Goal: Task Accomplishment & Management: Use online tool/utility

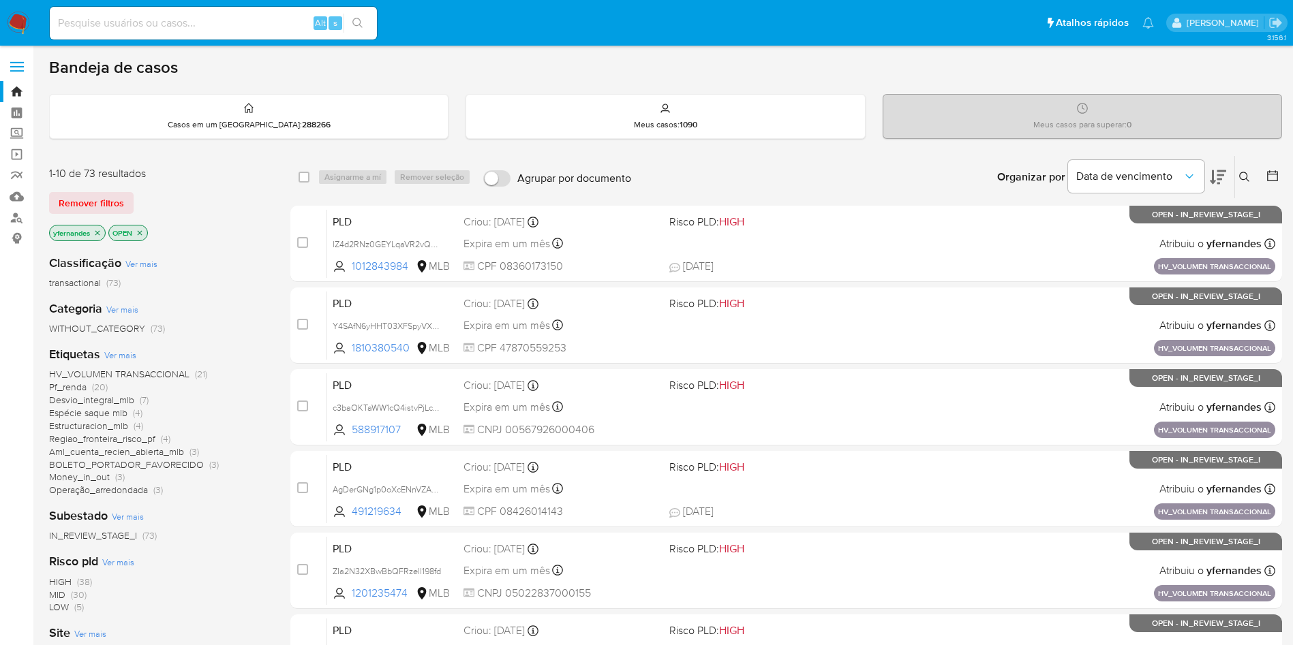
click at [115, 359] on span "Ver mais" at bounding box center [120, 355] width 32 height 12
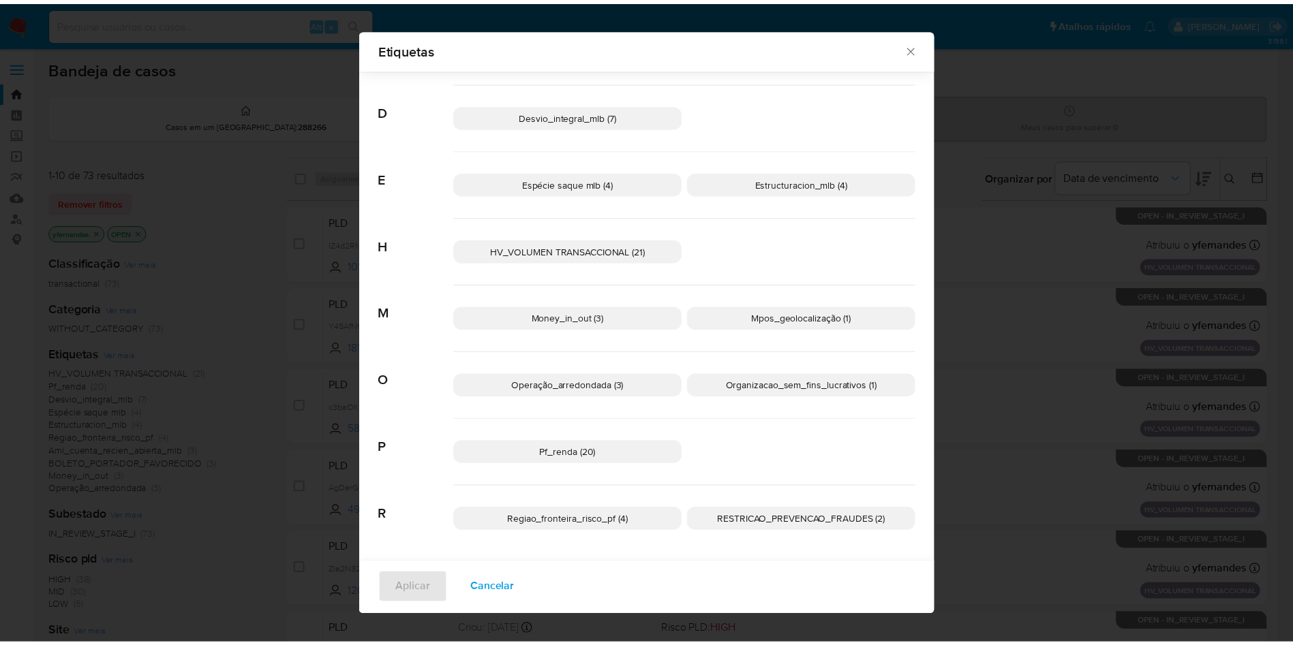
scroll to position [270, 0]
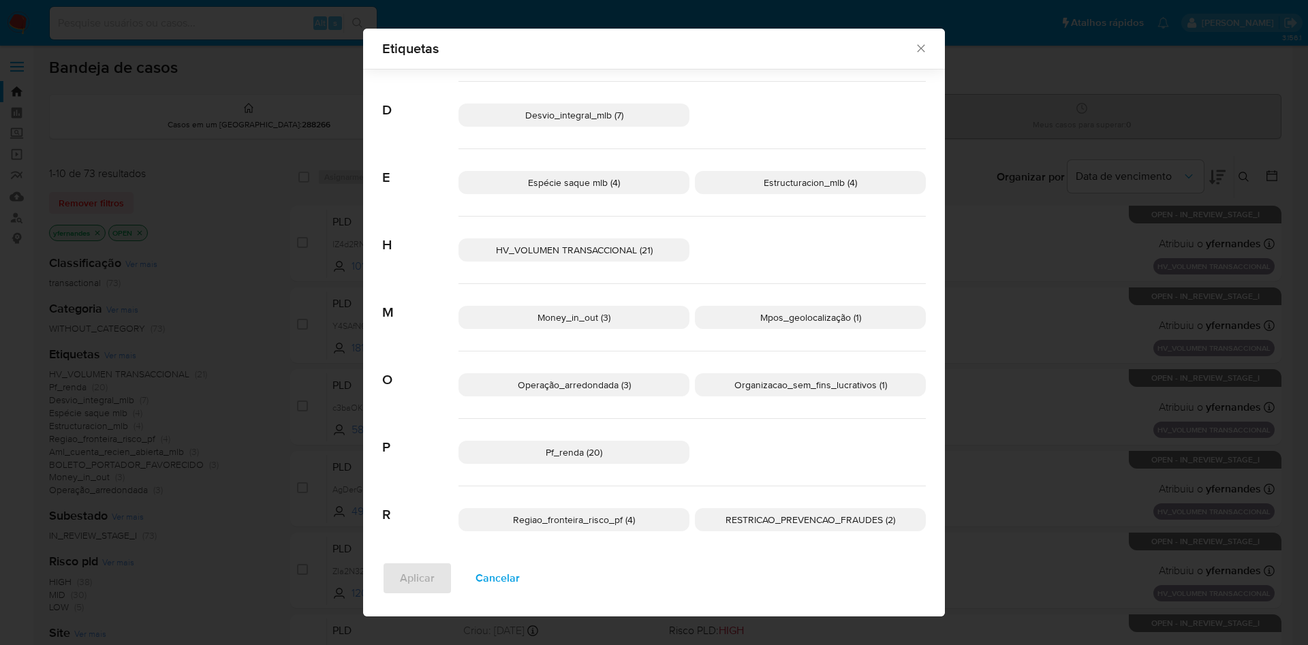
click at [618, 521] on span "Regiao_fronteira_risco_pf (4)" at bounding box center [574, 520] width 122 height 14
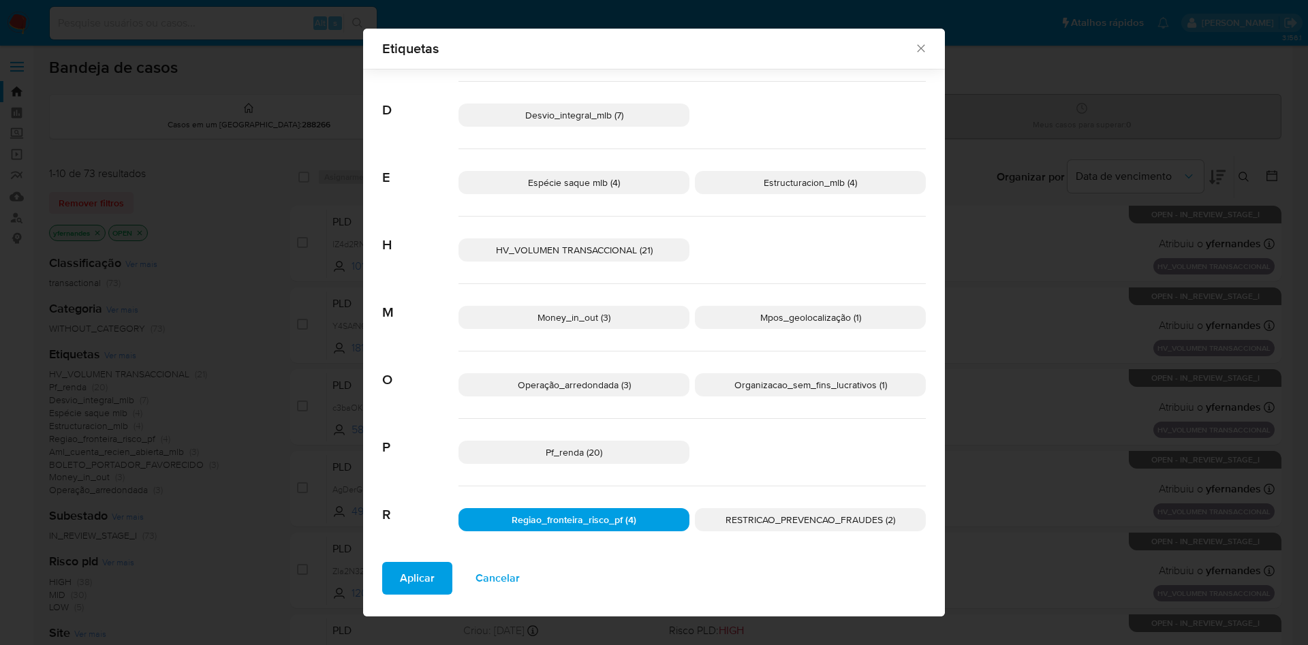
click at [401, 580] on span "Aplicar" at bounding box center [417, 578] width 35 height 30
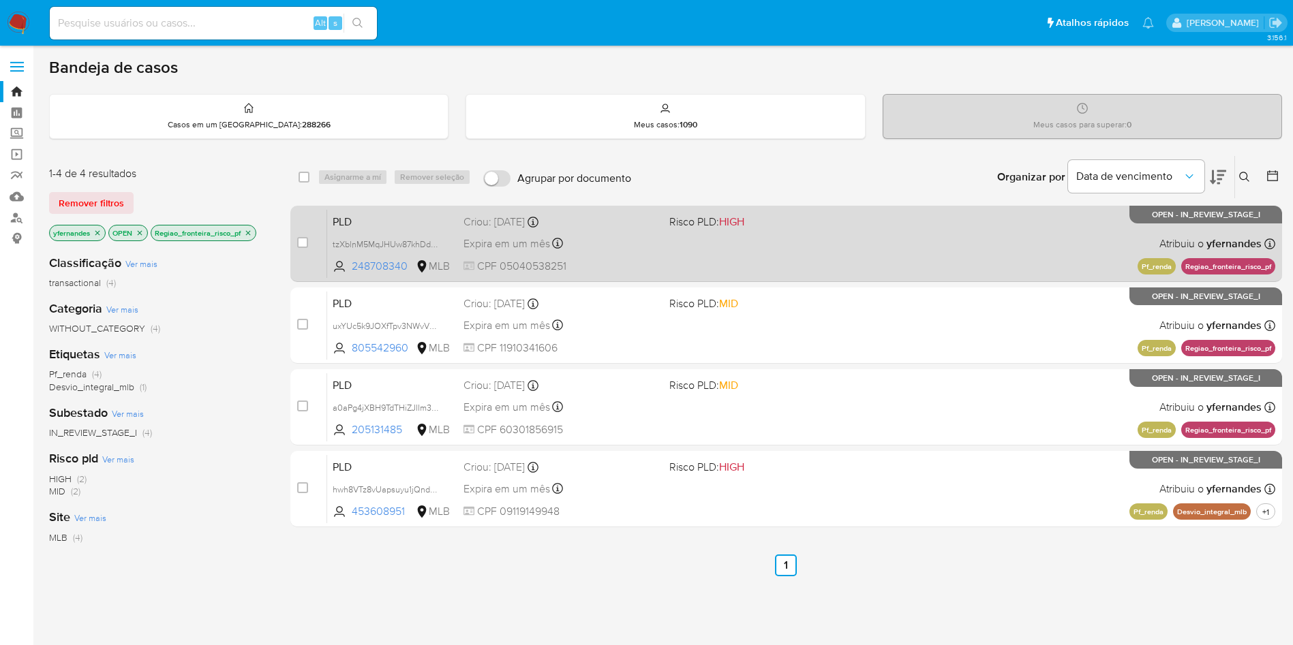
click at [722, 257] on div "PLD tzXblnM5MqJHUw87khDdPuGY 248708340 MLB Risco PLD: HIGH Criou: 12/08/2025 Cr…" at bounding box center [801, 243] width 948 height 69
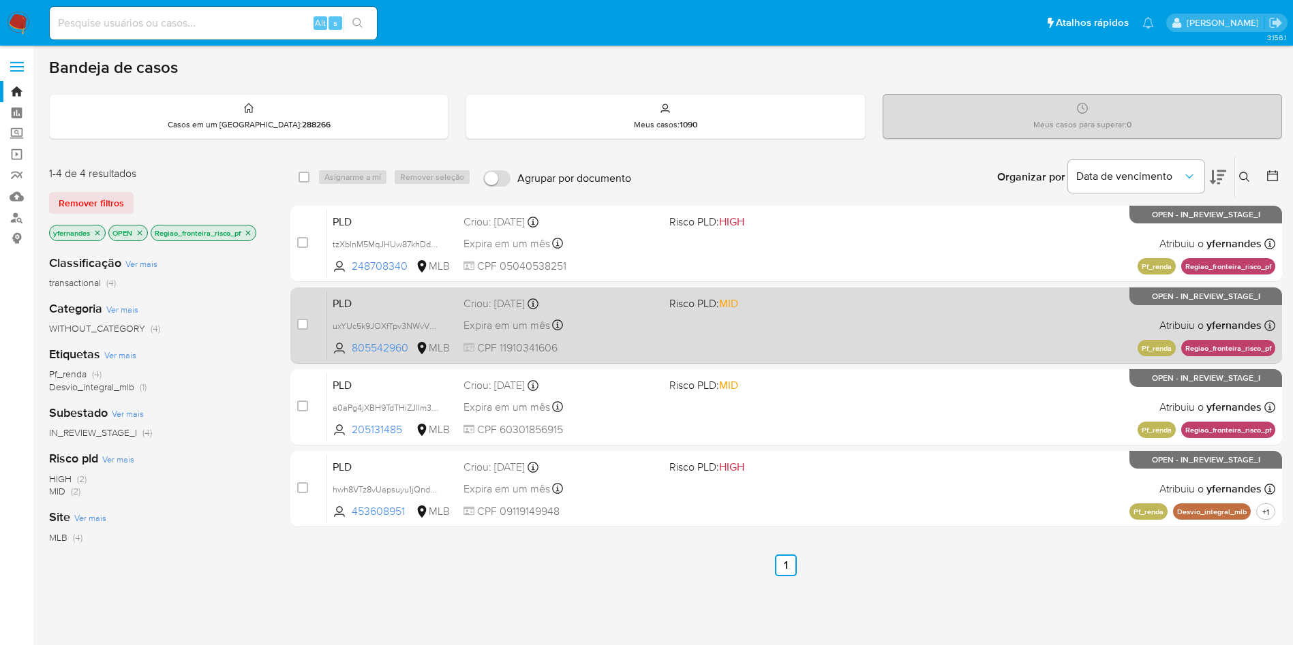
click at [688, 326] on div "PLD uxYUc5k9JOXfTpv3NWvVDS6o 805542960 MLB Risco PLD: MID Criou: 12/08/2025 Cri…" at bounding box center [801, 325] width 948 height 69
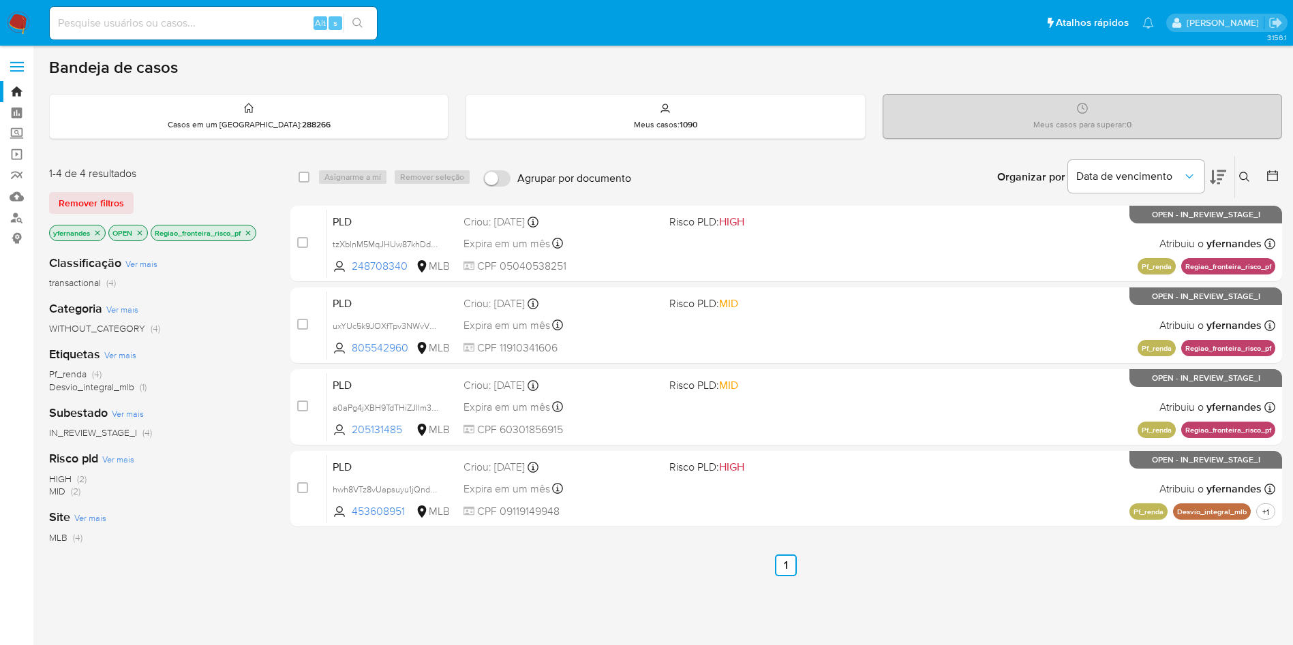
click at [14, 18] on img at bounding box center [18, 23] width 23 height 23
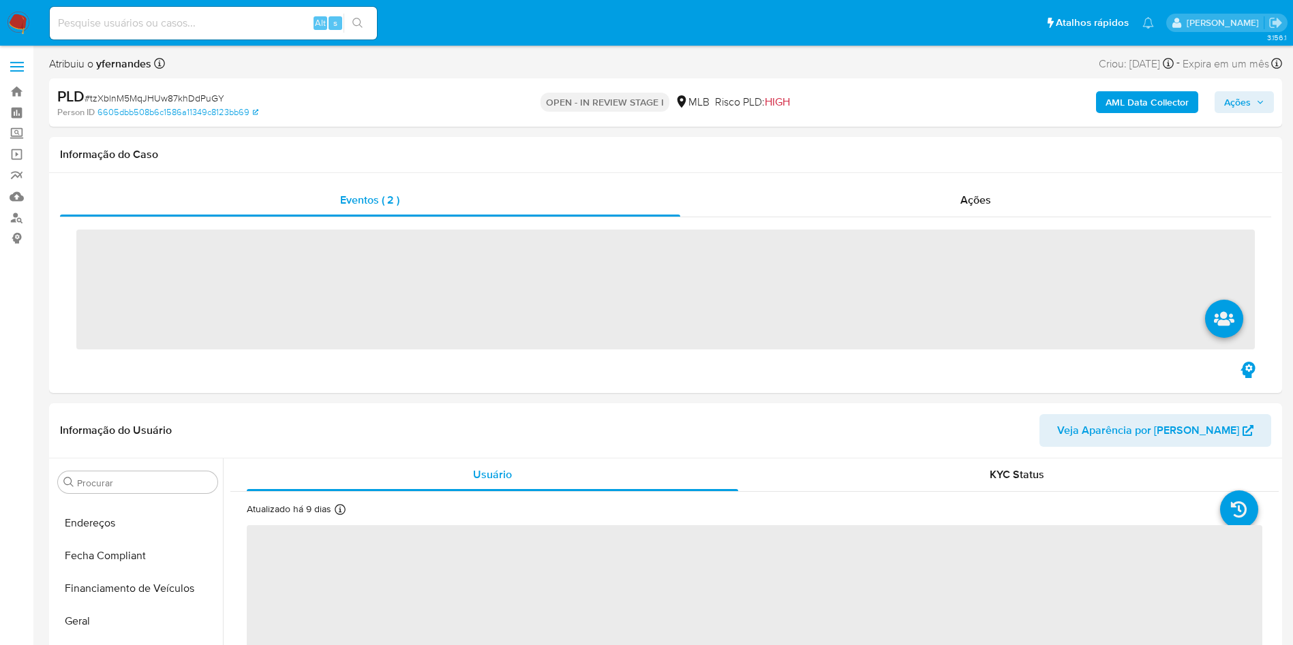
scroll to position [562, 0]
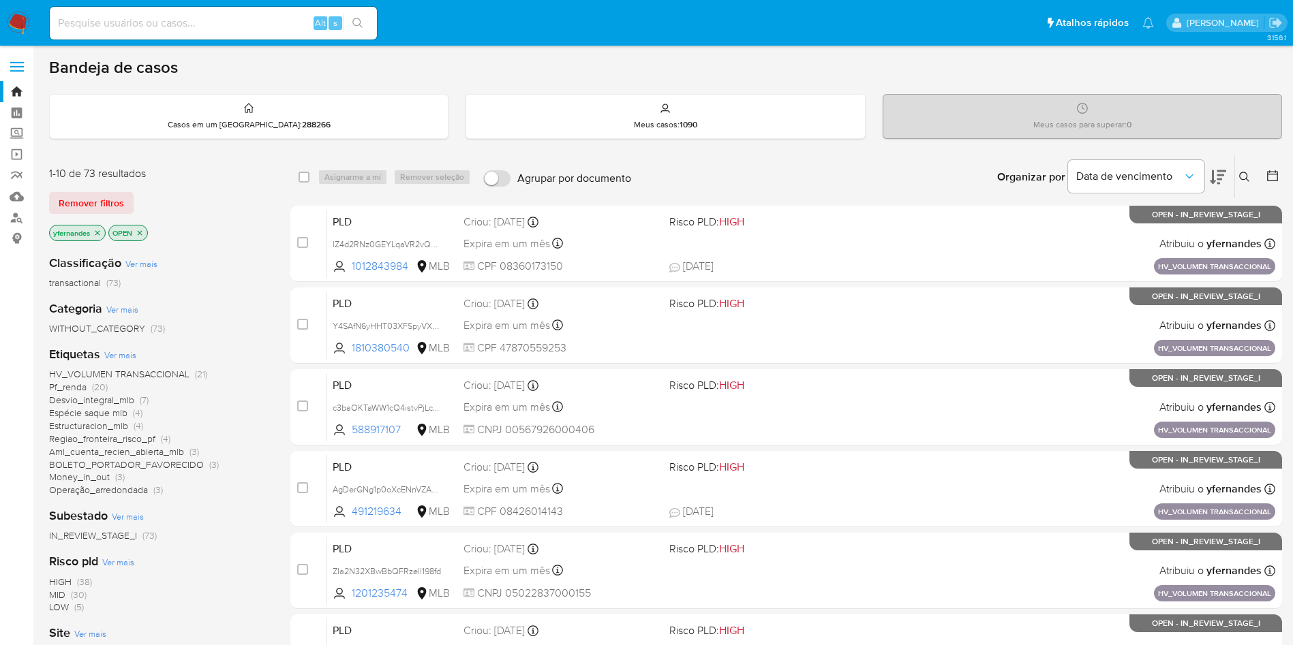
click at [121, 362] on div "Etiquetas Ver mais HV_VOLUMEN TRANSACCIONAL (21) Pf_renda (20) Desvio_integral_…" at bounding box center [158, 421] width 219 height 151
click at [117, 341] on div "Classificação Ver mais transactional (73) Categoria Ver mais WITHOUT_CATEGORY (…" at bounding box center [158, 475] width 219 height 463
click at [115, 356] on span "Ver mais" at bounding box center [120, 355] width 32 height 12
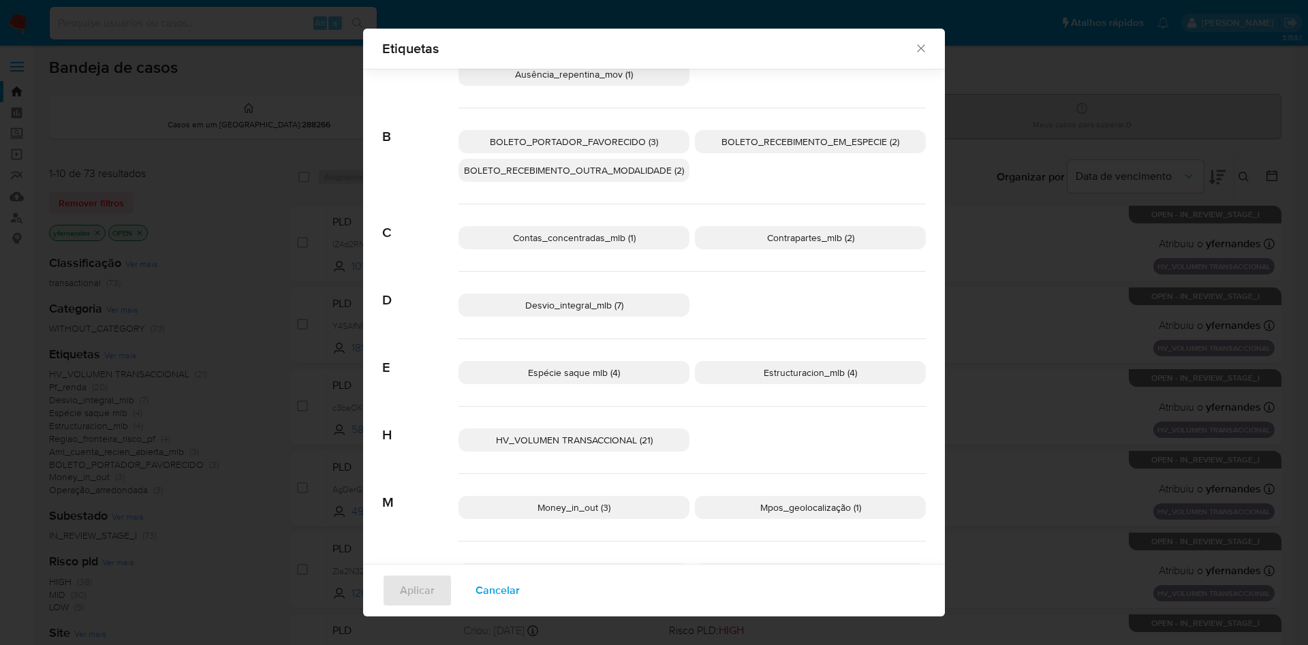
scroll to position [125, 0]
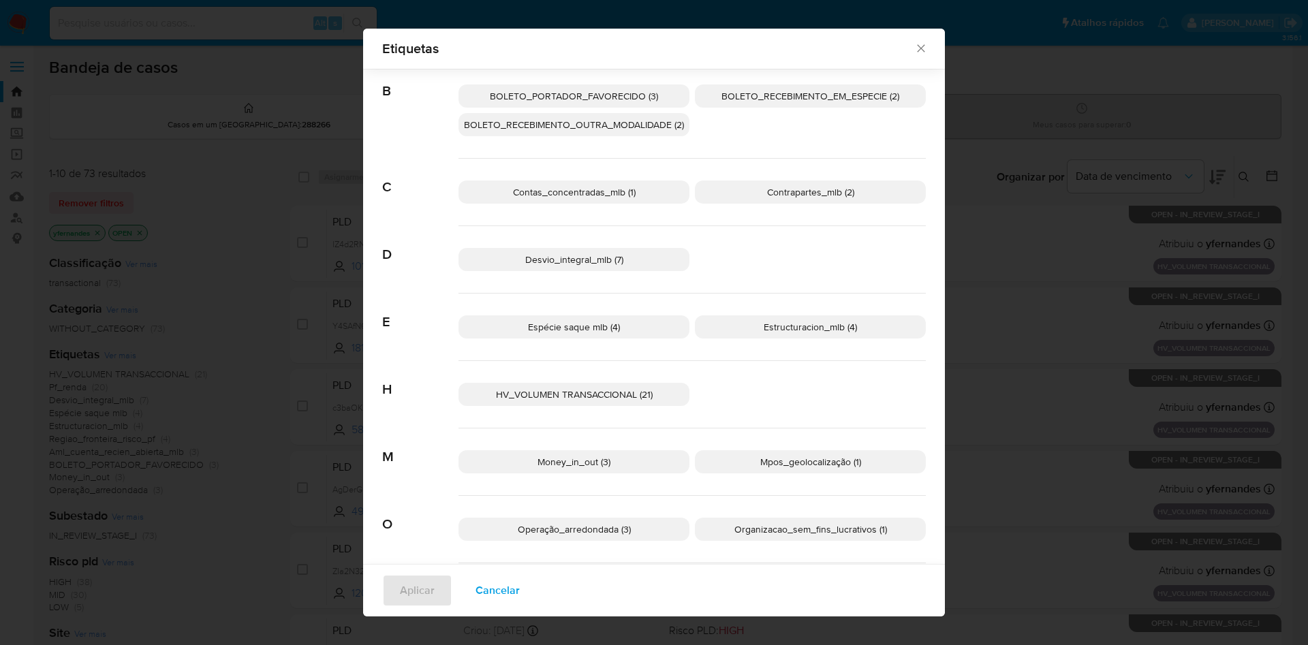
click at [609, 331] on span "Espécie saque mlb (4)" at bounding box center [574, 327] width 92 height 14
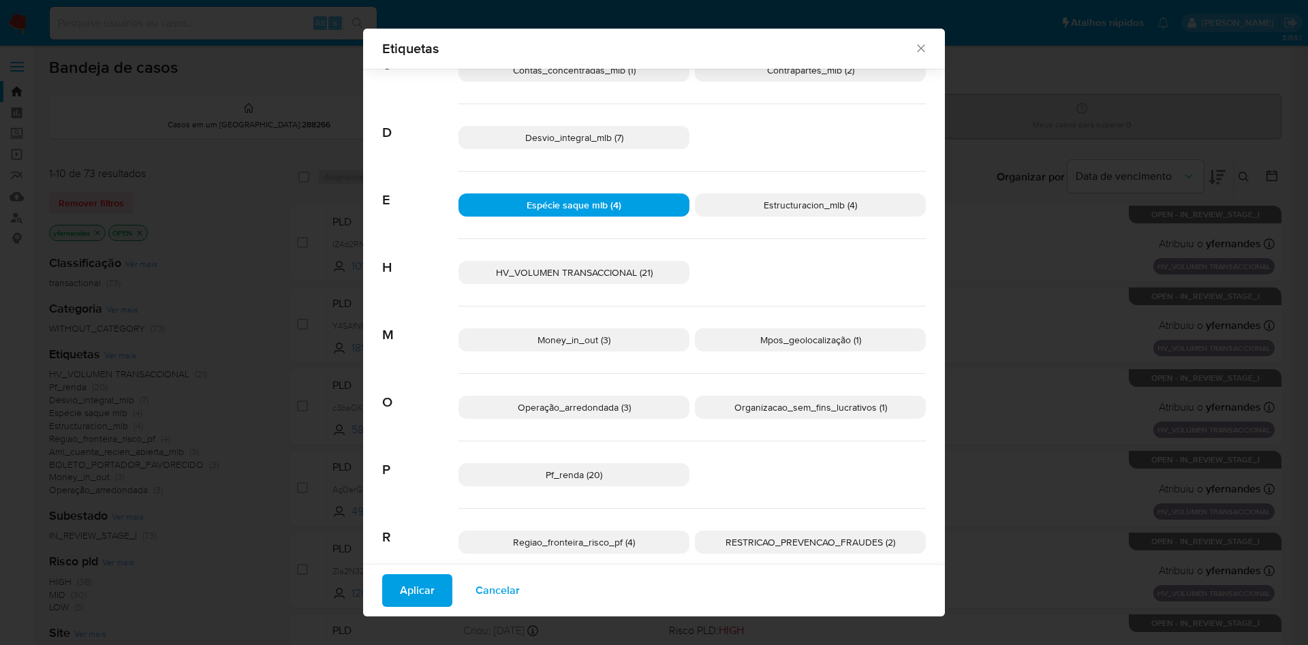
scroll to position [248, 0]
click at [817, 341] on span "Mpos_geolocalização (1)" at bounding box center [810, 340] width 101 height 14
click at [400, 598] on span "Aplicar" at bounding box center [417, 591] width 35 height 30
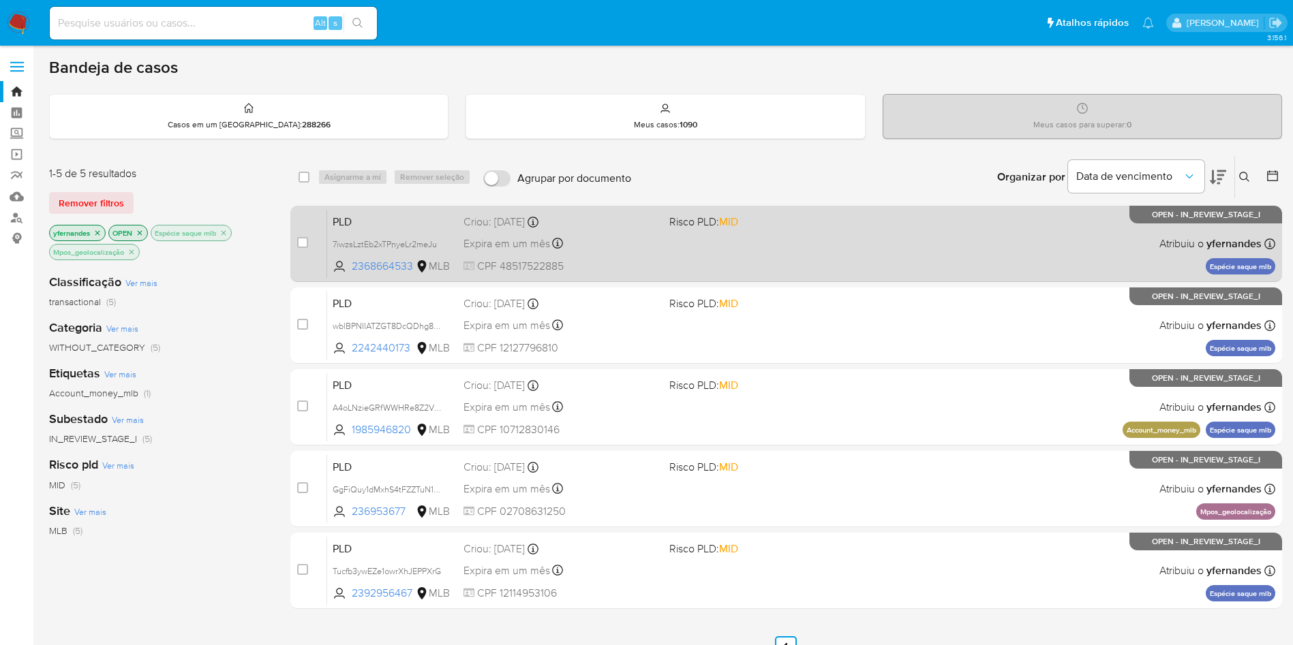
click at [824, 256] on div "PLD 7iwzsLztEb2xTPnyeLr2meJu 2368664533 MLB Risco PLD: MID Criou: 12/08/2025 Cr…" at bounding box center [801, 243] width 948 height 69
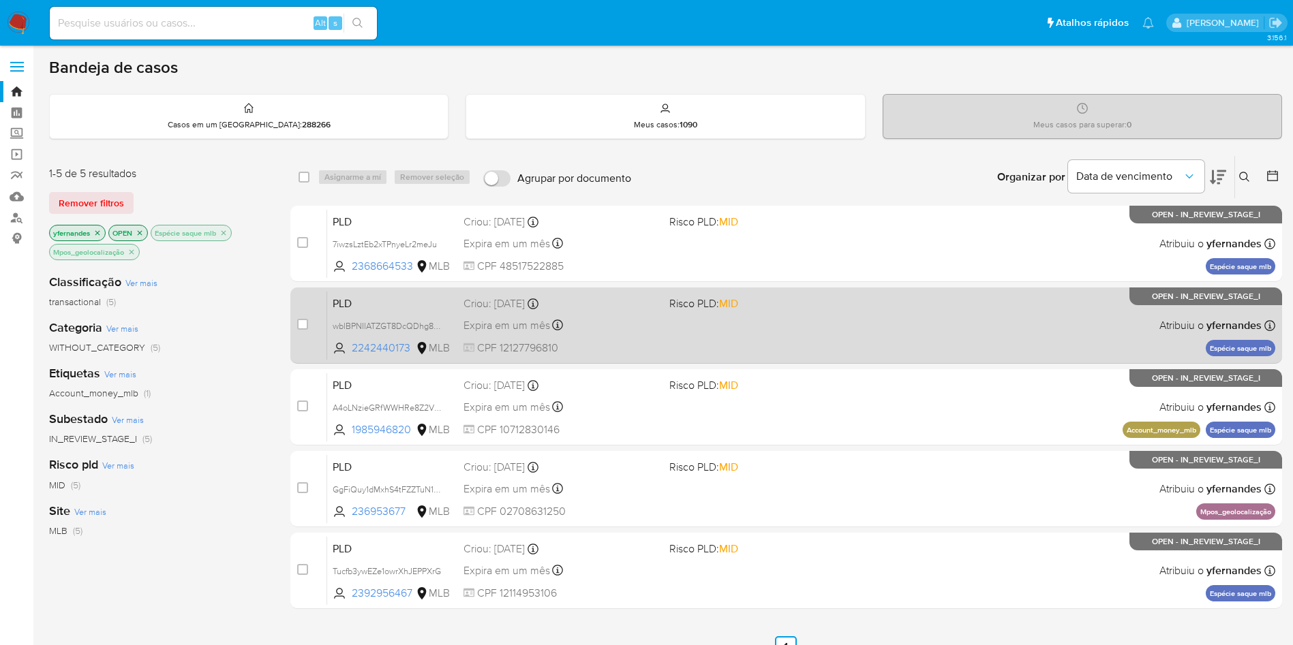
click at [781, 322] on div "PLD wblBPNIlATZGT8DcQDhg8pay 2242440173 MLB Risco PLD: MID Criou: 12/08/2025 Cr…" at bounding box center [801, 325] width 948 height 69
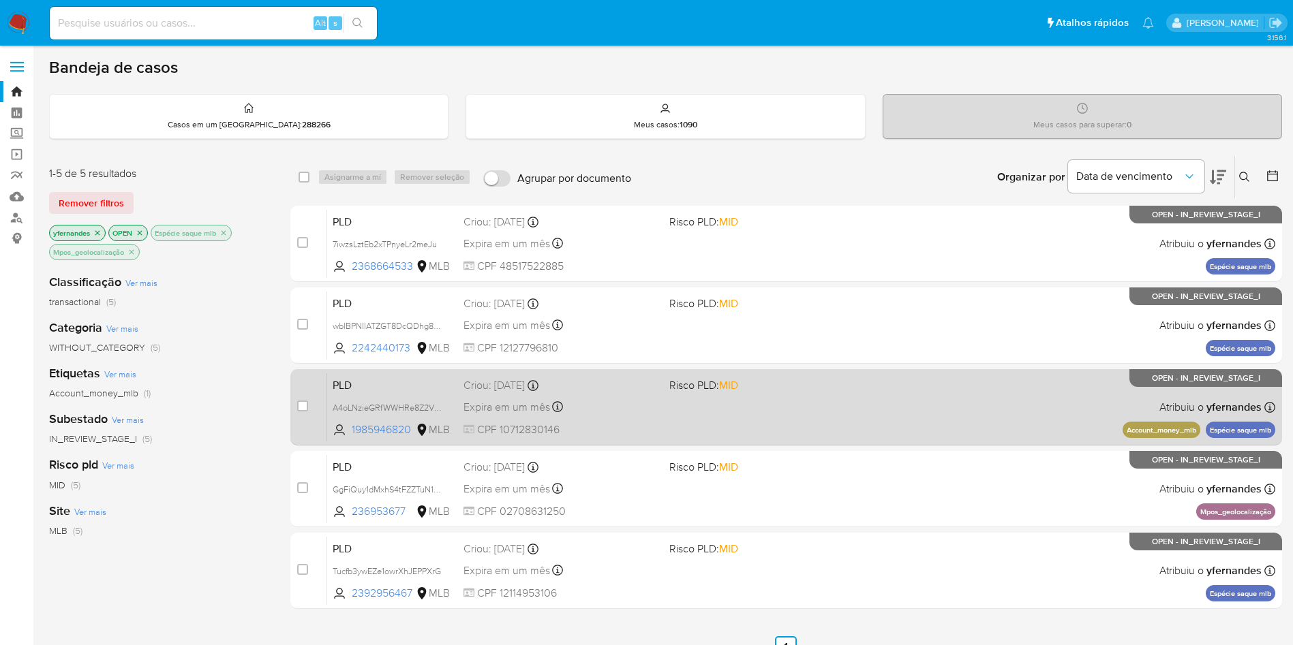
click at [833, 415] on div "PLD A4oLNzieGRfWWHRe8Z2V0tjD 1985946820 MLB Risco PLD: MID Criou: 12/08/2025 Cr…" at bounding box center [801, 407] width 948 height 69
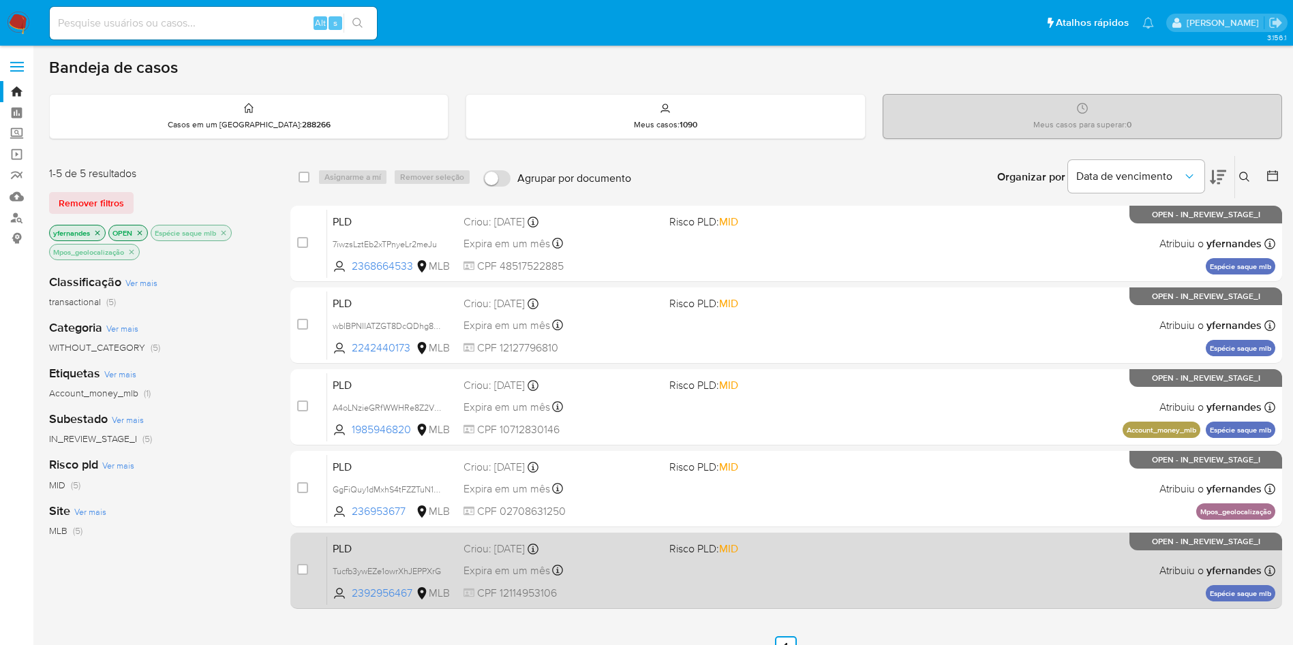
click at [839, 579] on div "PLD Tucfb3ywEZe1owrXhJEPPXrG 2392956467 MLB Risco PLD: MID Criou: 12/08/2025 Cr…" at bounding box center [801, 570] width 948 height 69
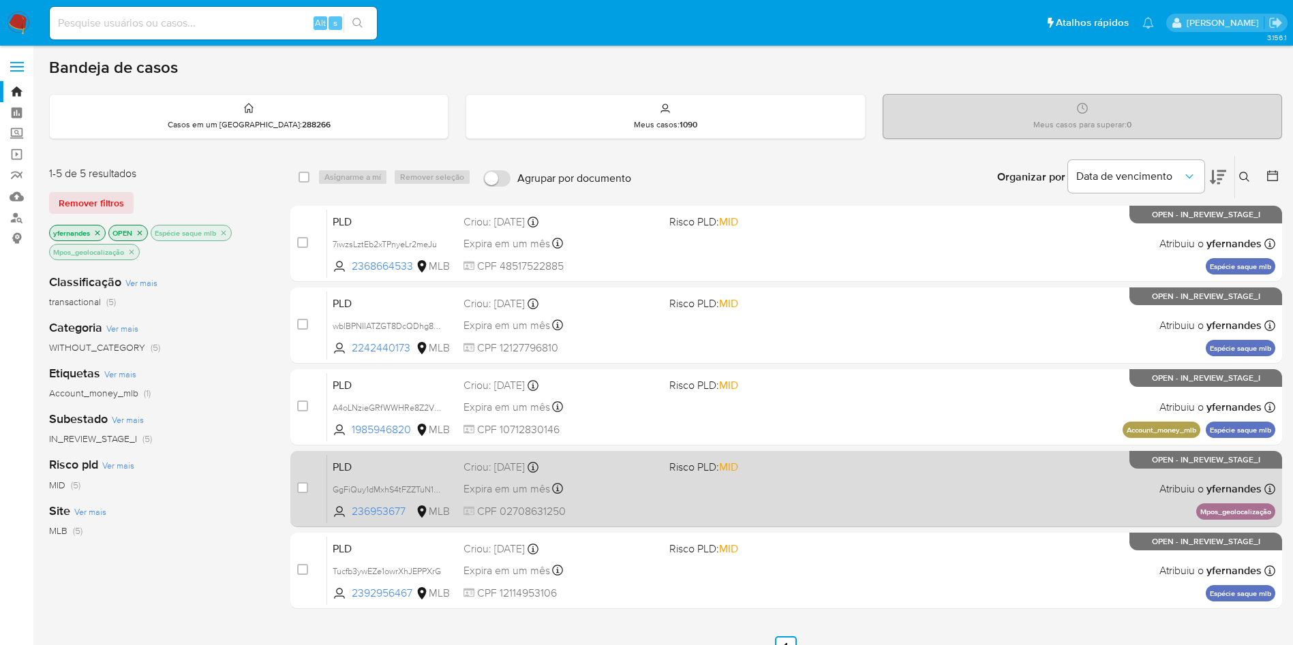
click at [782, 478] on div "PLD GgFiQuy1dMxhS4tFZZTuN134 236953677 MLB Risco PLD: MID Criou: 12/08/2025 Cri…" at bounding box center [801, 488] width 948 height 69
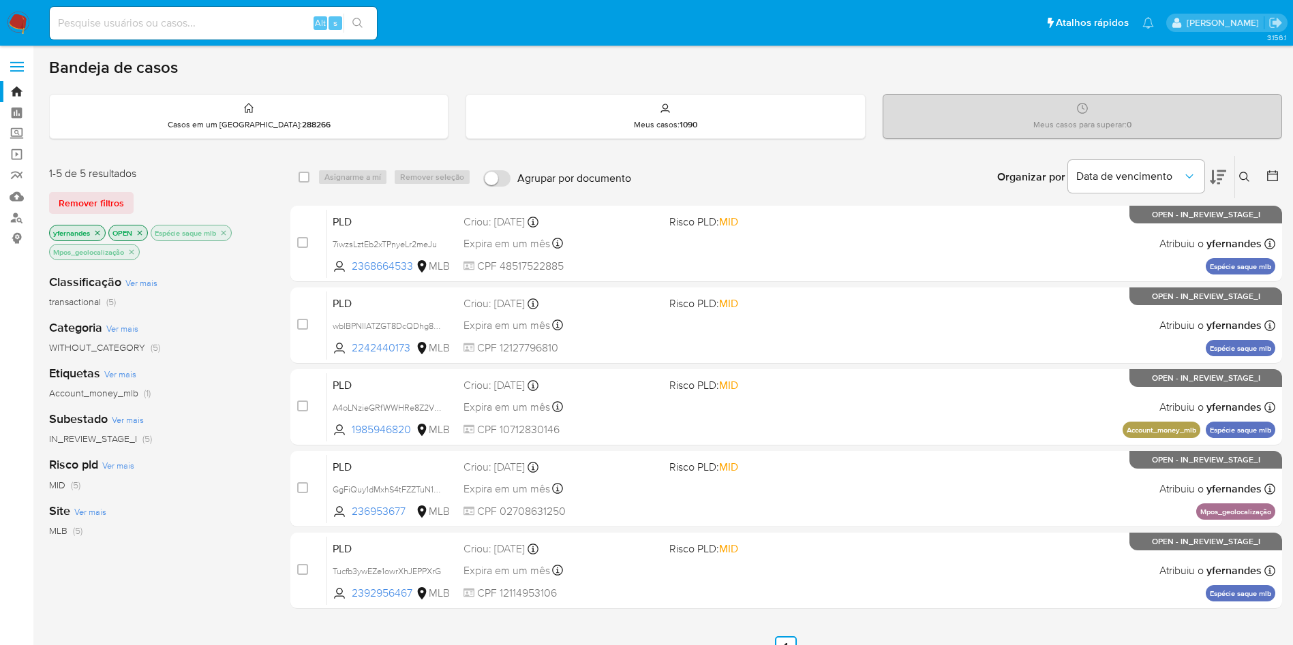
click at [226, 233] on icon "close-filter" at bounding box center [223, 232] width 5 height 5
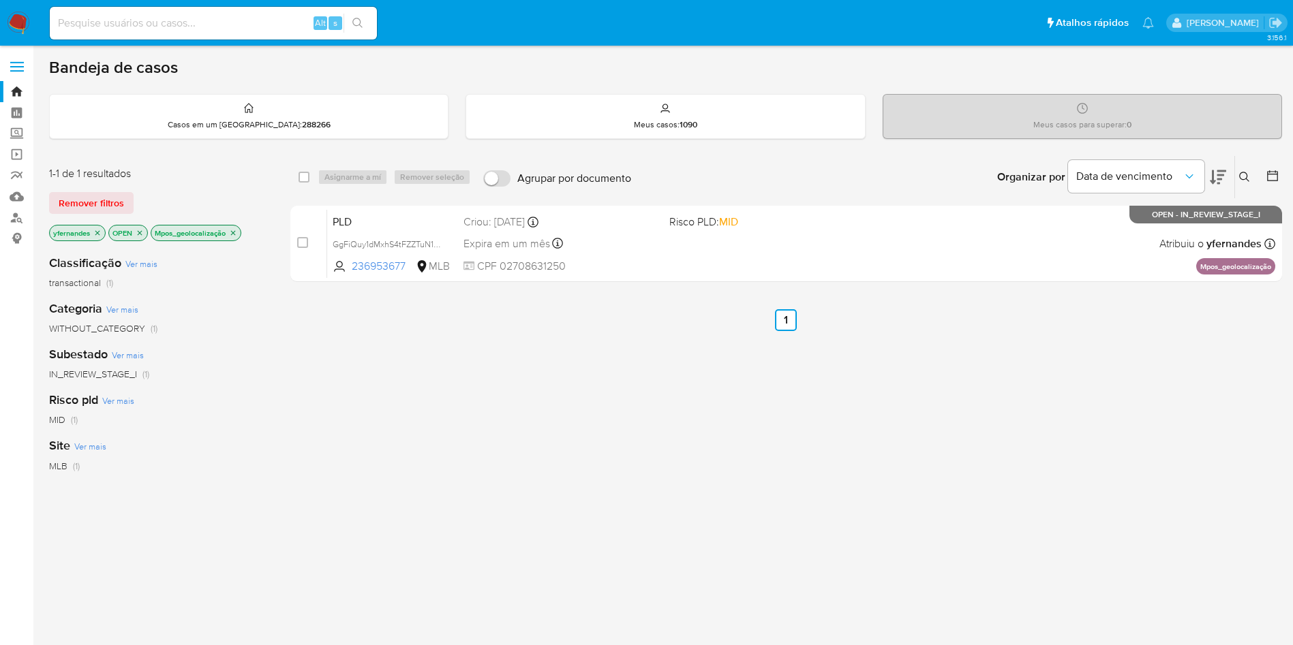
click at [234, 231] on icon "close-filter" at bounding box center [233, 232] width 5 height 5
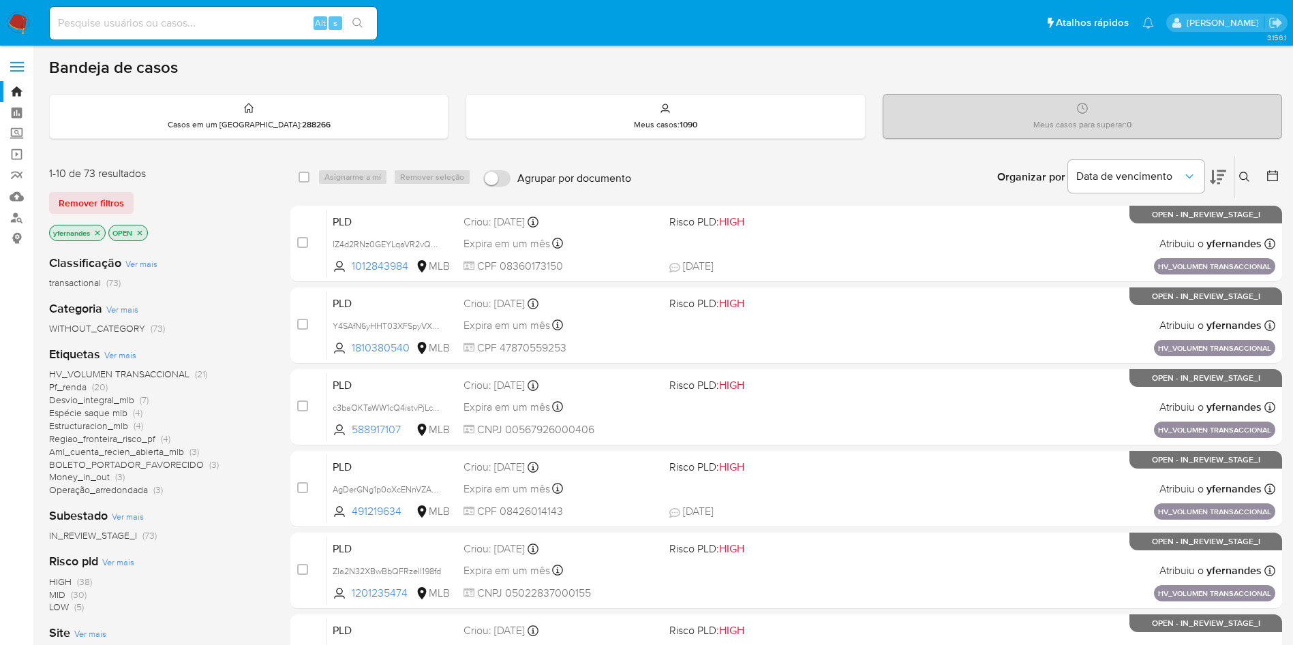
click at [128, 356] on span "Ver mais" at bounding box center [120, 355] width 32 height 12
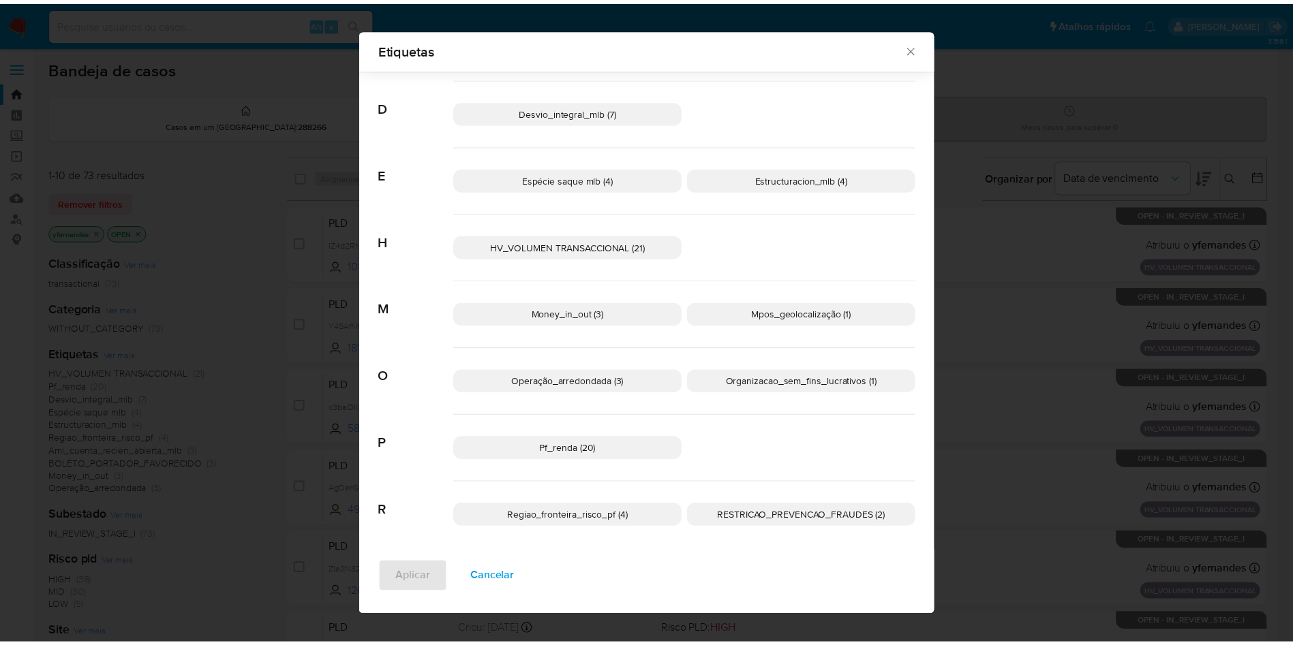
scroll to position [280, 0]
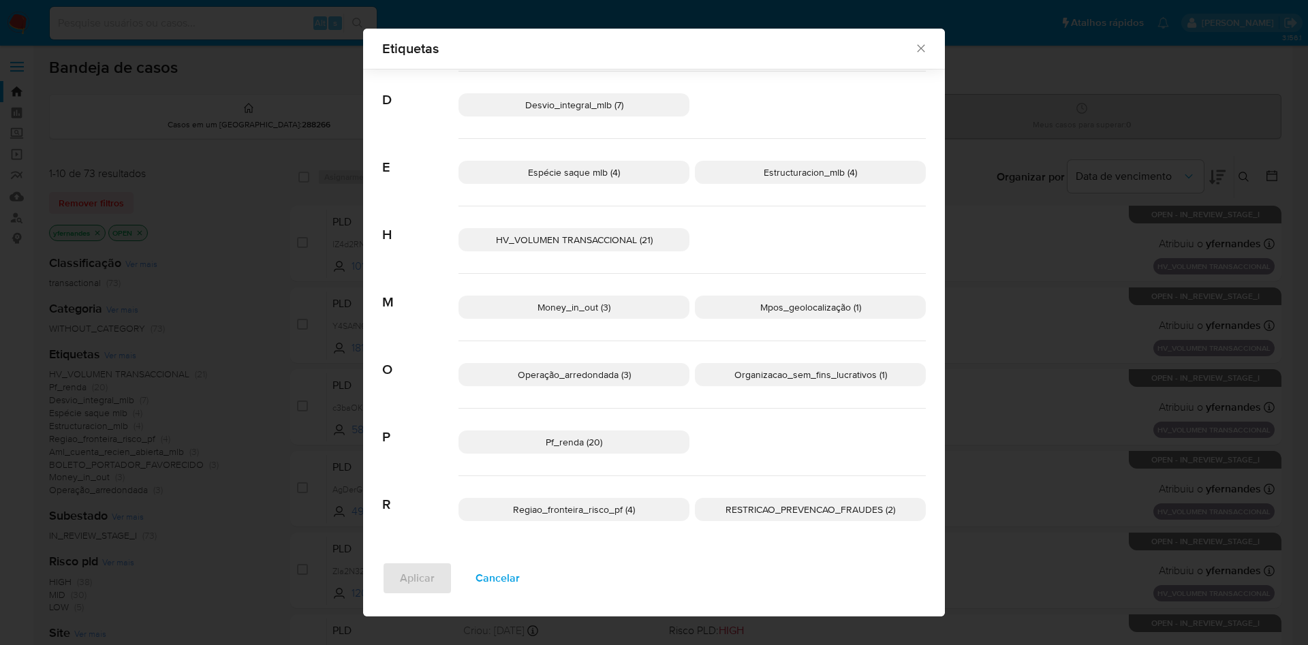
click at [583, 377] on span "Operação_arredondada (3)" at bounding box center [574, 375] width 113 height 14
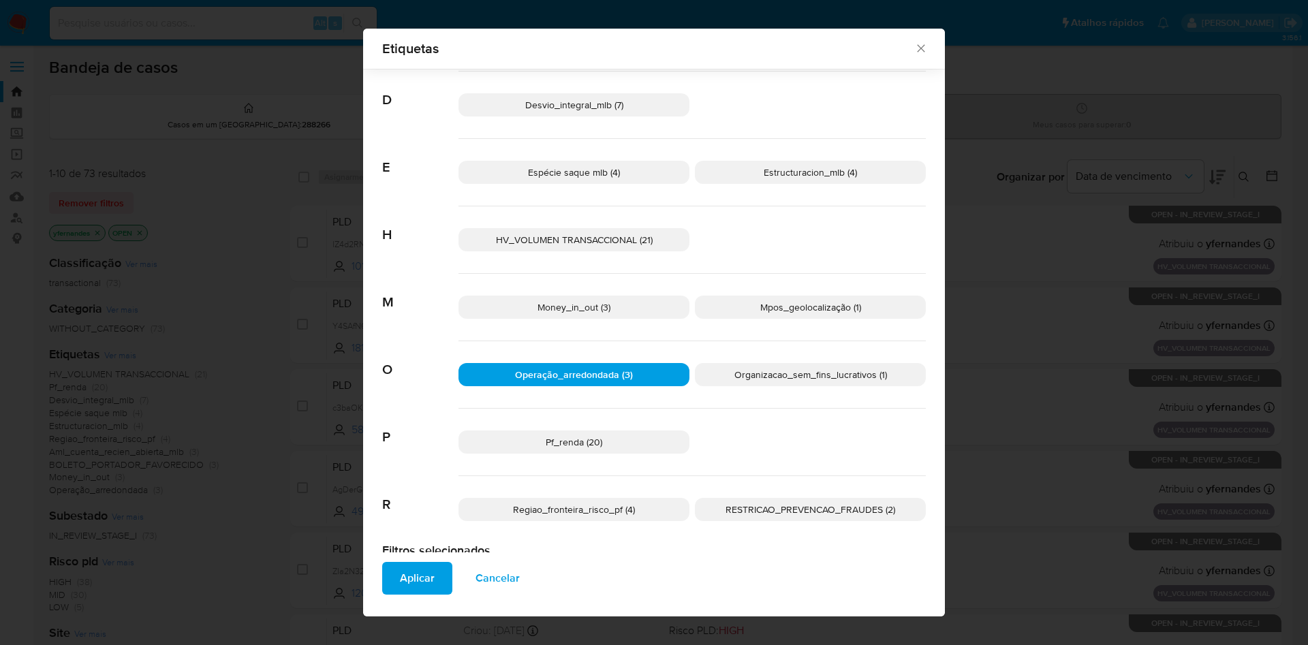
click at [623, 381] on span "Operação_arredondada (3)" at bounding box center [574, 375] width 118 height 14
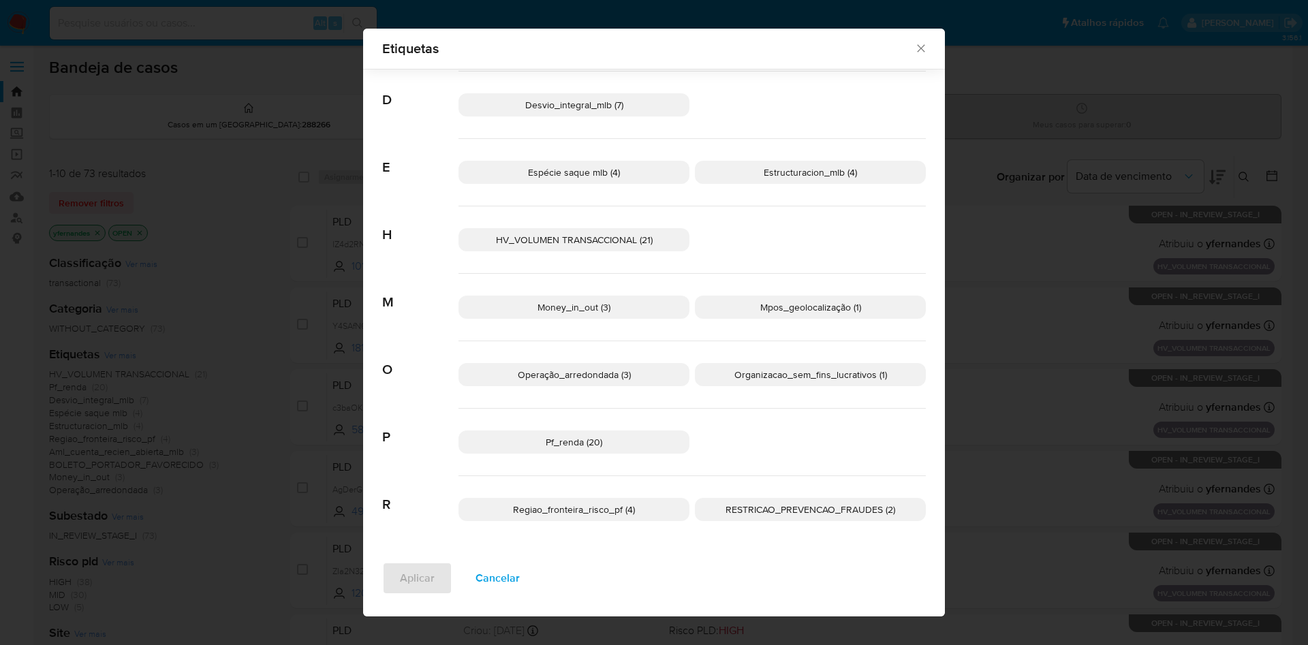
click at [588, 252] on div "HV_VOLUMEN TRANSACCIONAL (21)" at bounding box center [692, 239] width 467 height 67
click at [578, 243] on span "HV_VOLUMEN TRANSACCIONAL (21)" at bounding box center [574, 240] width 157 height 14
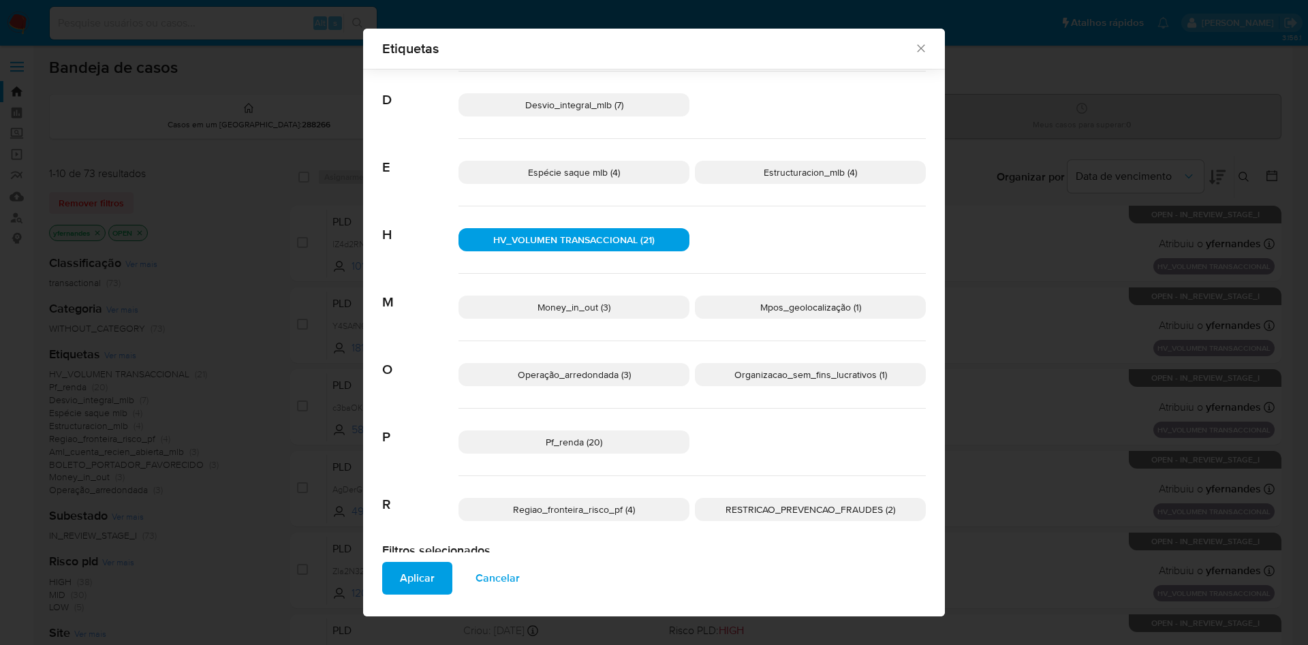
click at [415, 572] on span "Aplicar" at bounding box center [417, 578] width 35 height 30
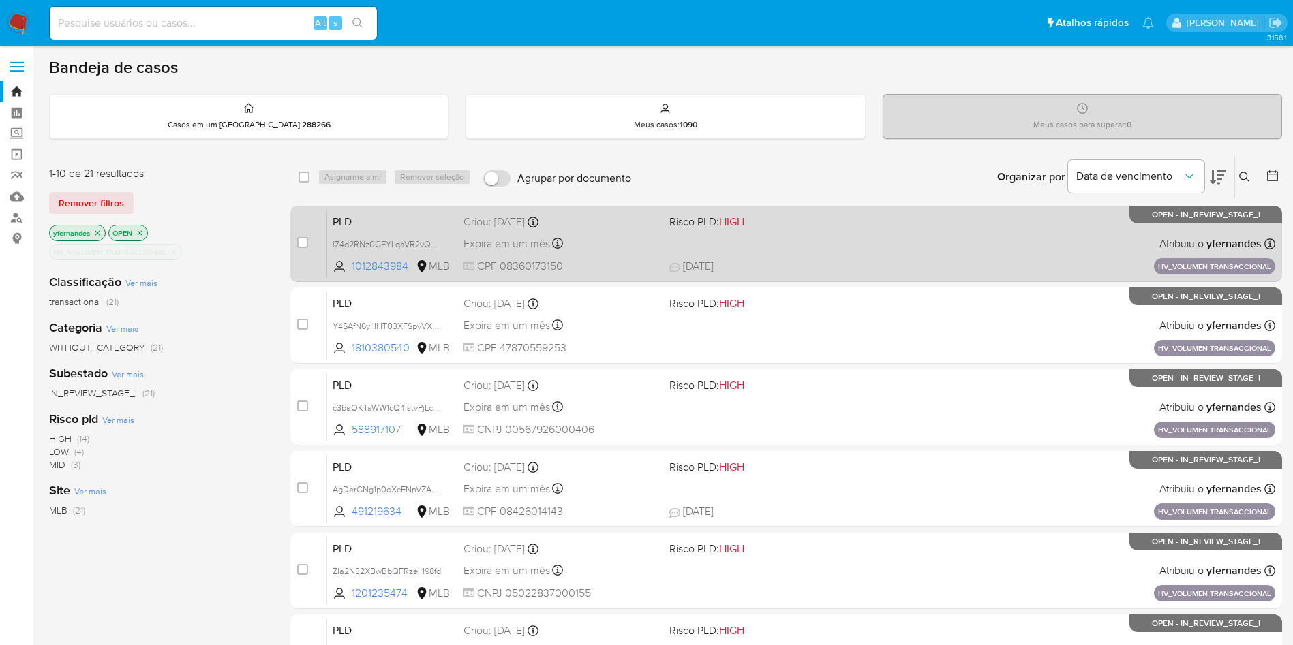
click at [841, 256] on div "PLD lZ4d2RNz0GEYLqaVR2vQOTqN 1012843984 MLB Risco PLD: HIGH Criou: 14/08/2025 C…" at bounding box center [801, 243] width 948 height 69
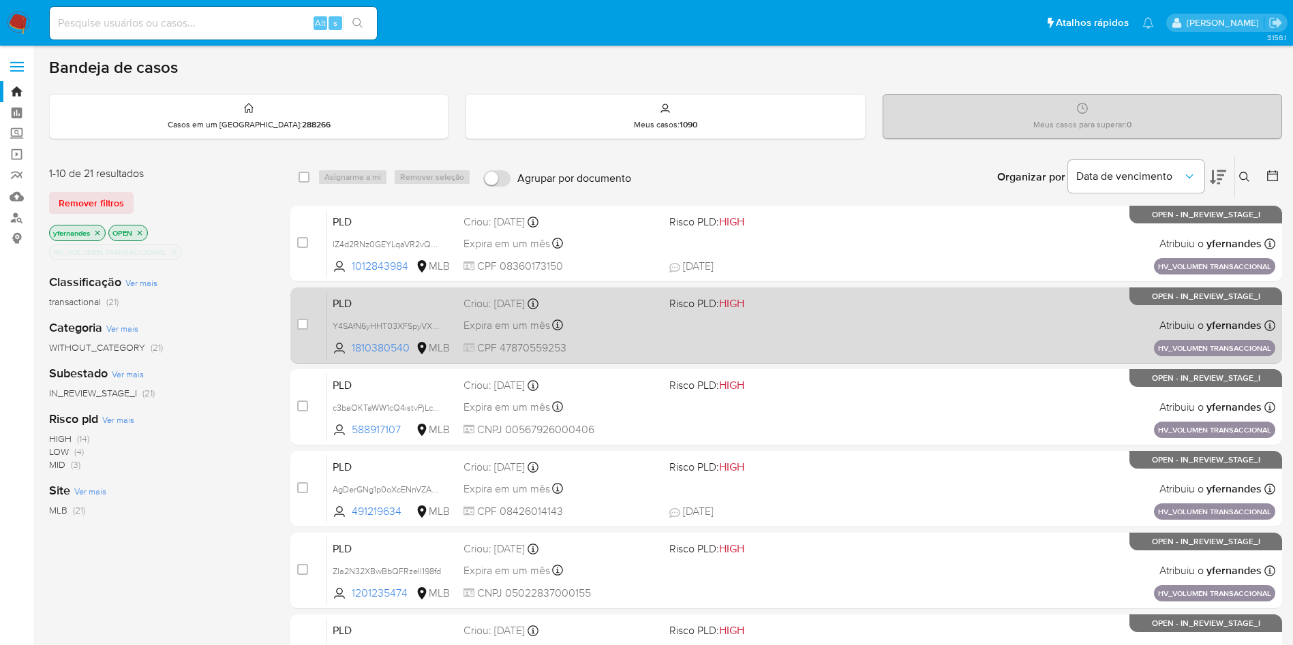
click at [786, 330] on div "PLD Y4SAfN6yHHT03XFSpyVX3GZm 1810380540 MLB Risco PLD: HIGH Criou: 14/08/2025 C…" at bounding box center [801, 325] width 948 height 69
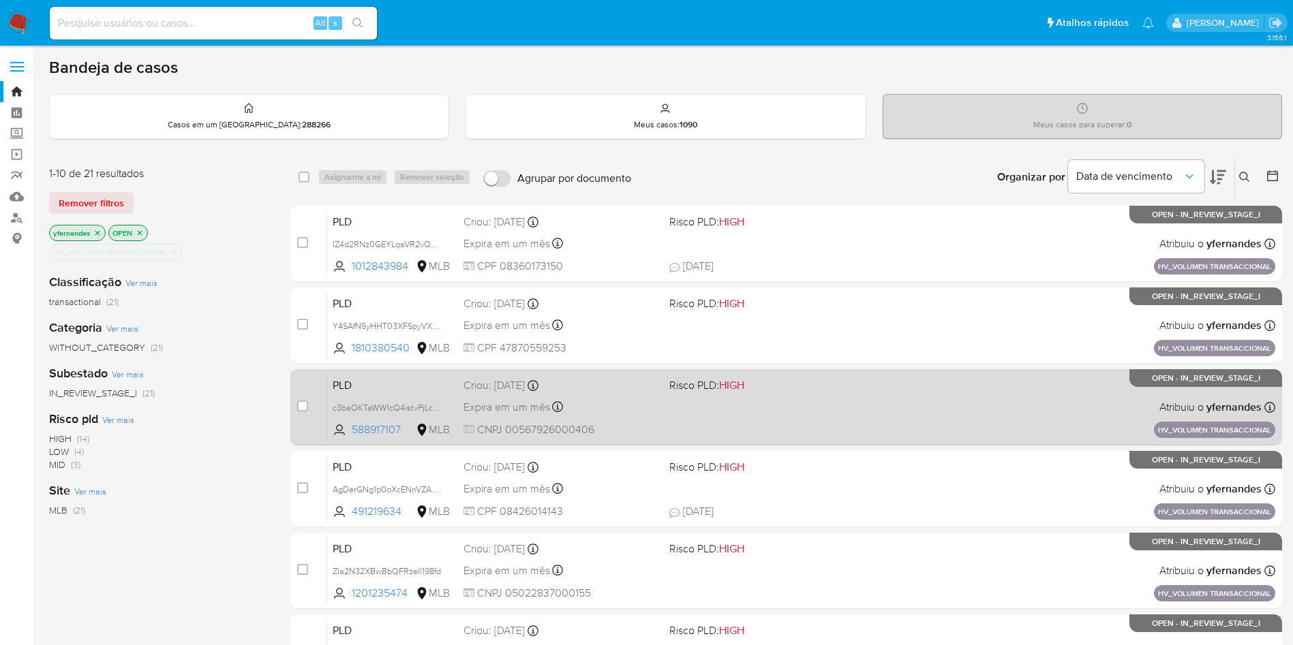
click at [734, 407] on div "PLD c3baOKTaWW1cQ4istvPjLcYS 588917107 MLB Risco PLD: HIGH Criou: 14/08/2025 Cr…" at bounding box center [801, 407] width 948 height 69
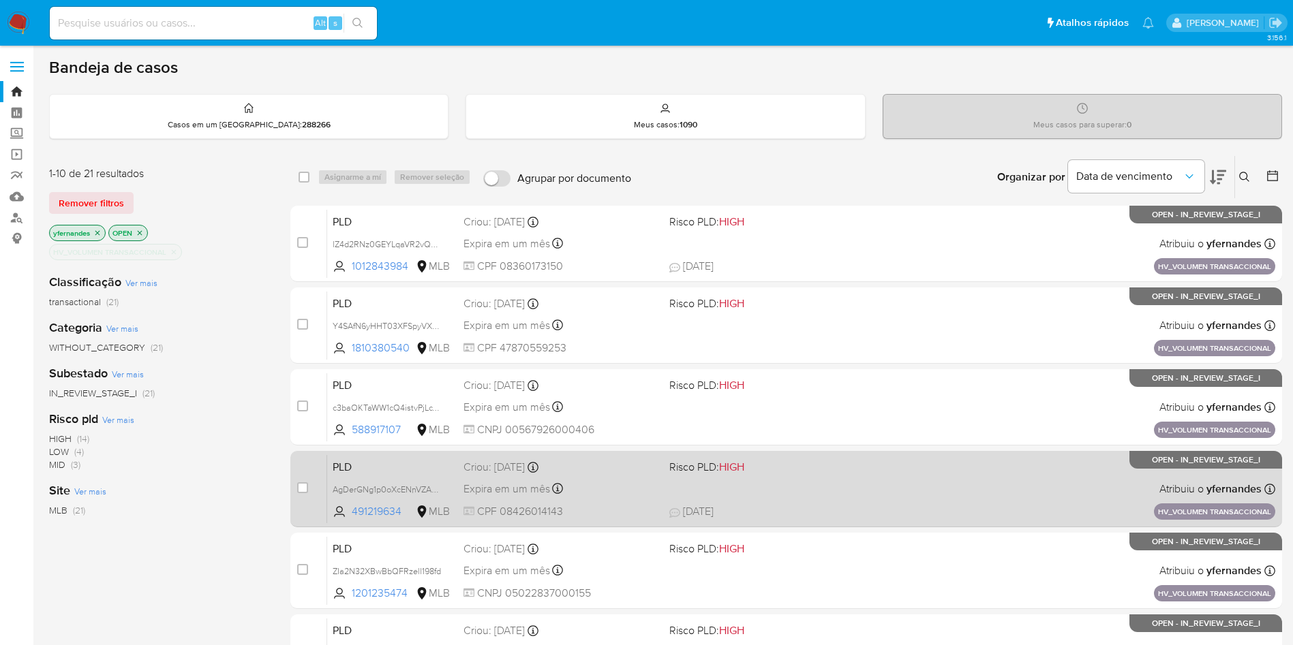
click at [600, 494] on div "Expira em um mês Expira em 28/09/2025 11:18:29" at bounding box center [560, 489] width 195 height 18
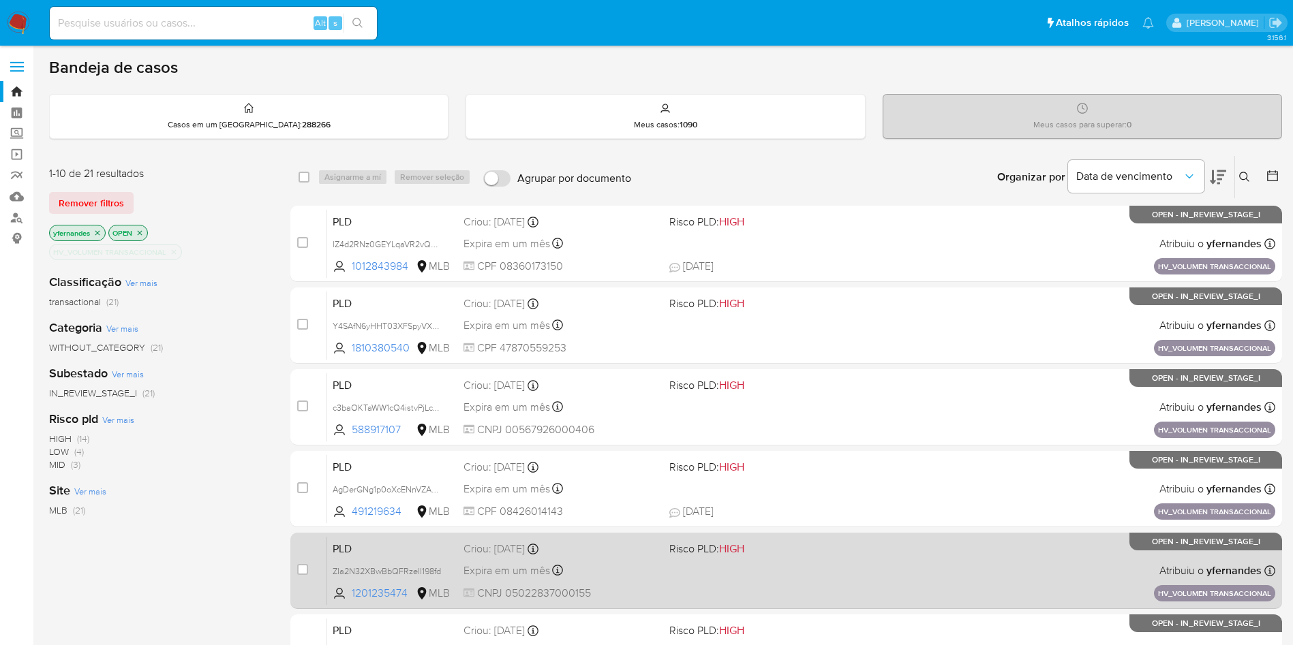
click at [609, 564] on div "Expira em um mês Expira em 28/09/2025 11:18:13" at bounding box center [560, 570] width 195 height 18
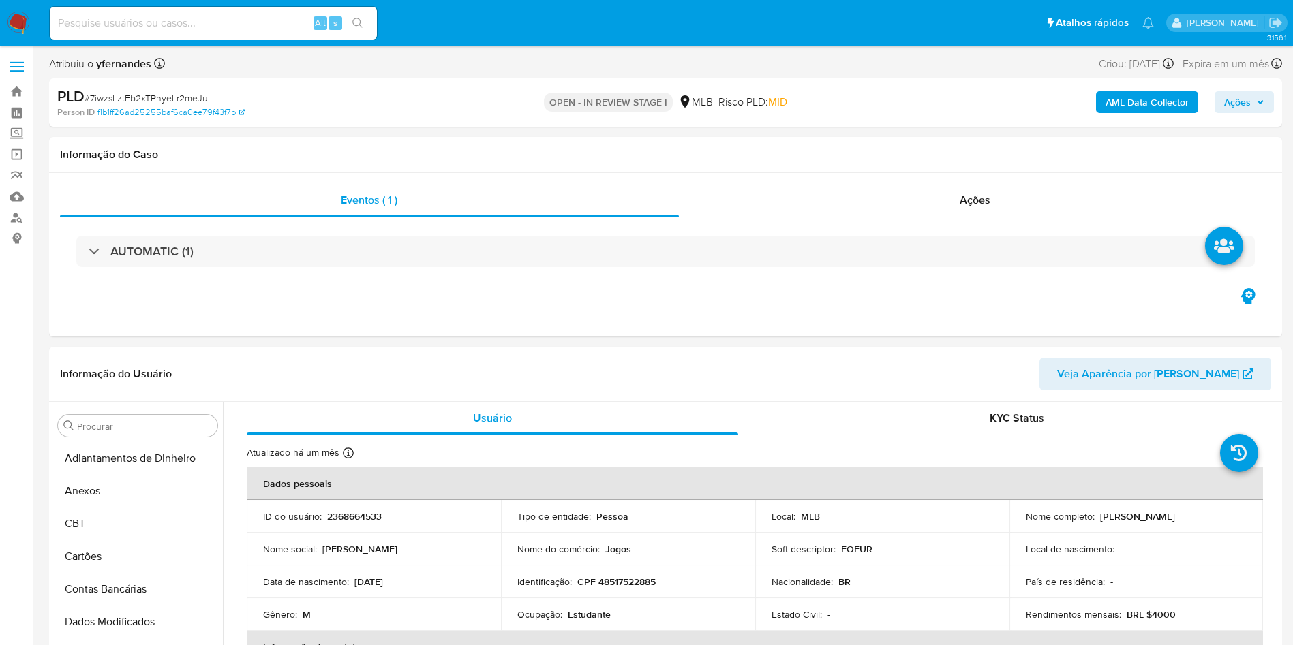
select select "10"
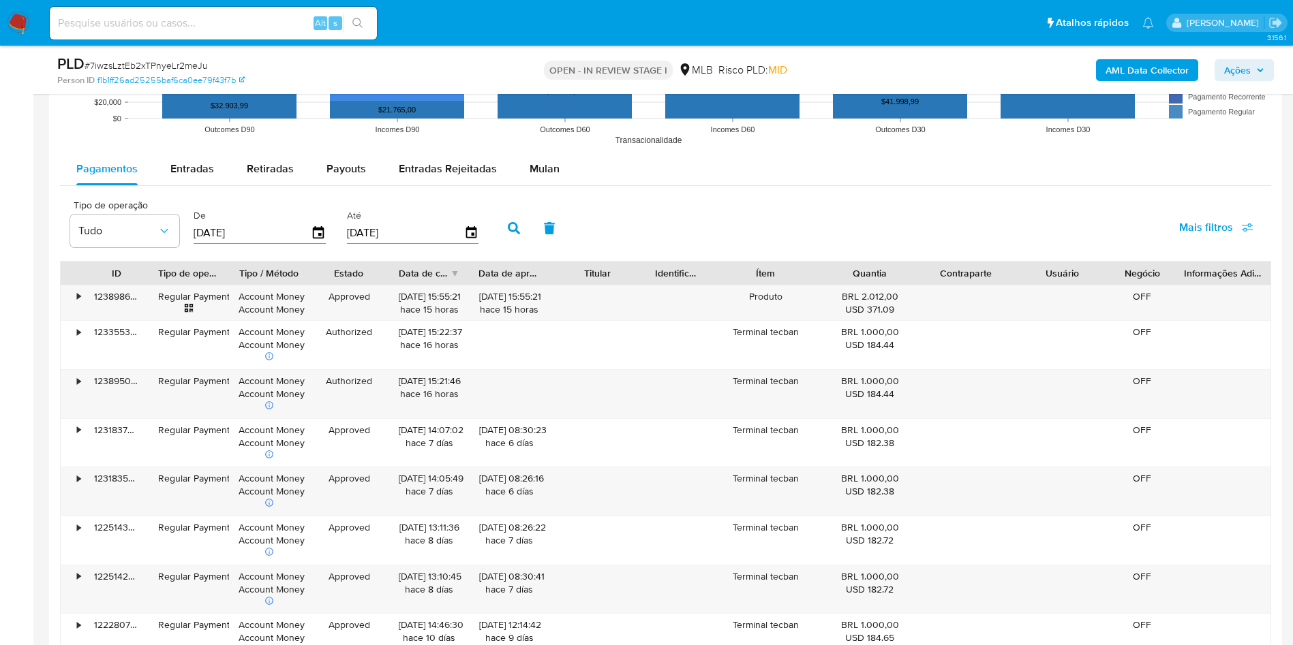
scroll to position [1464, 0]
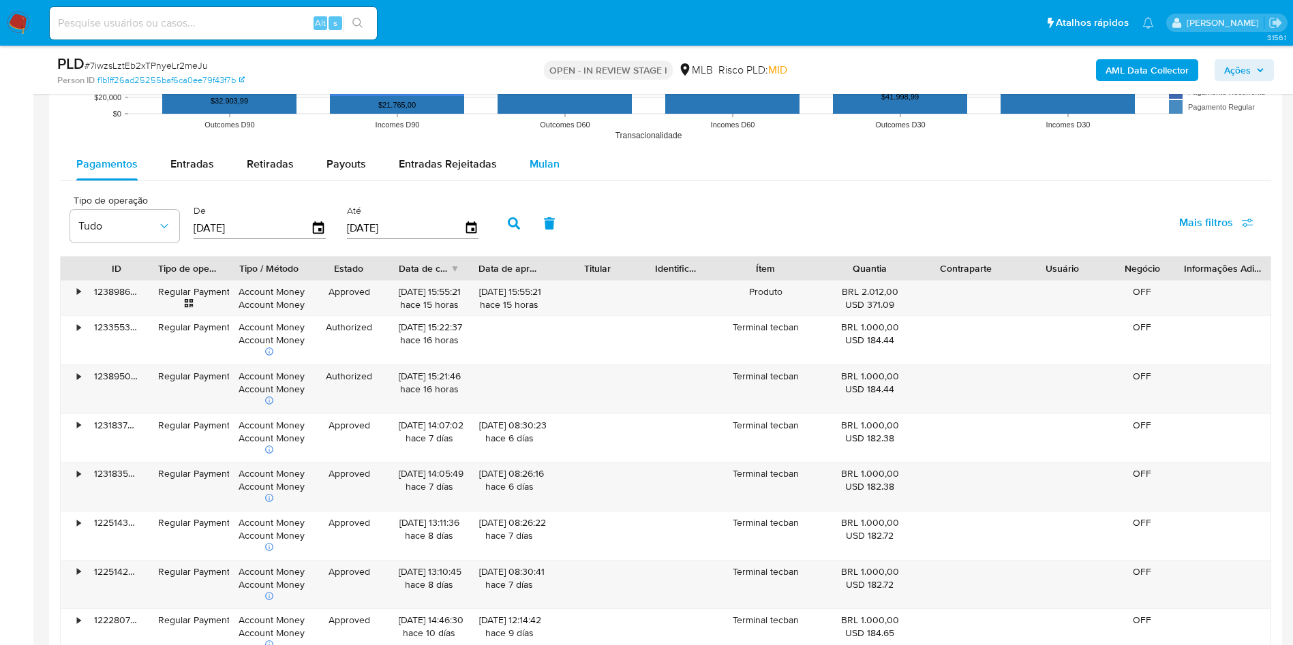
click at [532, 163] on span "Mulan" at bounding box center [544, 164] width 30 height 16
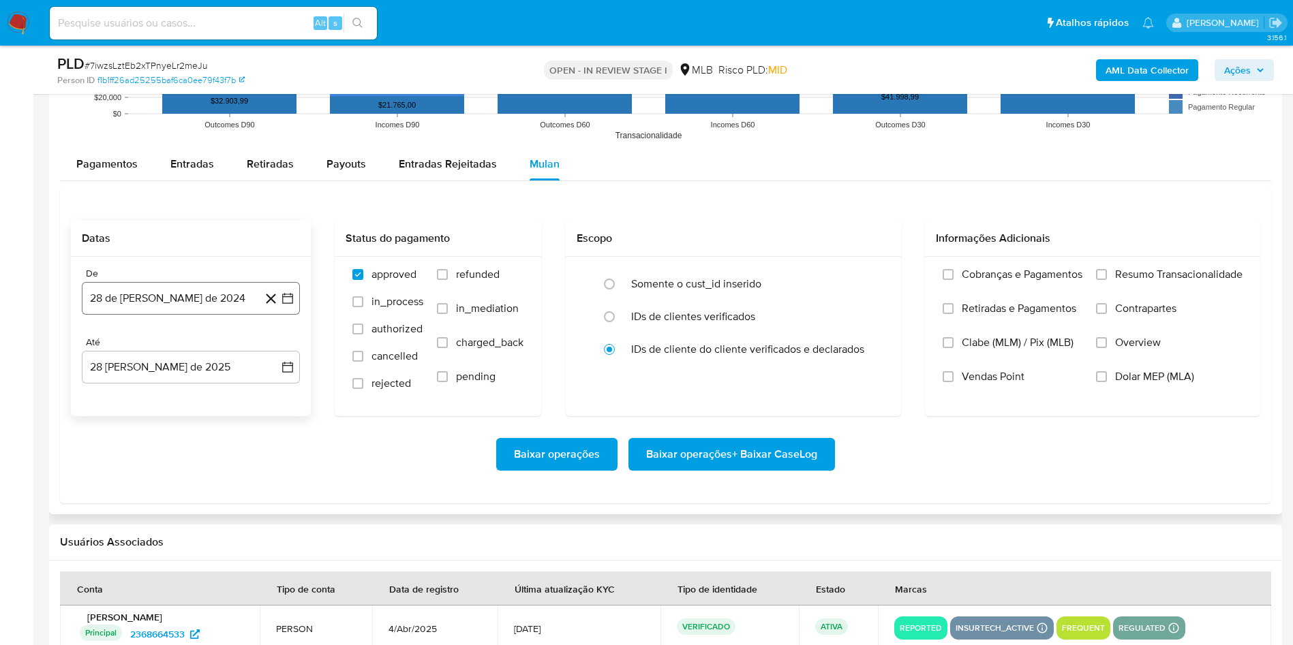
click at [168, 301] on button "28 de julio de 2024" at bounding box center [191, 298] width 218 height 33
click at [185, 345] on span "julio 2024" at bounding box center [184, 348] width 51 height 14
click at [285, 352] on div "2024 2024 ene feb mar abr may jun jul ago sep oct nov dic" at bounding box center [189, 434] width 215 height 231
click at [277, 350] on icon "Año siguiente" at bounding box center [272, 347] width 16 height 16
click at [112, 486] on tr "ene feb mar abr may jun jul ago sep oct nov dic" at bounding box center [189, 454] width 155 height 136
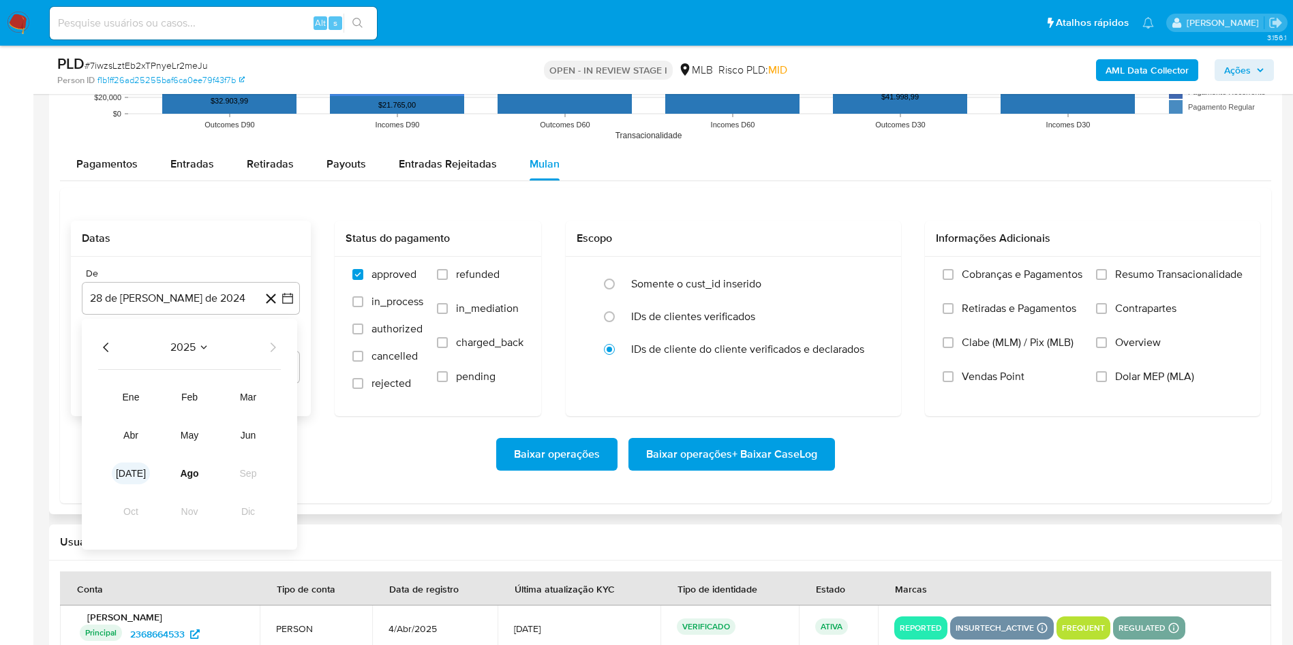
click at [128, 476] on span "[DATE]" at bounding box center [131, 473] width 30 height 11
click at [142, 396] on button "1" at bounding box center [136, 398] width 22 height 22
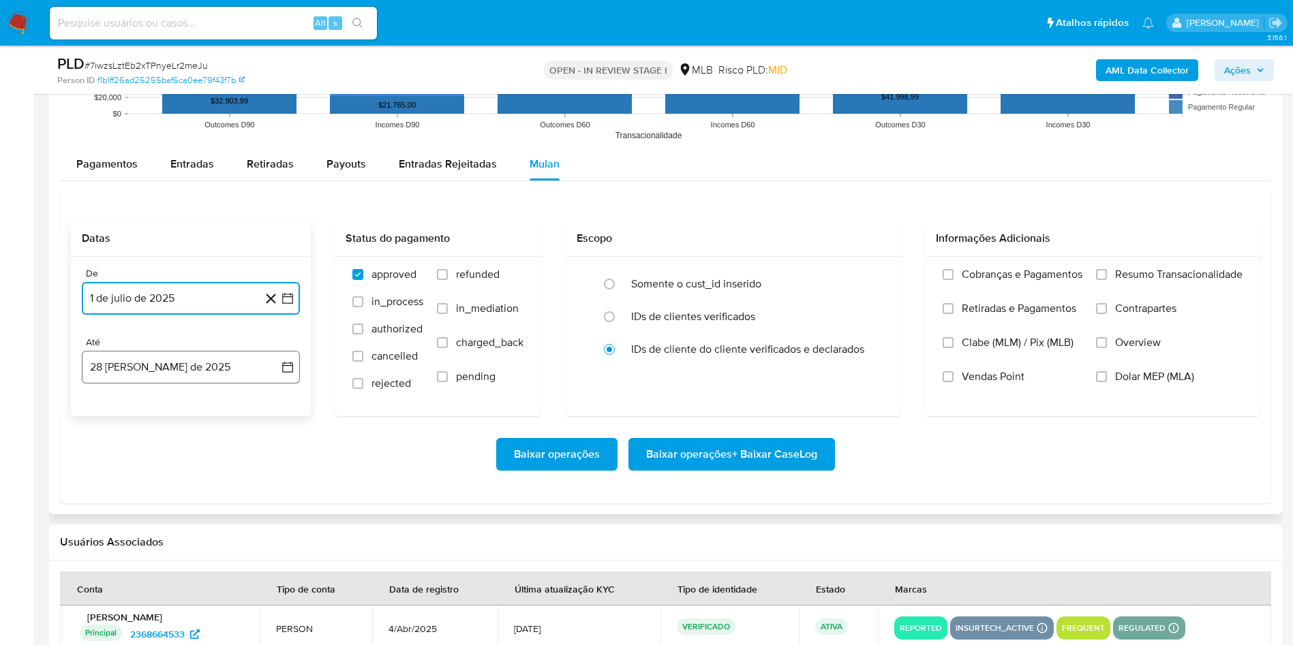
click at [132, 369] on button "28 [PERSON_NAME] de 2025" at bounding box center [191, 367] width 218 height 33
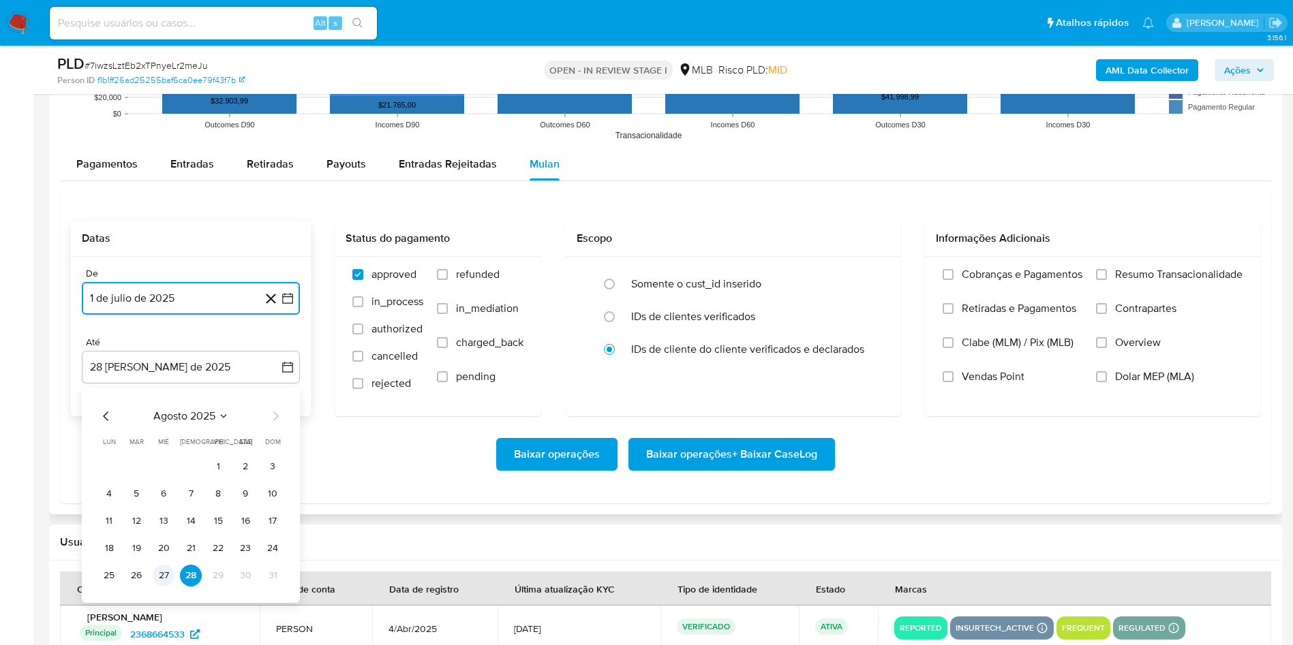
click at [163, 570] on button "27" at bounding box center [164, 576] width 22 height 22
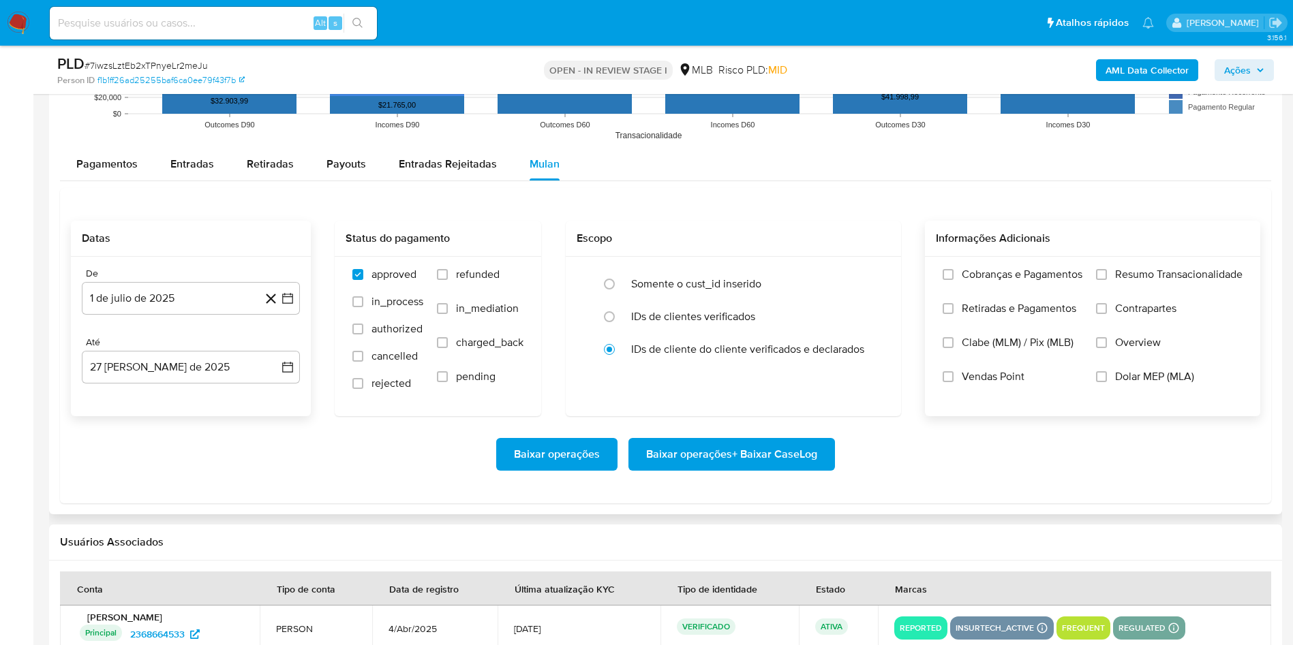
click at [1171, 294] on label "Resumo Transacionalidade" at bounding box center [1169, 285] width 146 height 34
click at [1107, 280] on input "Resumo Transacionalidade" at bounding box center [1101, 274] width 11 height 11
click at [745, 466] on span "Baixar operações + Baixar CaseLog" at bounding box center [731, 454] width 171 height 30
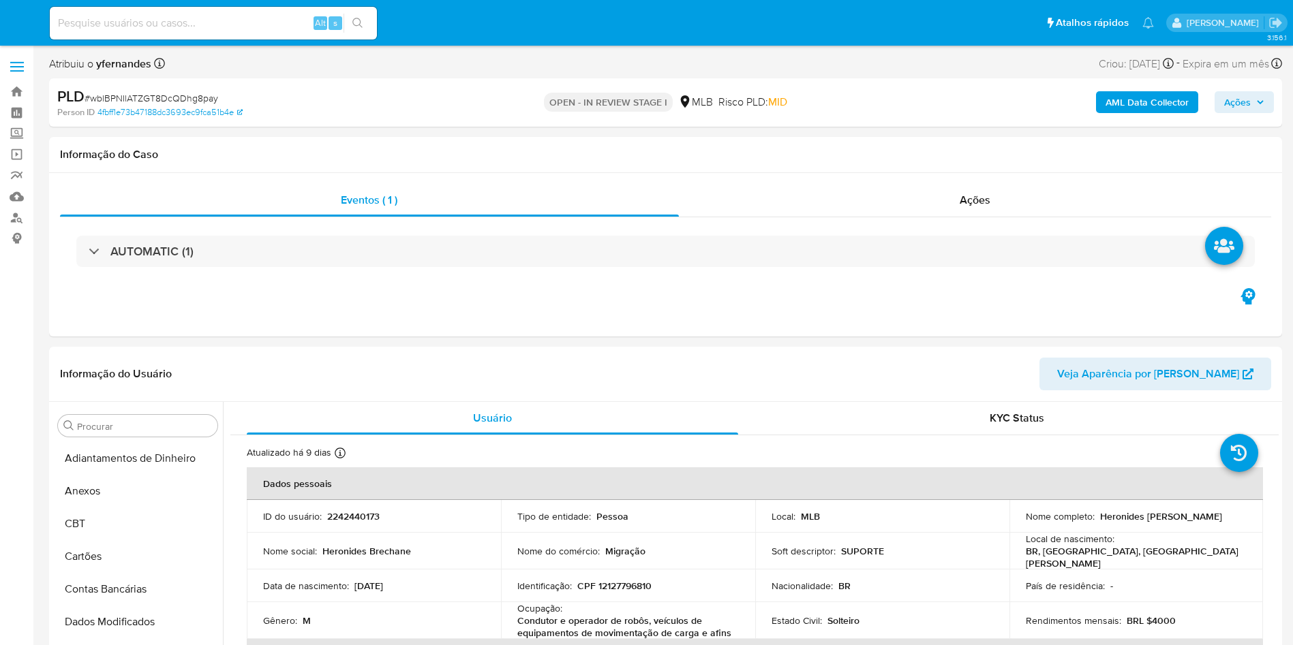
select select "10"
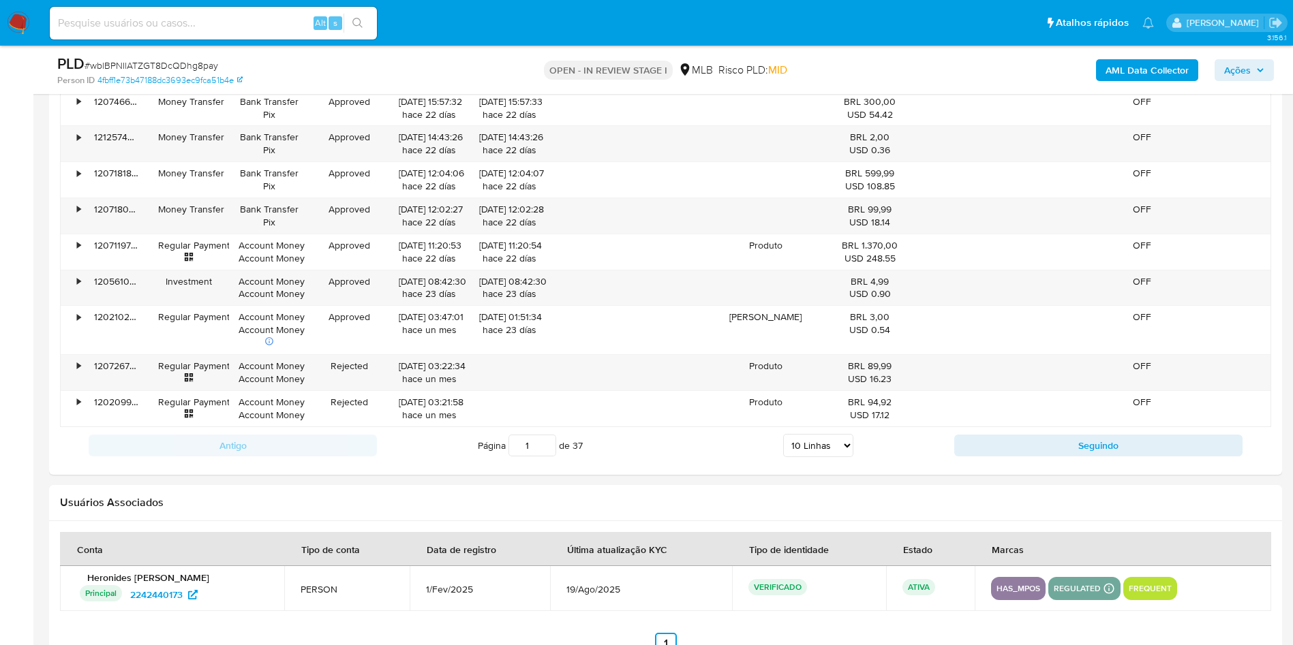
scroll to position [1400, 0]
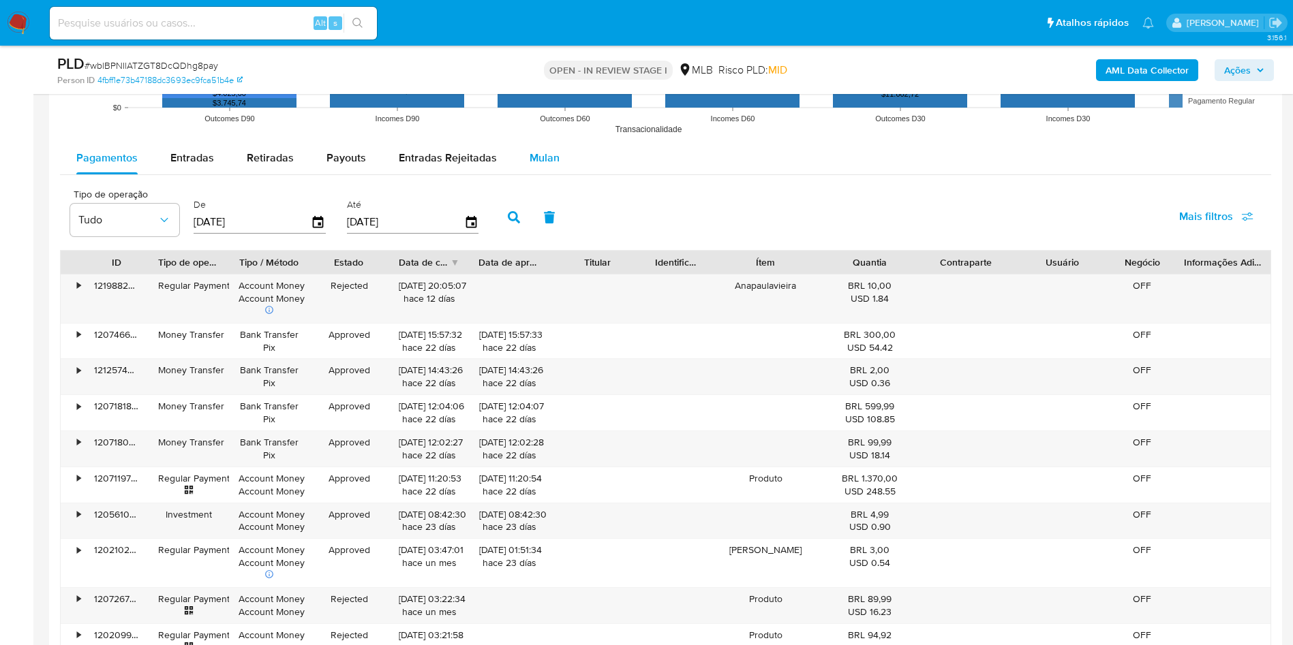
click at [529, 153] on span "Mulan" at bounding box center [544, 158] width 30 height 16
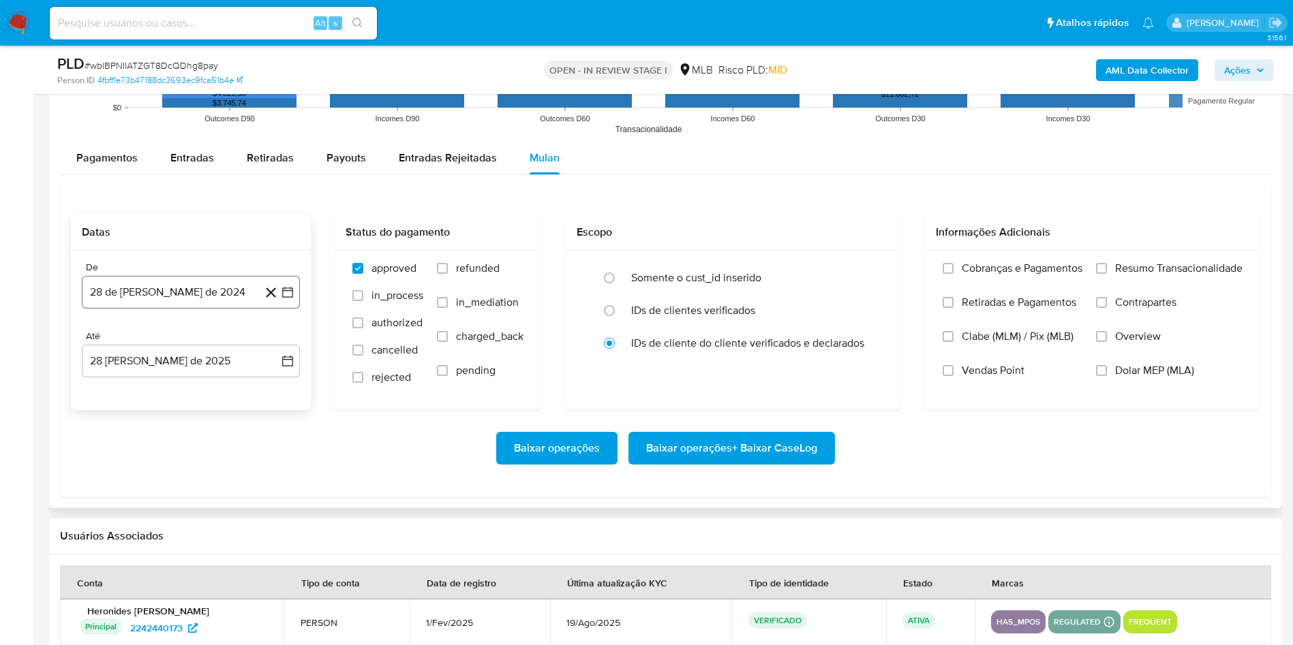
click at [241, 278] on button "28 de [PERSON_NAME] de 2024" at bounding box center [191, 292] width 218 height 33
click at [194, 341] on span "julio 2024" at bounding box center [184, 342] width 51 height 14
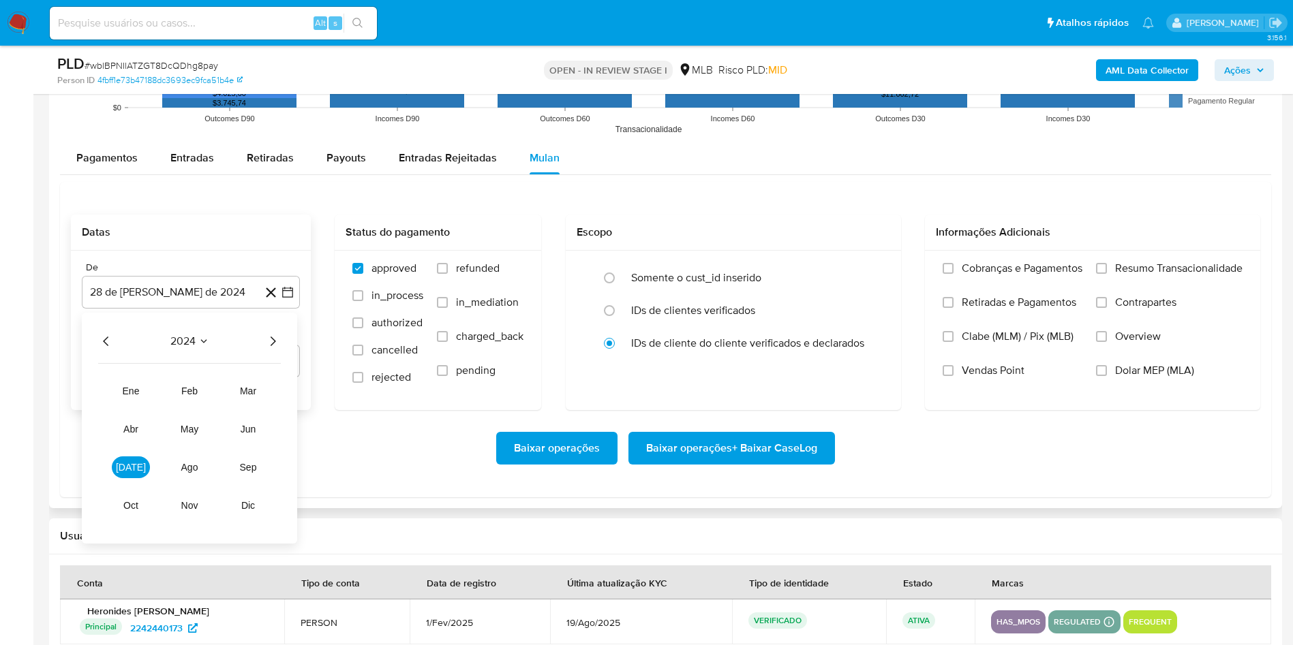
click at [270, 343] on icon "Año siguiente" at bounding box center [272, 341] width 16 height 16
click at [122, 474] on button "[DATE]" at bounding box center [131, 468] width 38 height 22
click at [138, 387] on button "1" at bounding box center [136, 392] width 22 height 22
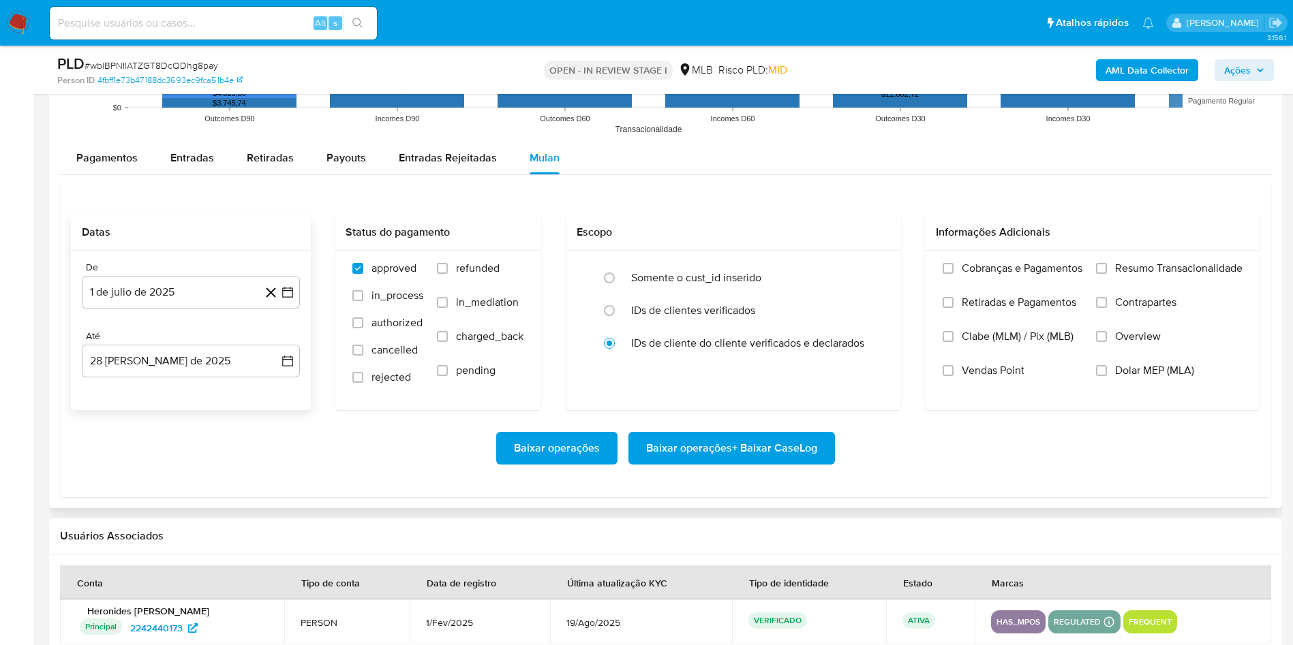
click at [135, 382] on div "De 1 de julio de 2025 1-07-2025 Até 28 de agosto de 2025 28-08-2025" at bounding box center [191, 330] width 240 height 159
click at [124, 360] on button "28 [PERSON_NAME] de 2025" at bounding box center [191, 361] width 218 height 33
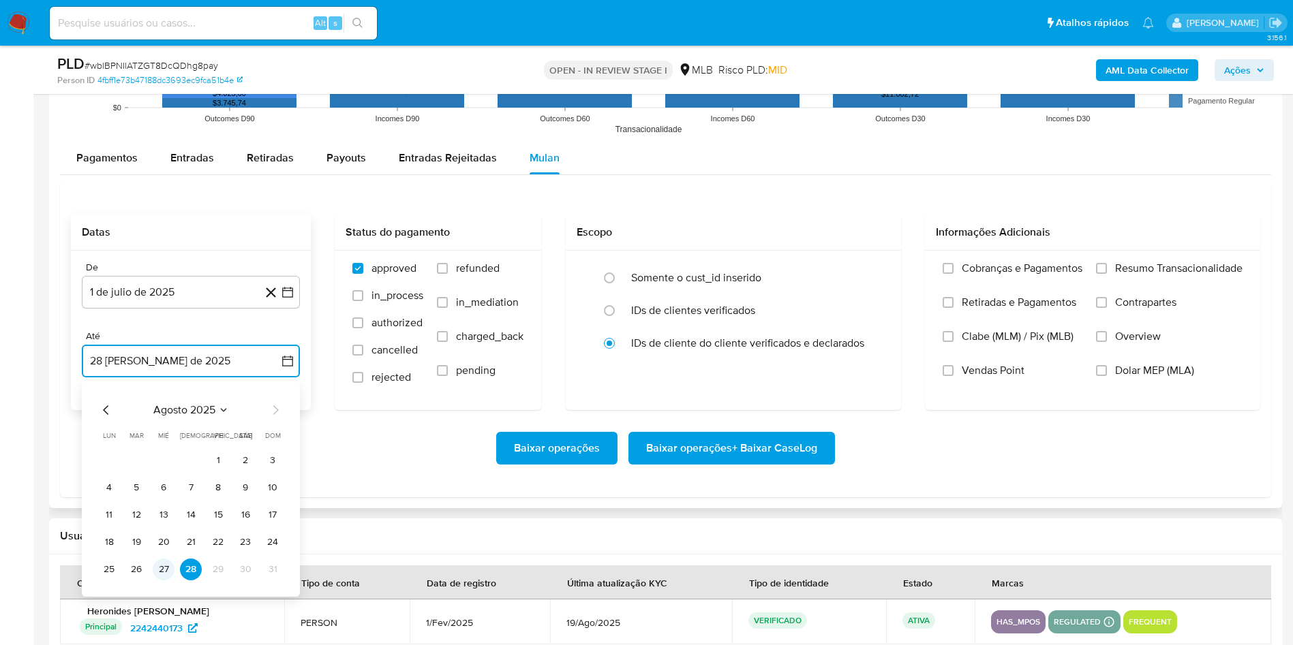
click at [161, 566] on button "27" at bounding box center [164, 570] width 22 height 22
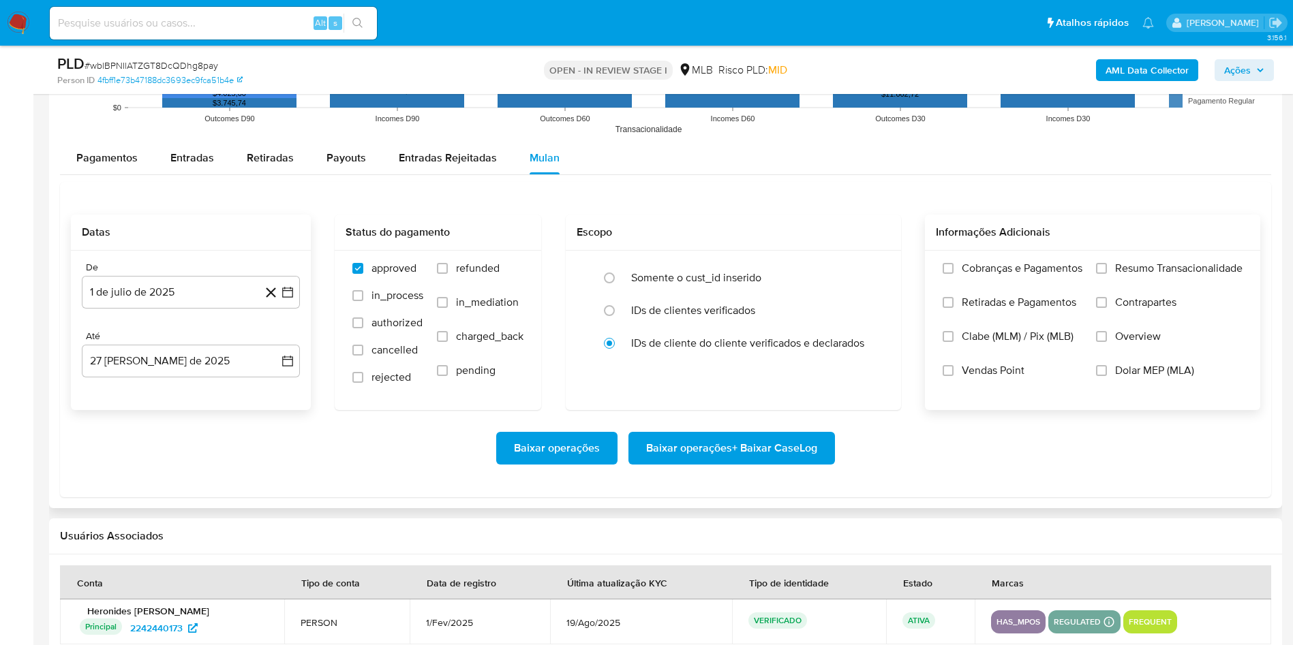
click at [1157, 268] on span "Resumo Transacionalidade" at bounding box center [1178, 269] width 127 height 14
click at [1107, 268] on input "Resumo Transacionalidade" at bounding box center [1101, 268] width 11 height 11
click at [735, 453] on span "Baixar operações + Baixar CaseLog" at bounding box center [731, 448] width 171 height 30
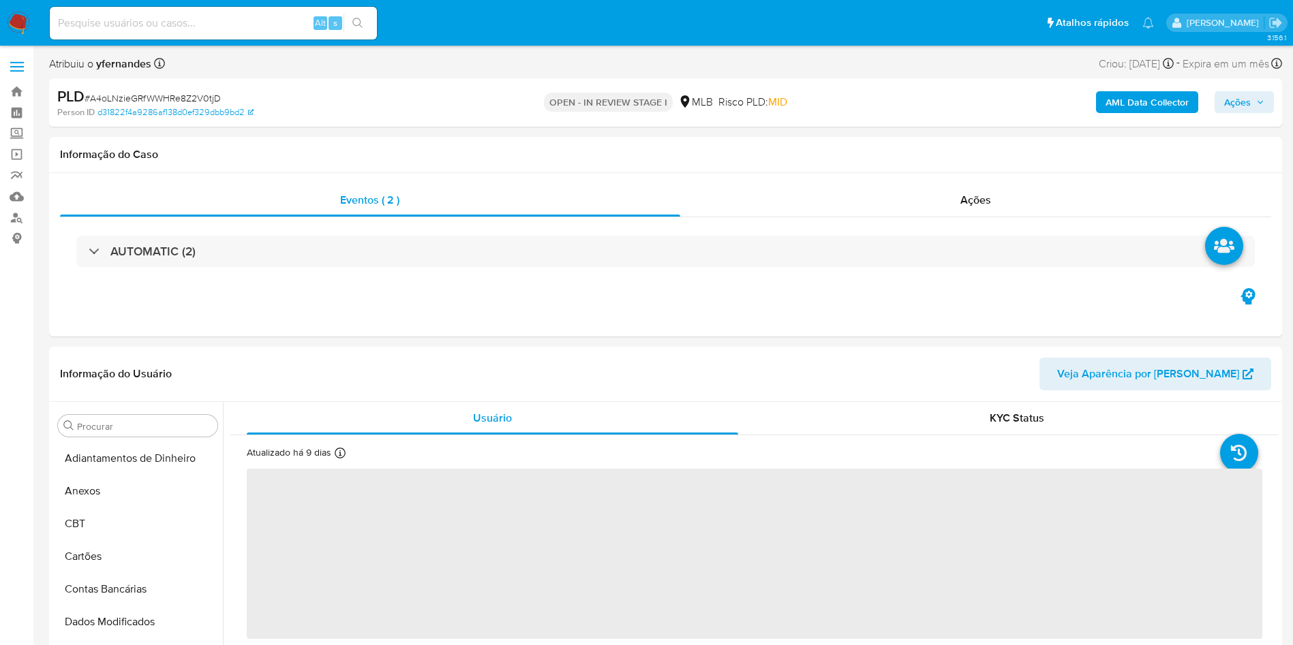
select select "10"
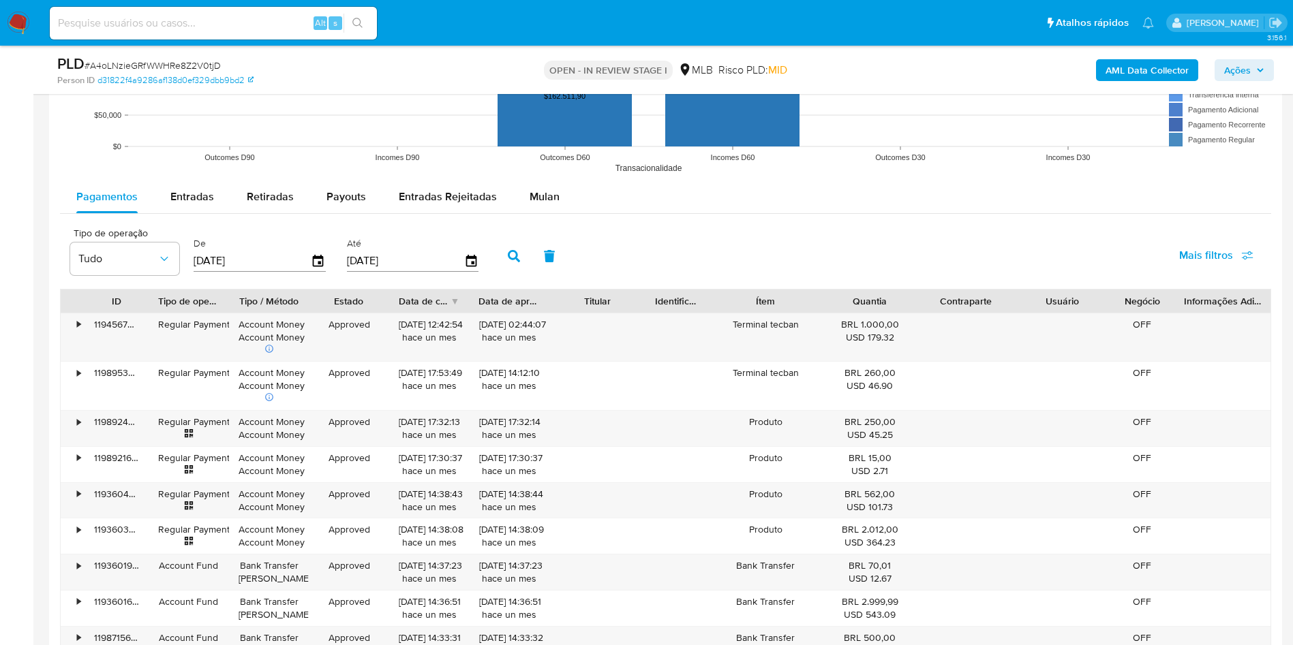
scroll to position [1467, 0]
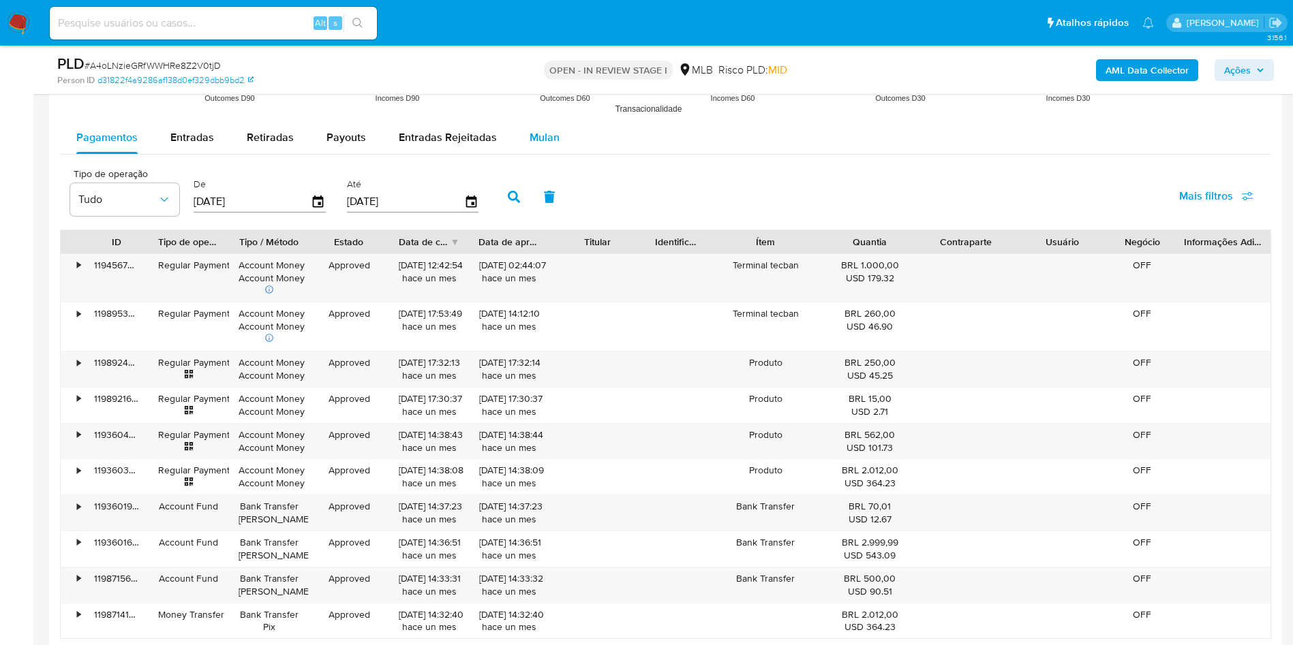
click at [521, 127] on button "Mulan" at bounding box center [544, 137] width 63 height 33
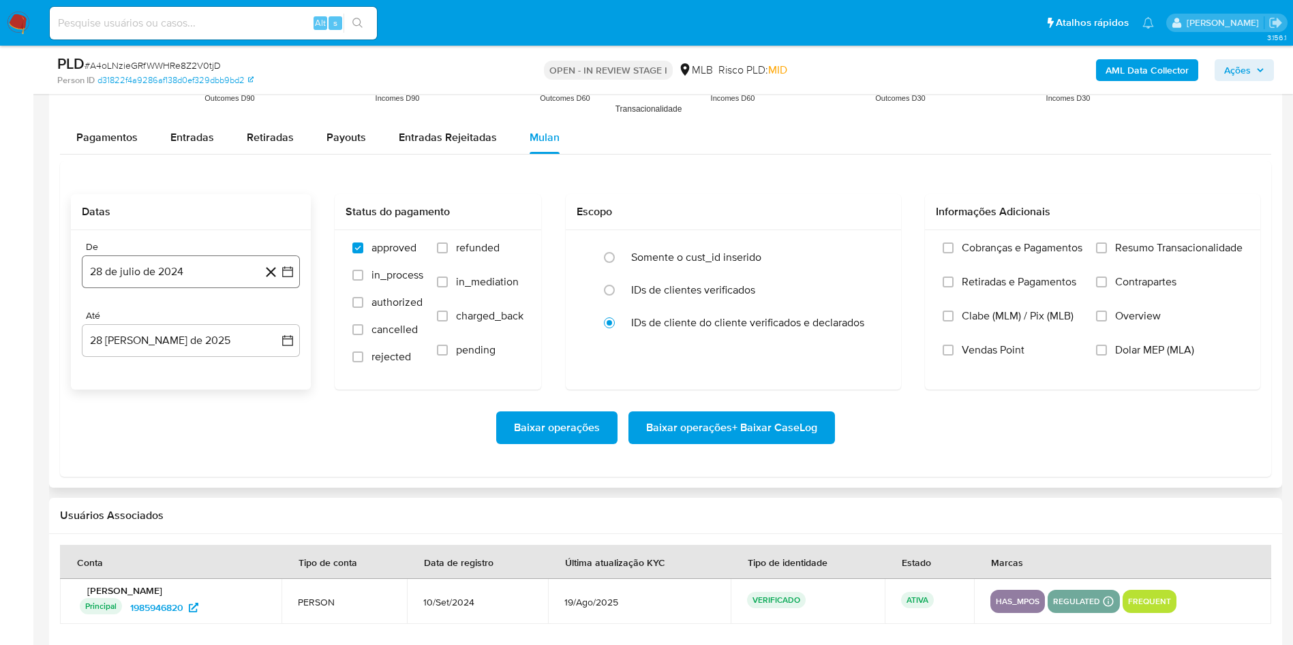
click at [208, 282] on button "28 de julio de 2024" at bounding box center [191, 272] width 218 height 33
click at [191, 309] on div "julio 2024 julio 2024 lun lunes mar martes mié miércoles jue jueves vie viernes…" at bounding box center [191, 399] width 218 height 215
click at [181, 315] on span "julio 2024" at bounding box center [184, 321] width 51 height 14
click at [268, 321] on icon "Año siguiente" at bounding box center [272, 321] width 16 height 16
click at [140, 457] on button "[DATE]" at bounding box center [131, 447] width 38 height 22
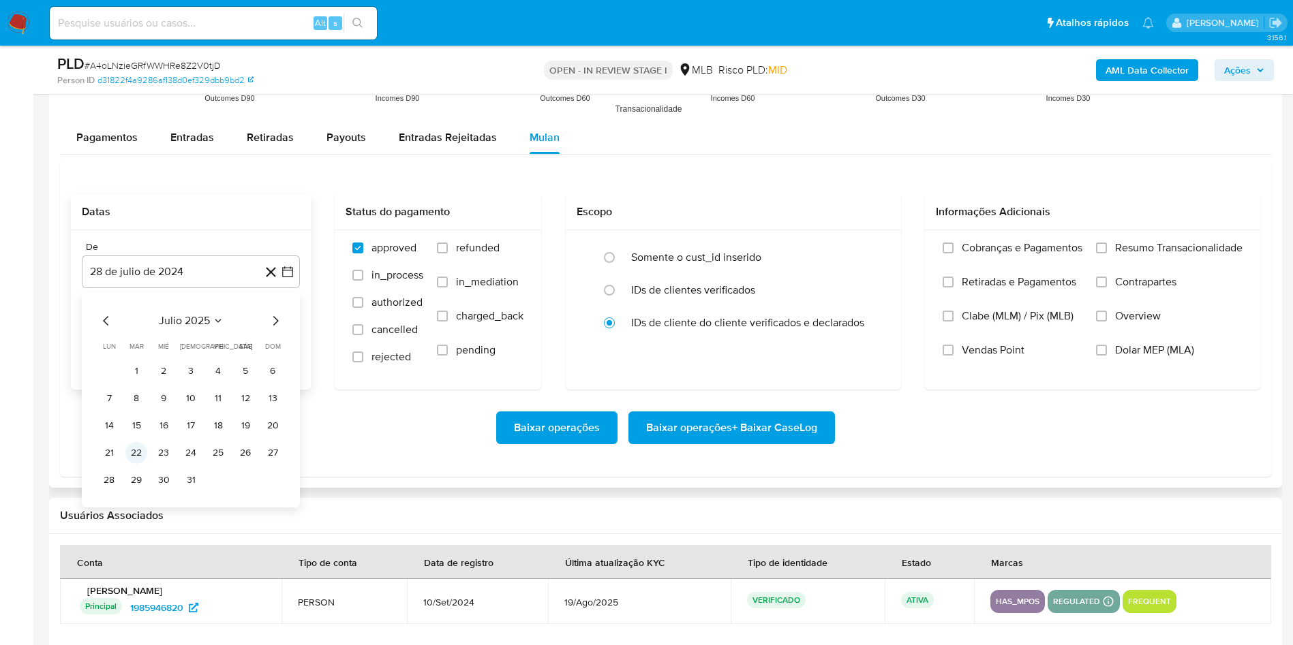
click at [138, 453] on button "22" at bounding box center [136, 453] width 22 height 22
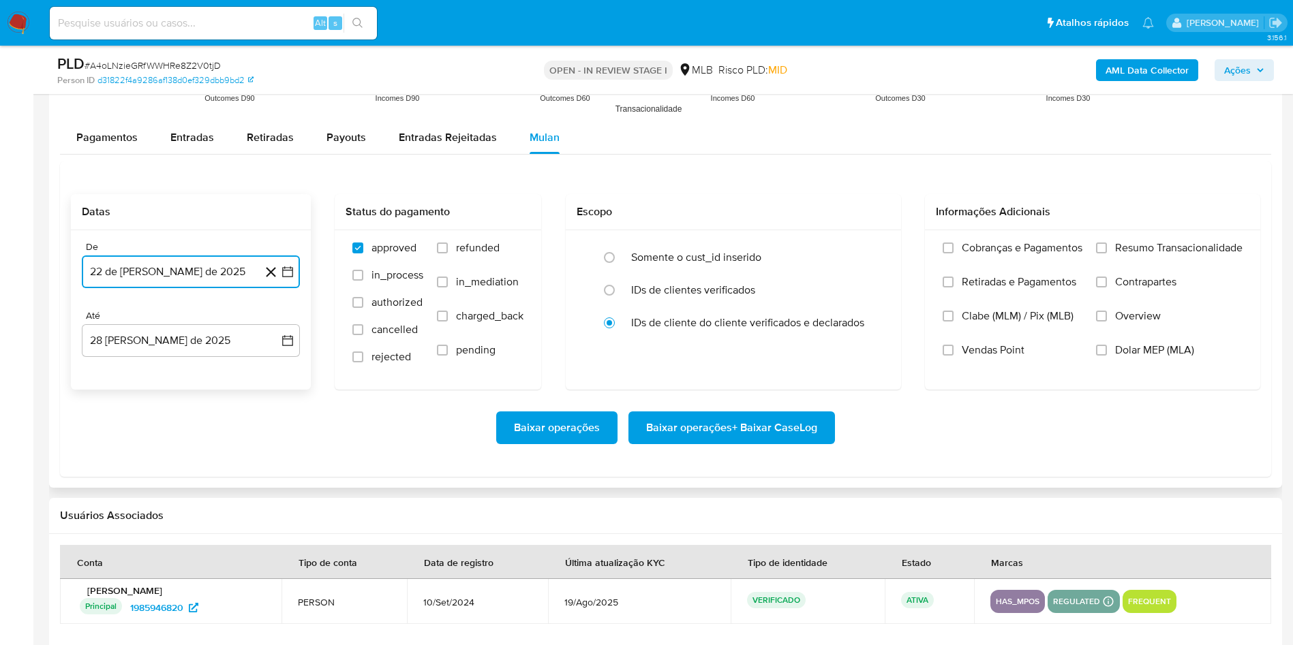
click at [127, 271] on button "22 de julio de 2025" at bounding box center [191, 272] width 218 height 33
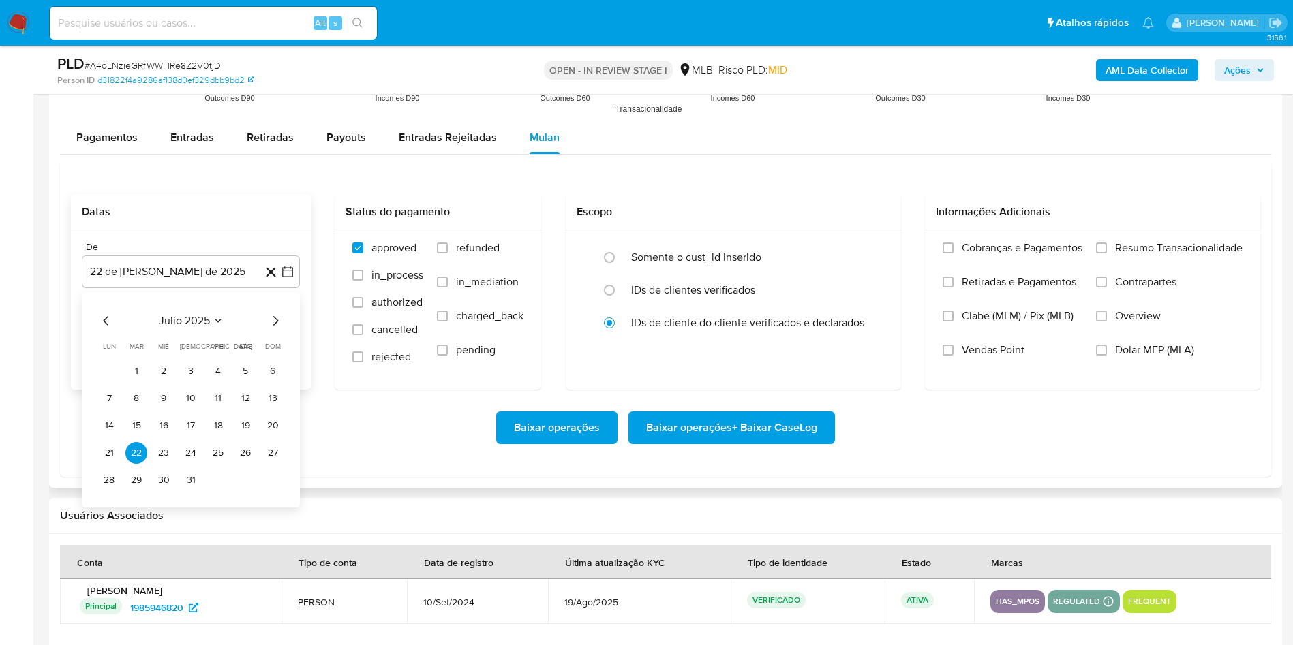
click at [138, 382] on tbody "1 2 3 4 5 6 7 8 9 10 11 12 13 14 15 16 17 18 19 20 21 22 23 24 25 26 27 28 29 3…" at bounding box center [190, 425] width 185 height 131
click at [138, 375] on button "1" at bounding box center [136, 371] width 22 height 22
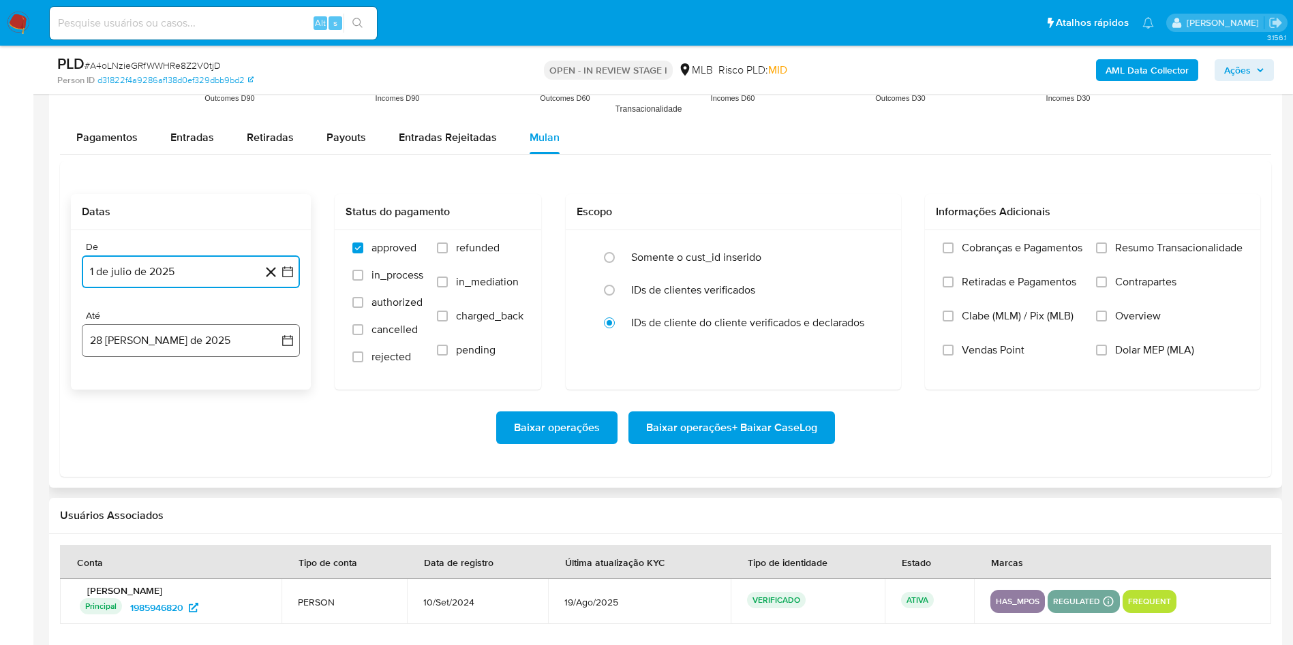
click at [130, 339] on button "28 [PERSON_NAME] de 2025" at bounding box center [191, 340] width 218 height 33
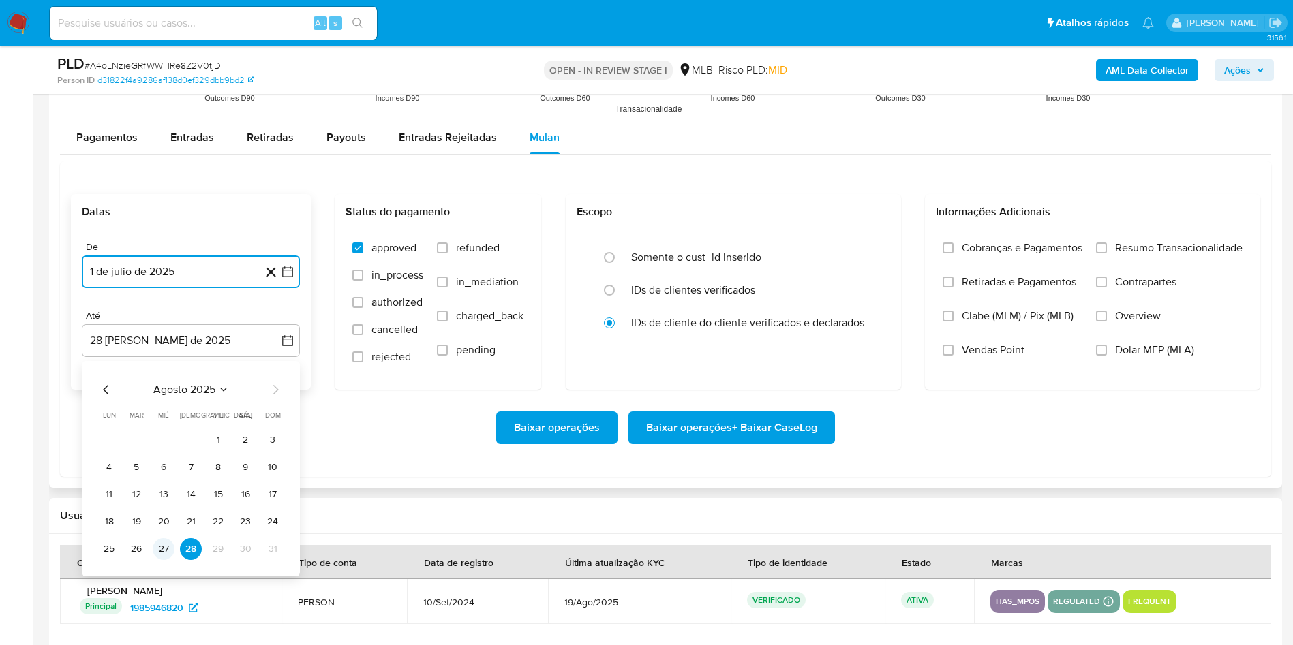
click at [159, 551] on button "27" at bounding box center [164, 549] width 22 height 22
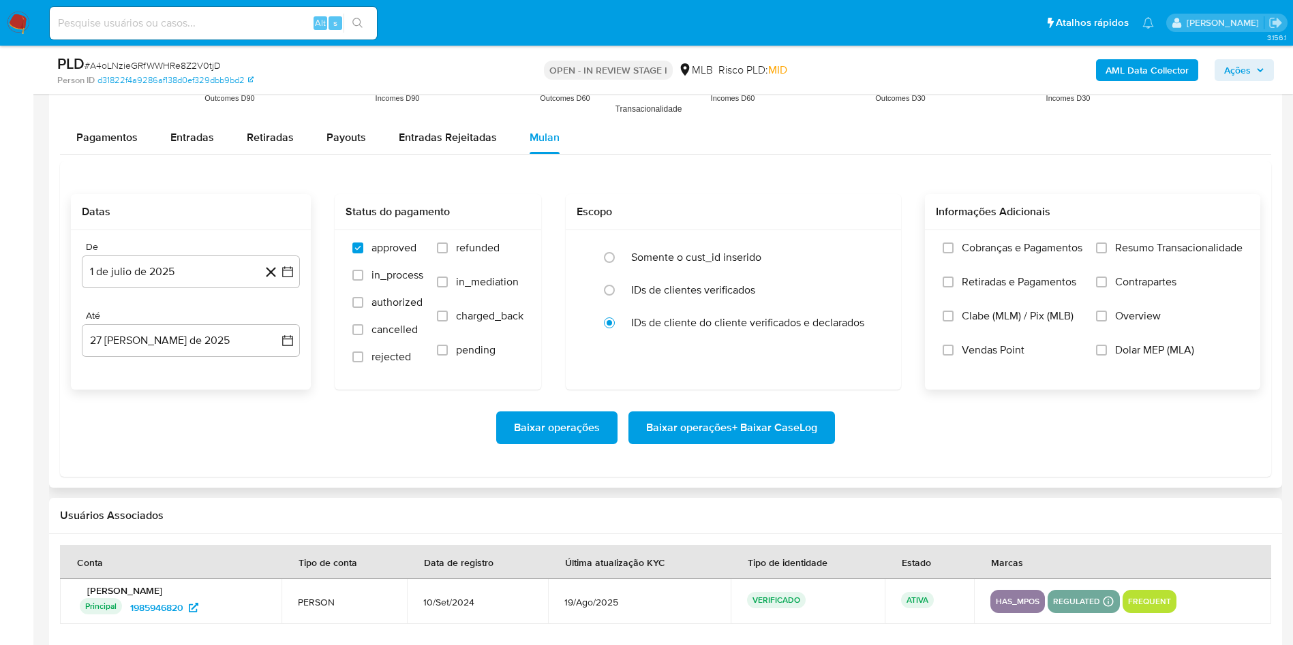
click at [1112, 251] on label "Resumo Transacionalidade" at bounding box center [1169, 258] width 146 height 34
click at [1107, 251] on input "Resumo Transacionalidade" at bounding box center [1101, 248] width 11 height 11
click at [674, 430] on span "Baixar operações + Baixar CaseLog" at bounding box center [731, 428] width 171 height 30
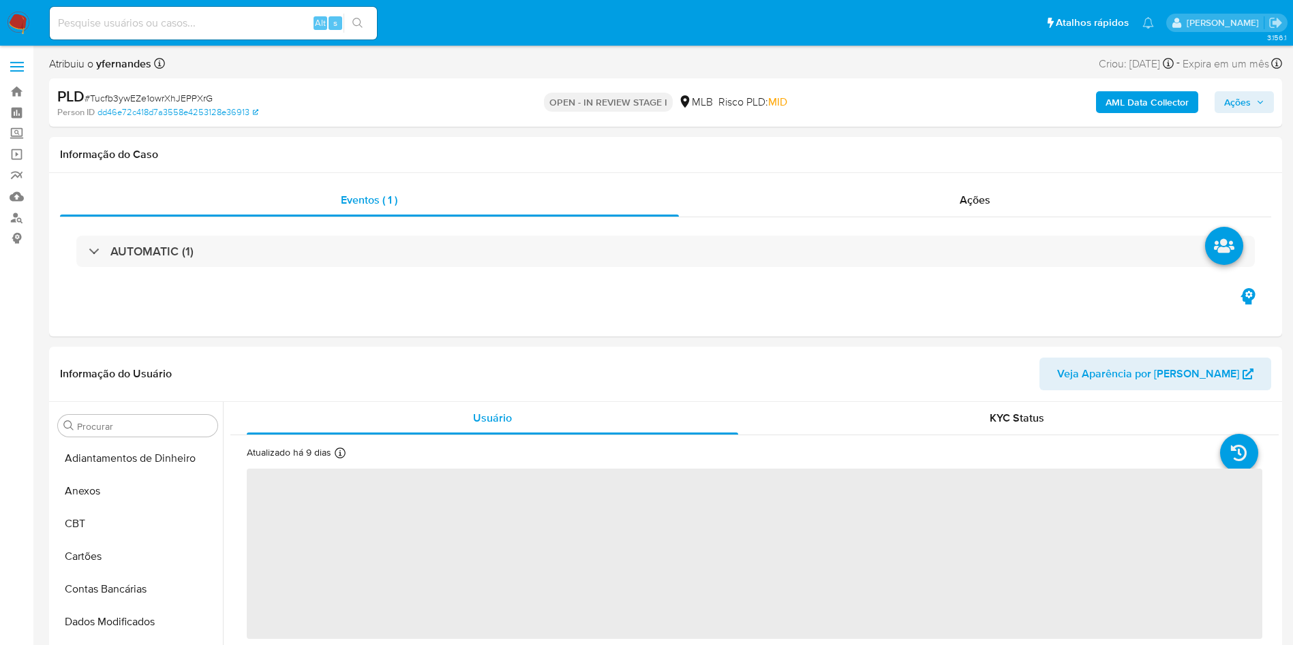
select select "10"
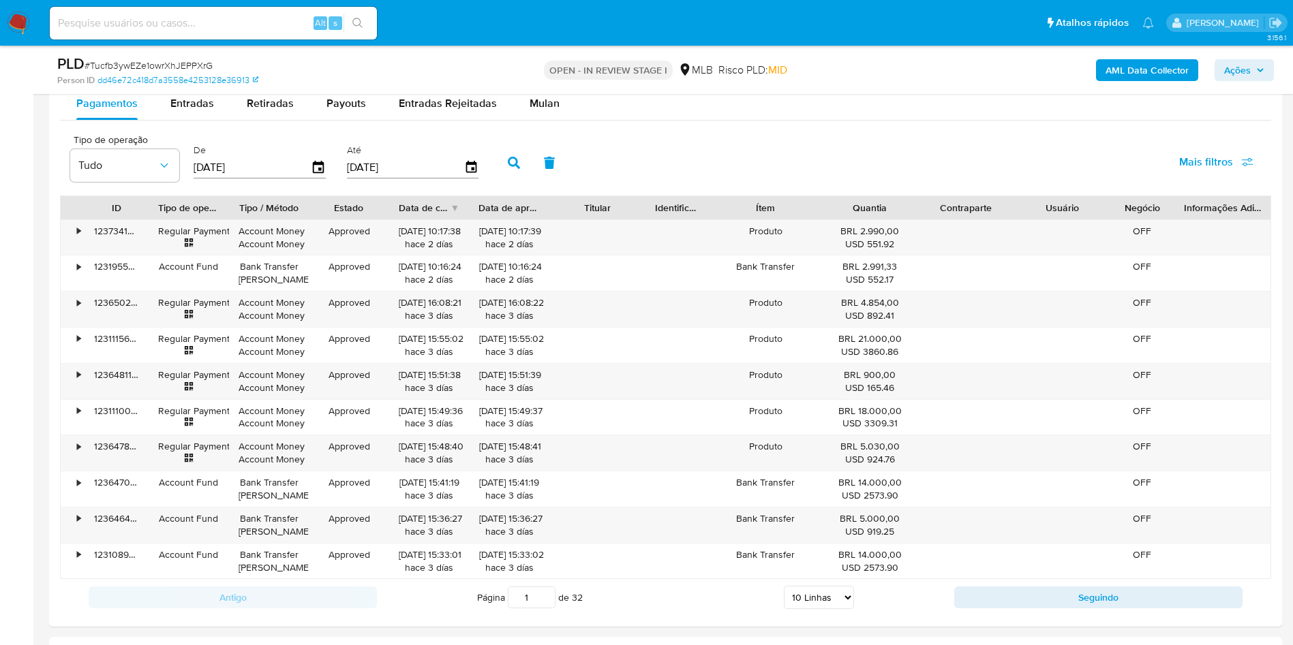
scroll to position [1485, 0]
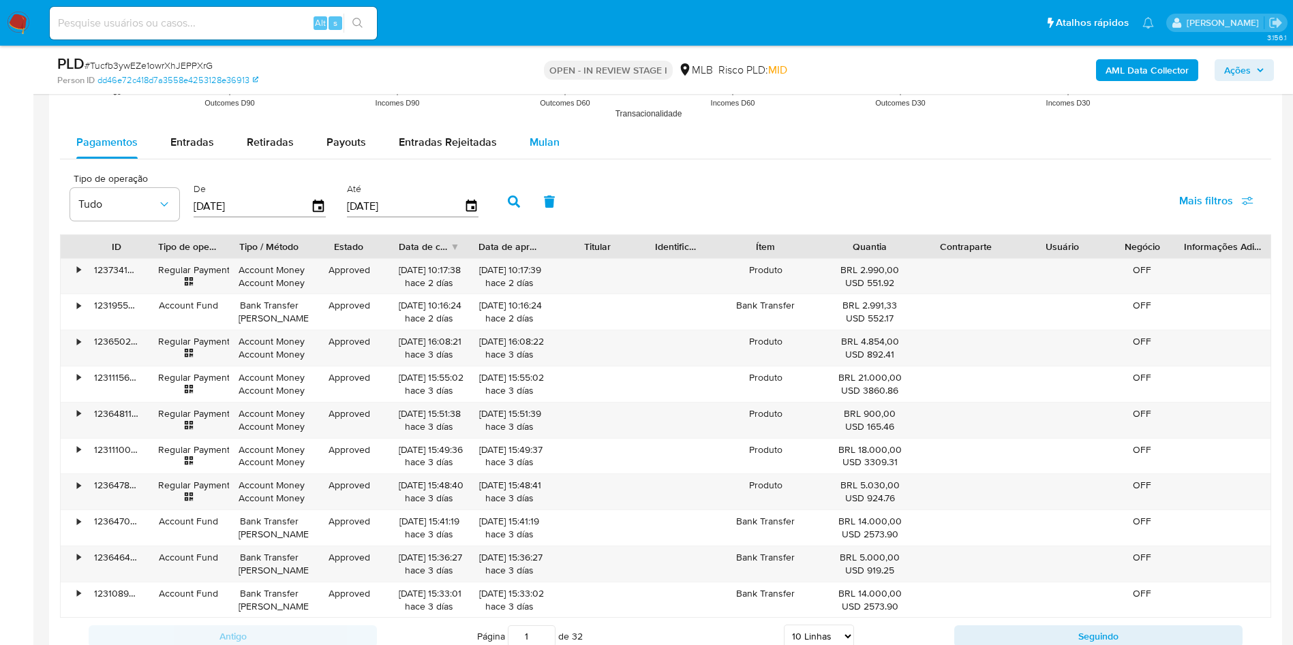
click at [534, 137] on span "Mulan" at bounding box center [544, 142] width 30 height 16
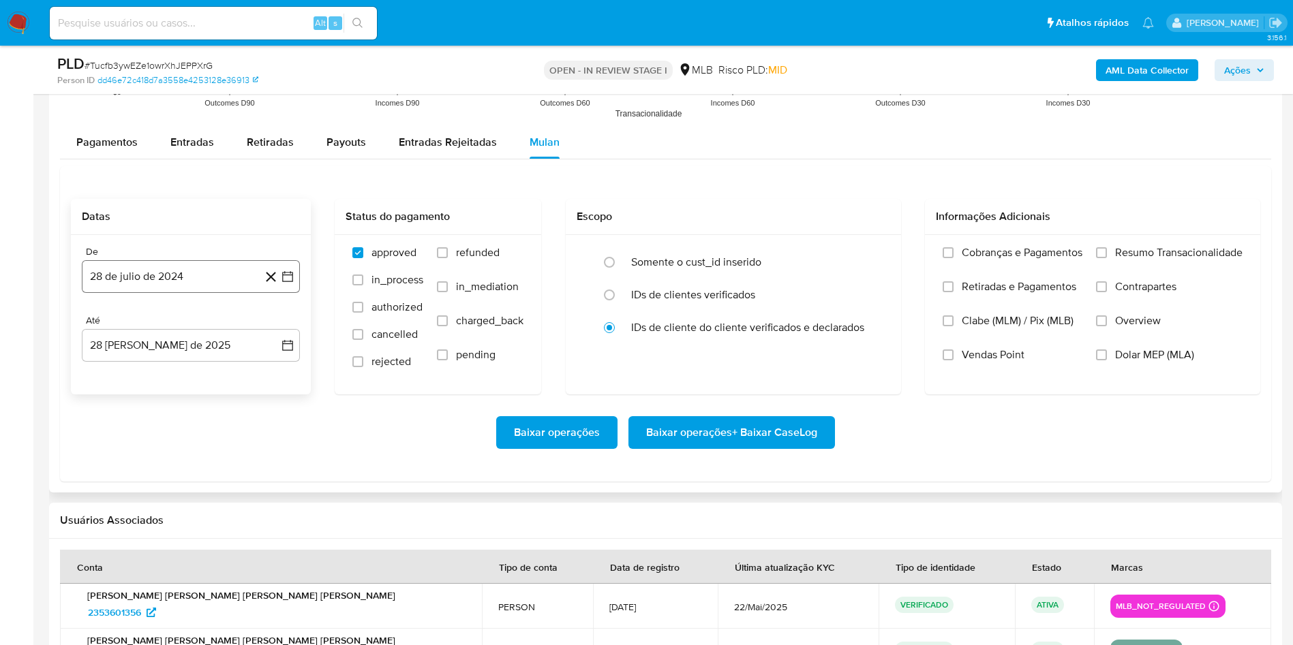
click at [186, 283] on button "28 de julio de 2024" at bounding box center [191, 276] width 218 height 33
click at [189, 332] on span "julio 2024" at bounding box center [184, 326] width 51 height 14
click at [268, 316] on div "2024 2024 ene feb mar abr may jun [DATE] ago sep oct nov dic" at bounding box center [189, 412] width 215 height 231
click at [270, 323] on icon "Año siguiente" at bounding box center [272, 326] width 16 height 16
click at [135, 445] on button "[DATE]" at bounding box center [131, 452] width 38 height 22
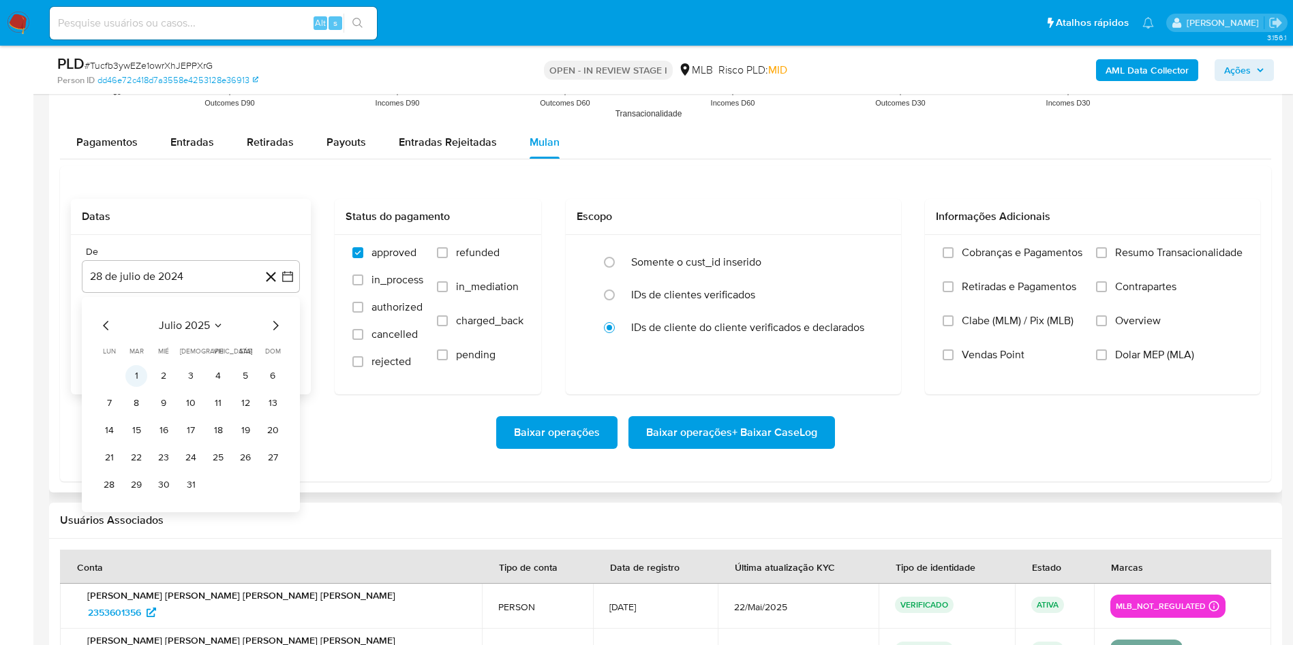
click at [136, 367] on button "1" at bounding box center [136, 376] width 22 height 22
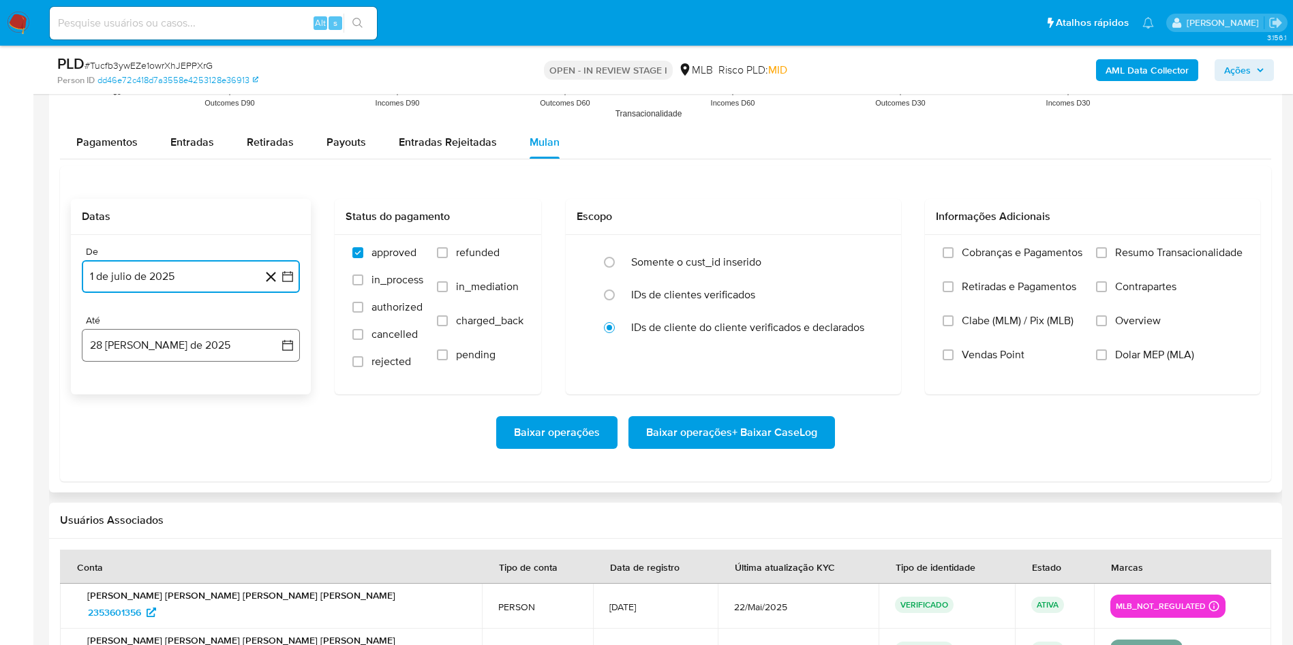
click at [131, 353] on button "28 [PERSON_NAME] de 2025" at bounding box center [191, 345] width 218 height 33
click at [159, 548] on button "27" at bounding box center [164, 554] width 22 height 22
click at [1096, 258] on label "Resumo Transacionalidade" at bounding box center [1169, 263] width 146 height 34
click at [1096, 258] on input "Resumo Transacionalidade" at bounding box center [1101, 252] width 11 height 11
click at [789, 420] on span "Baixar operações + Baixar CaseLog" at bounding box center [731, 433] width 171 height 30
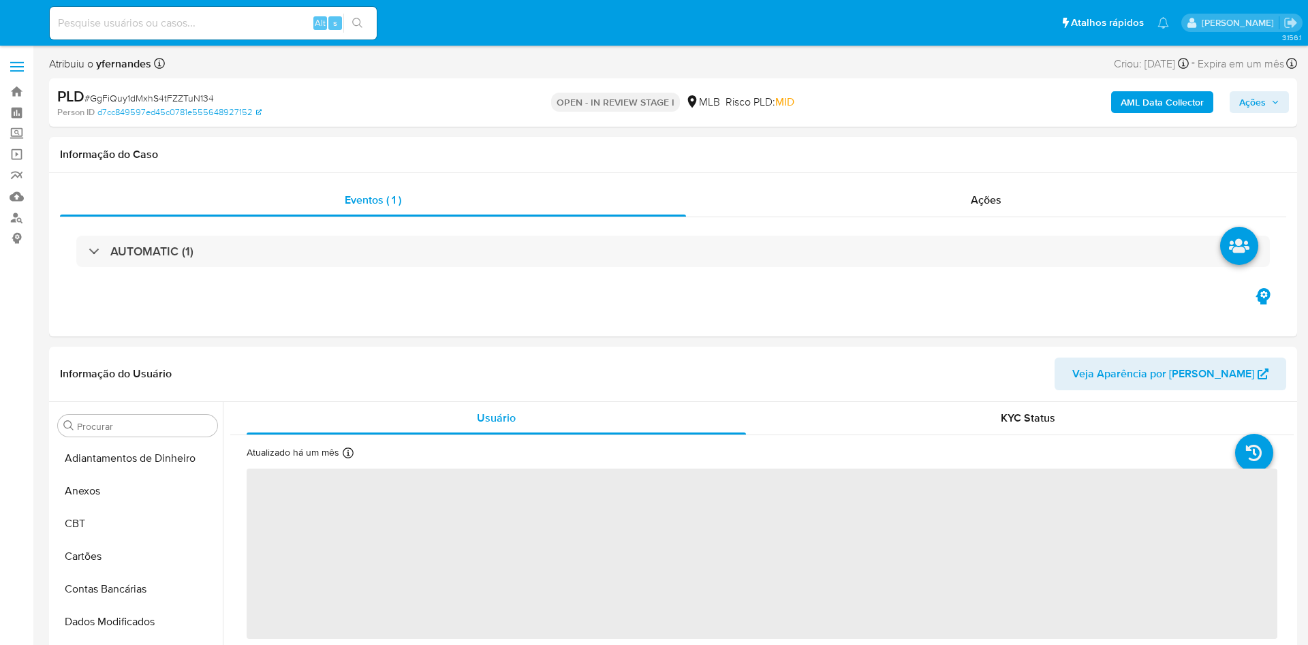
select select "10"
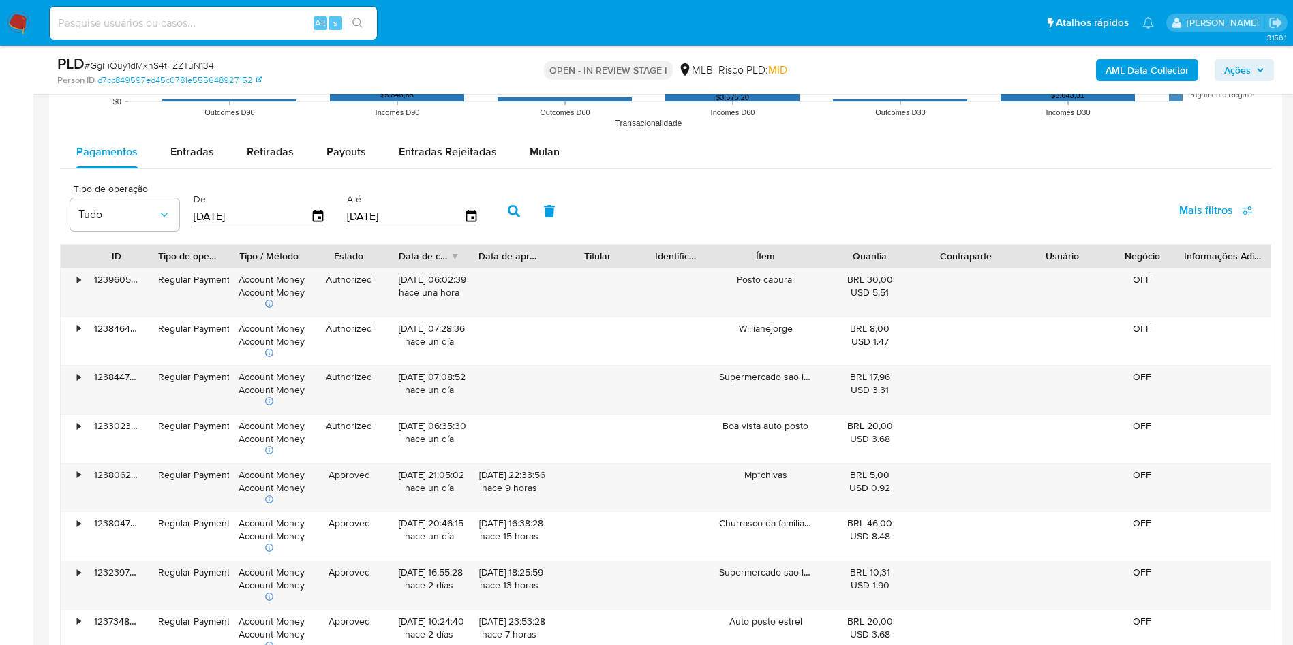
scroll to position [1384, 0]
click at [531, 136] on div "Mulan" at bounding box center [544, 151] width 30 height 33
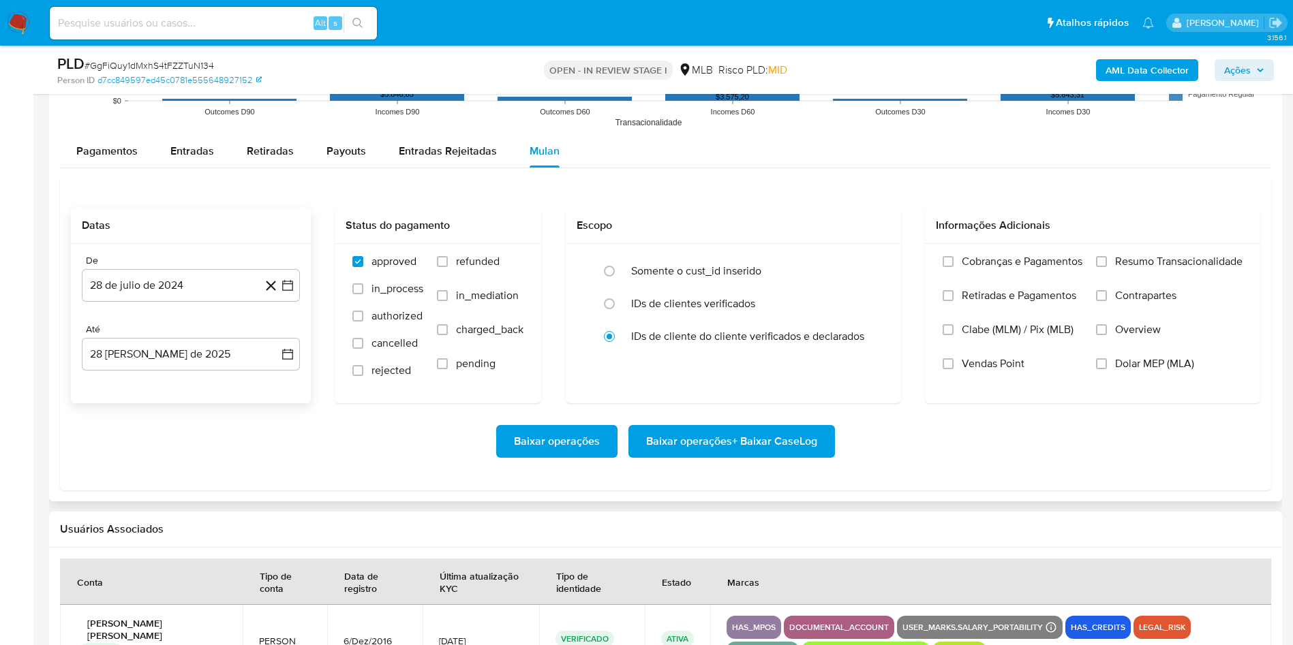
click at [161, 310] on div "De 28 de [PERSON_NAME] de 2024 [DATE] Até 28 [PERSON_NAME] de 2025 [DATE]" at bounding box center [191, 323] width 240 height 159
click at [161, 293] on button "28 de julio de 2024" at bounding box center [191, 285] width 218 height 33
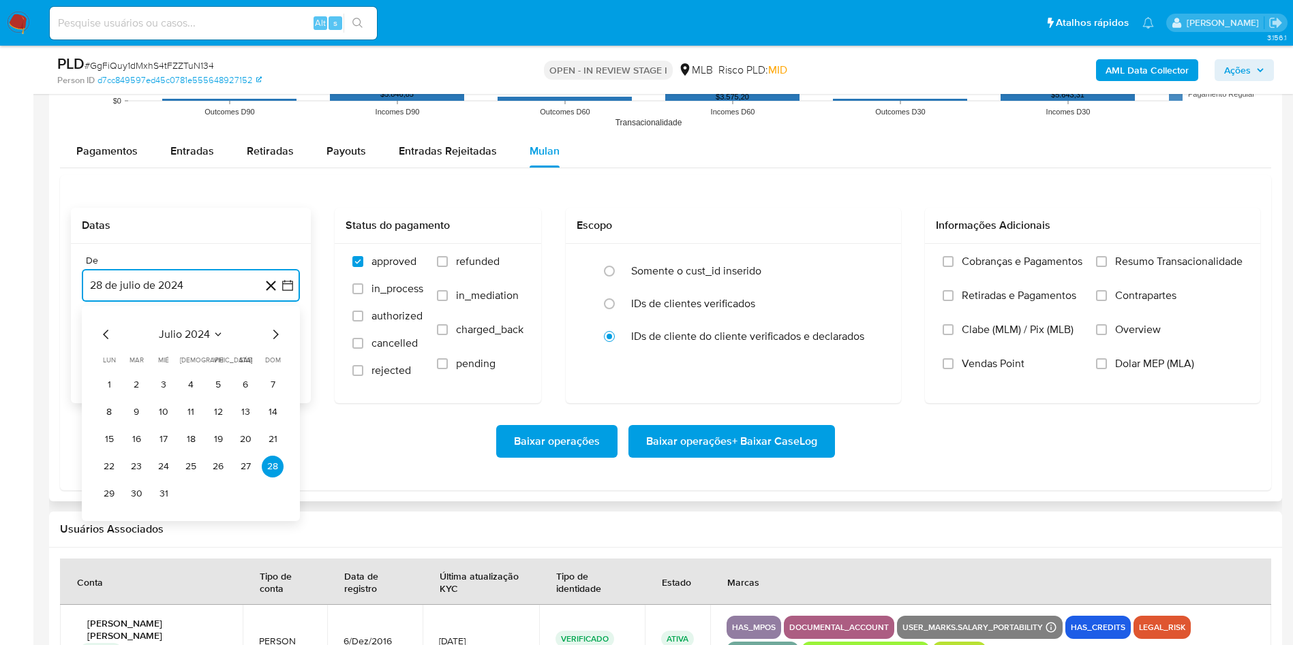
click at [192, 334] on span "julio 2024" at bounding box center [184, 335] width 51 height 14
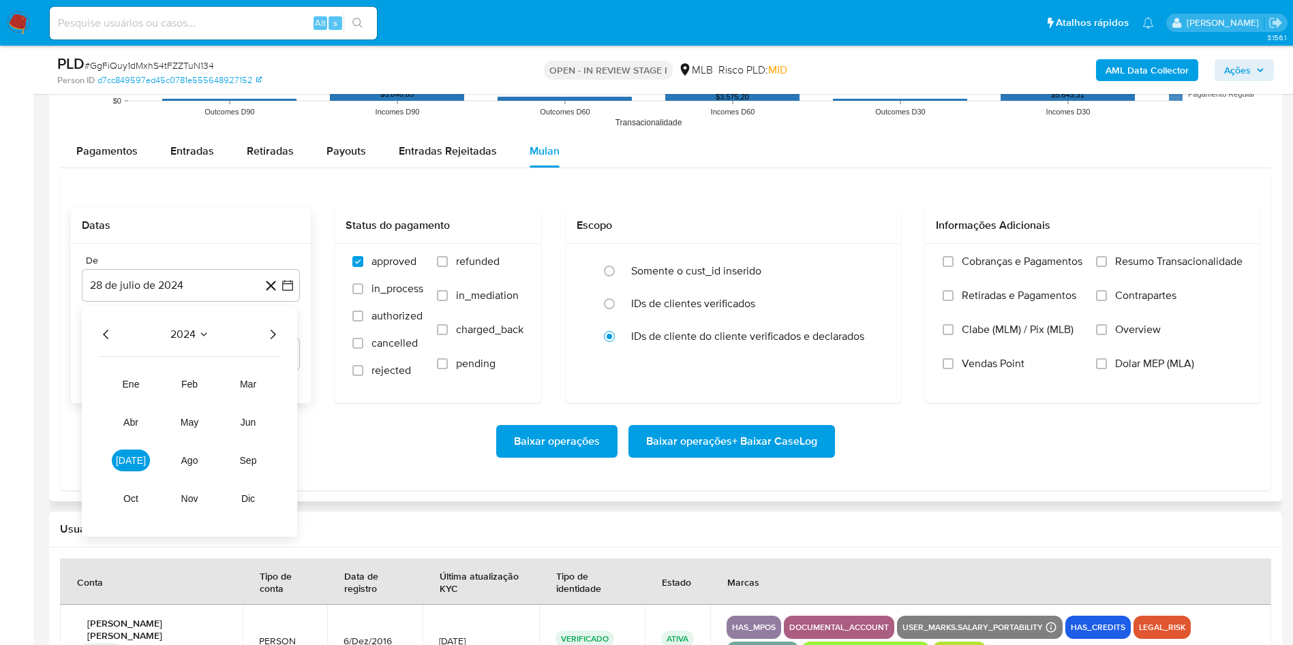
click at [271, 329] on icon "Año siguiente" at bounding box center [272, 334] width 16 height 16
click at [131, 452] on button "[DATE]" at bounding box center [131, 461] width 38 height 22
click at [136, 386] on button "1" at bounding box center [136, 385] width 22 height 22
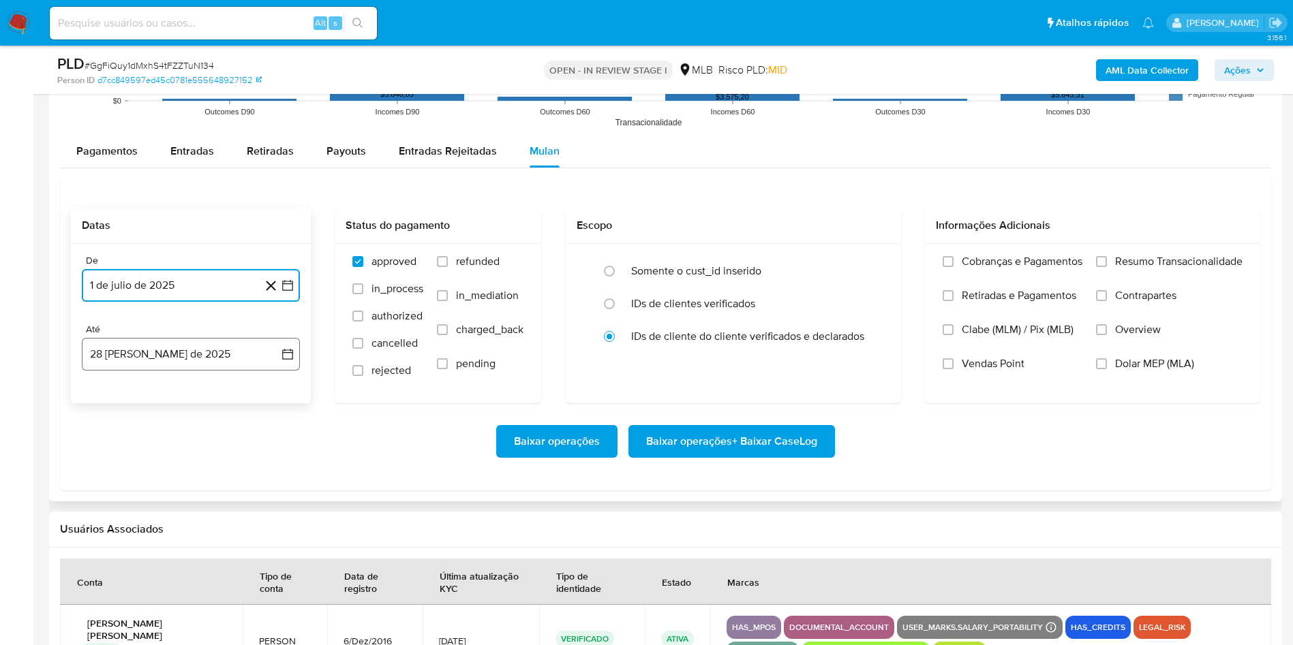
click at [125, 339] on button "28 [PERSON_NAME] de 2025" at bounding box center [191, 354] width 218 height 33
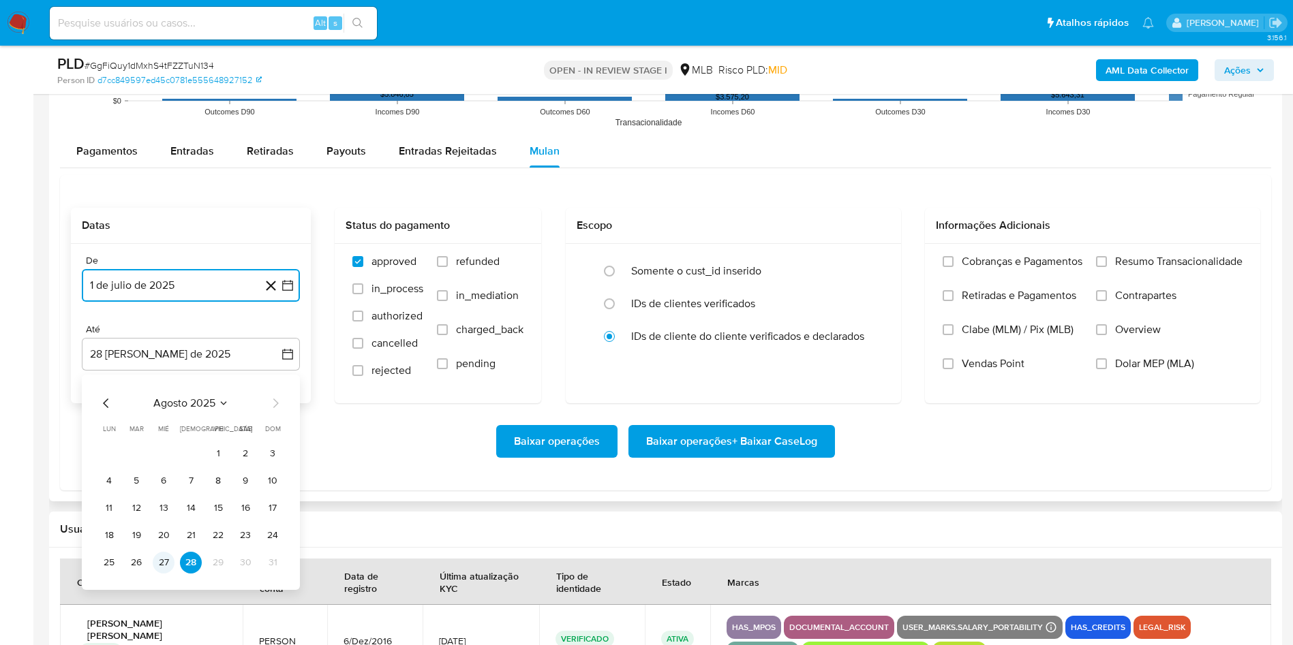
click at [166, 558] on button "27" at bounding box center [164, 563] width 22 height 22
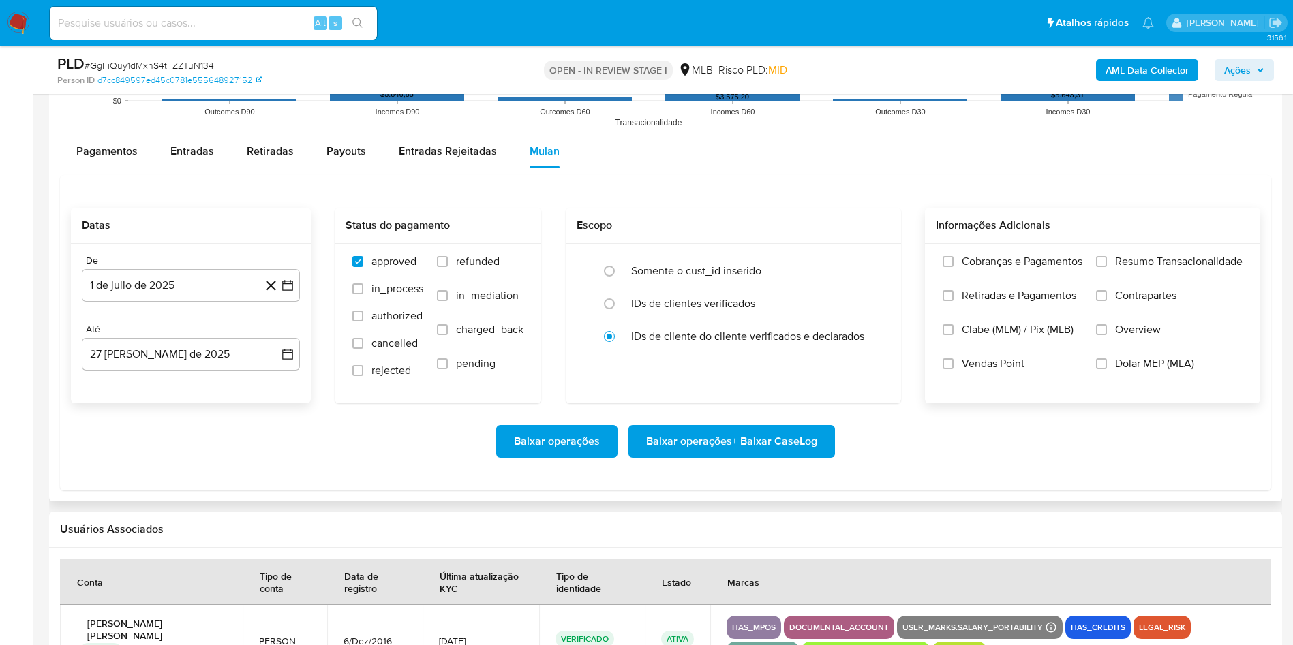
click at [1166, 262] on span "Resumo Transacionalidade" at bounding box center [1178, 262] width 127 height 14
click at [1107, 262] on input "Resumo Transacionalidade" at bounding box center [1101, 261] width 11 height 11
click at [708, 444] on span "Baixar operações + Baixar CaseLog" at bounding box center [731, 442] width 171 height 30
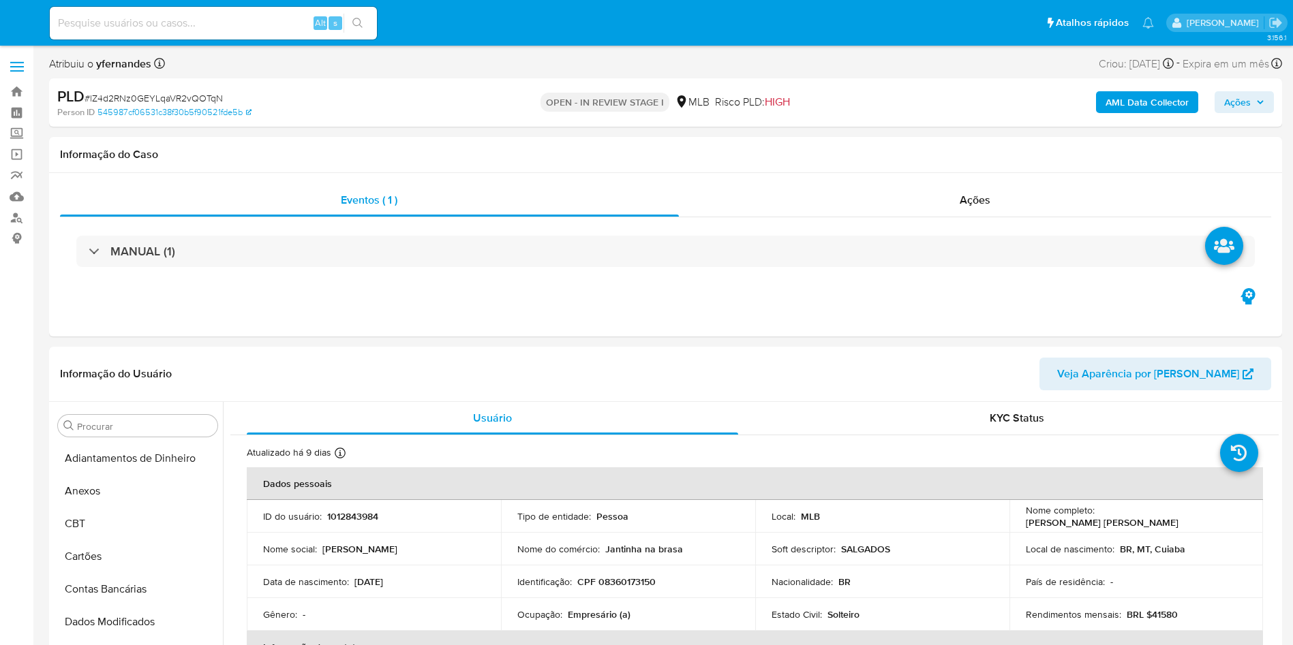
select select "10"
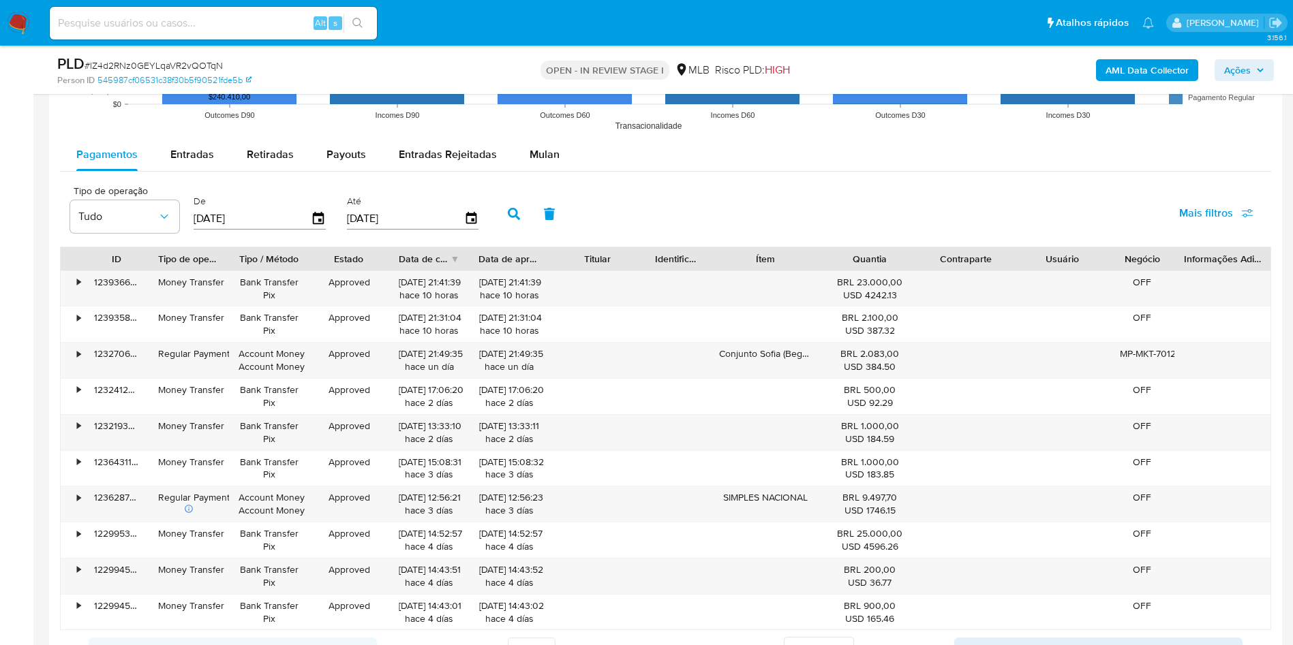
scroll to position [1475, 0]
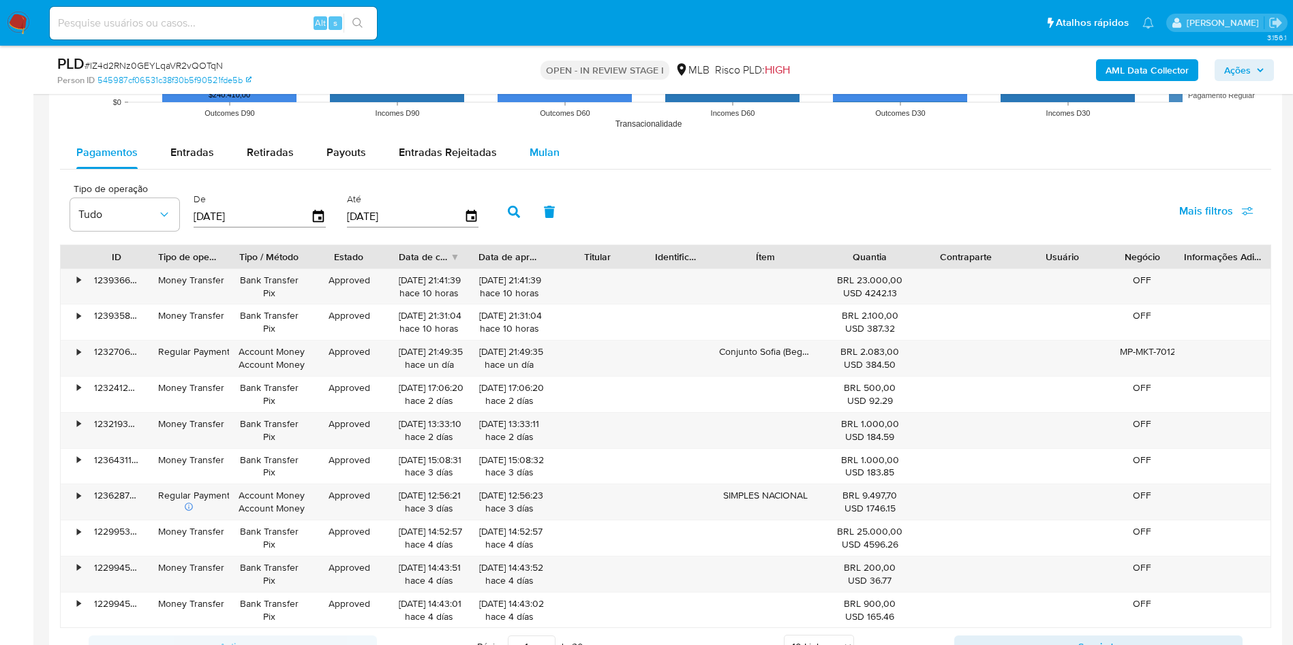
click at [531, 146] on span "Mulan" at bounding box center [544, 152] width 30 height 16
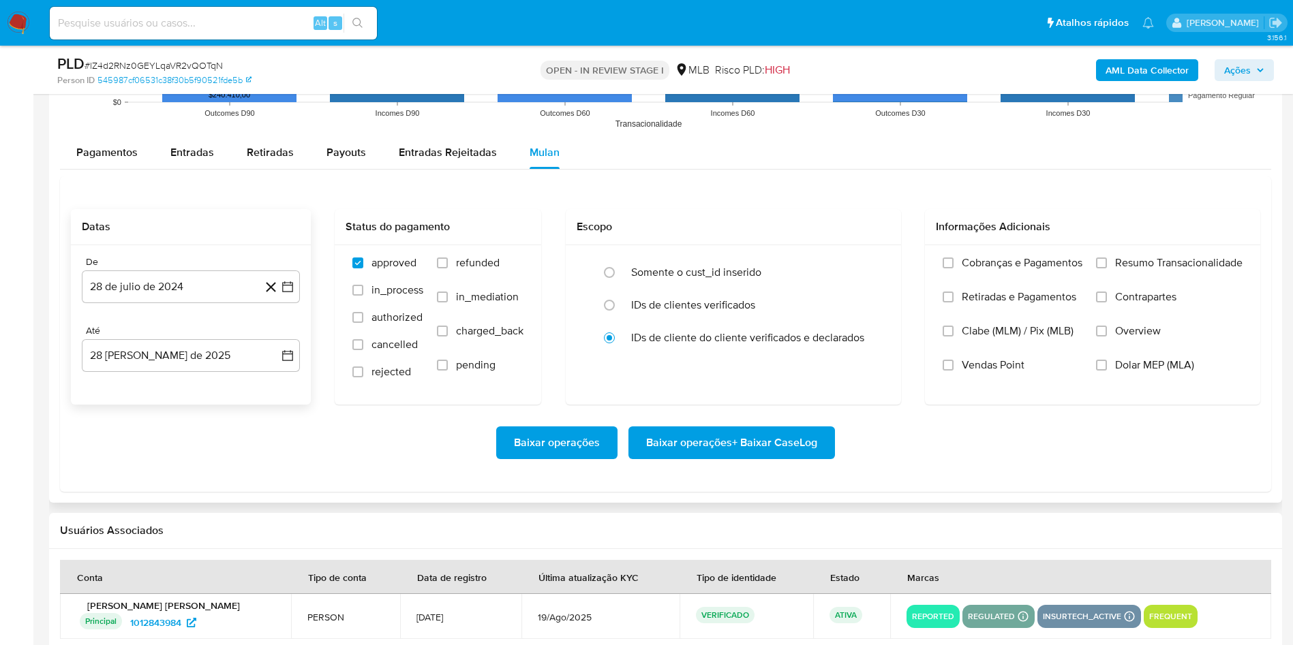
click at [206, 258] on div "De" at bounding box center [191, 262] width 218 height 12
click at [205, 274] on button "28 de julio de 2024" at bounding box center [191, 287] width 218 height 33
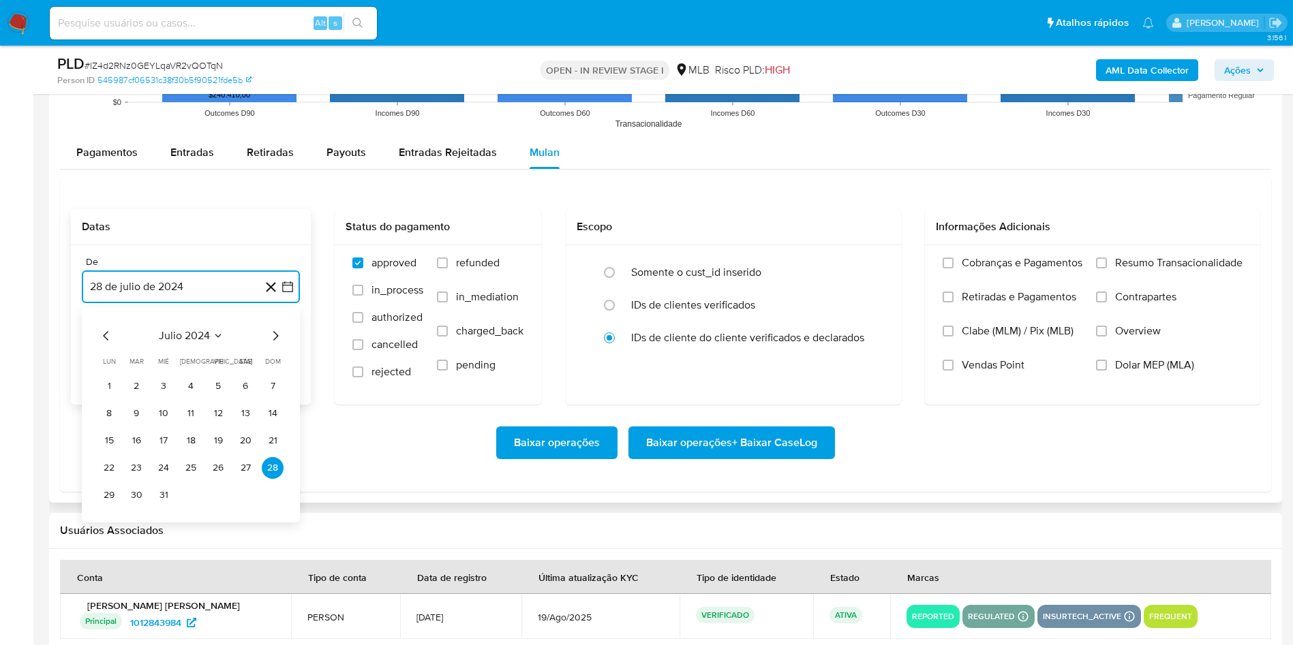
click at [194, 333] on span "julio 2024" at bounding box center [184, 336] width 51 height 14
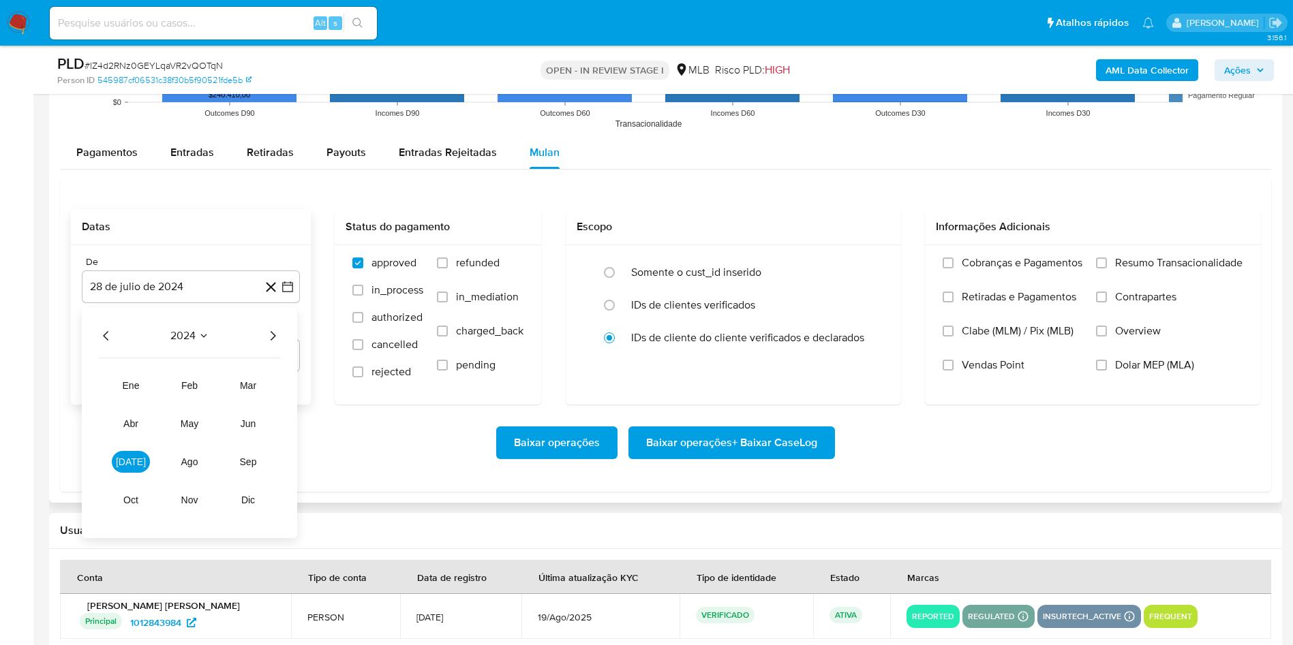
click at [276, 339] on icon "Año siguiente" at bounding box center [272, 336] width 16 height 16
click at [136, 460] on span "[DATE]" at bounding box center [131, 462] width 30 height 11
click at [136, 390] on button "1" at bounding box center [136, 386] width 22 height 22
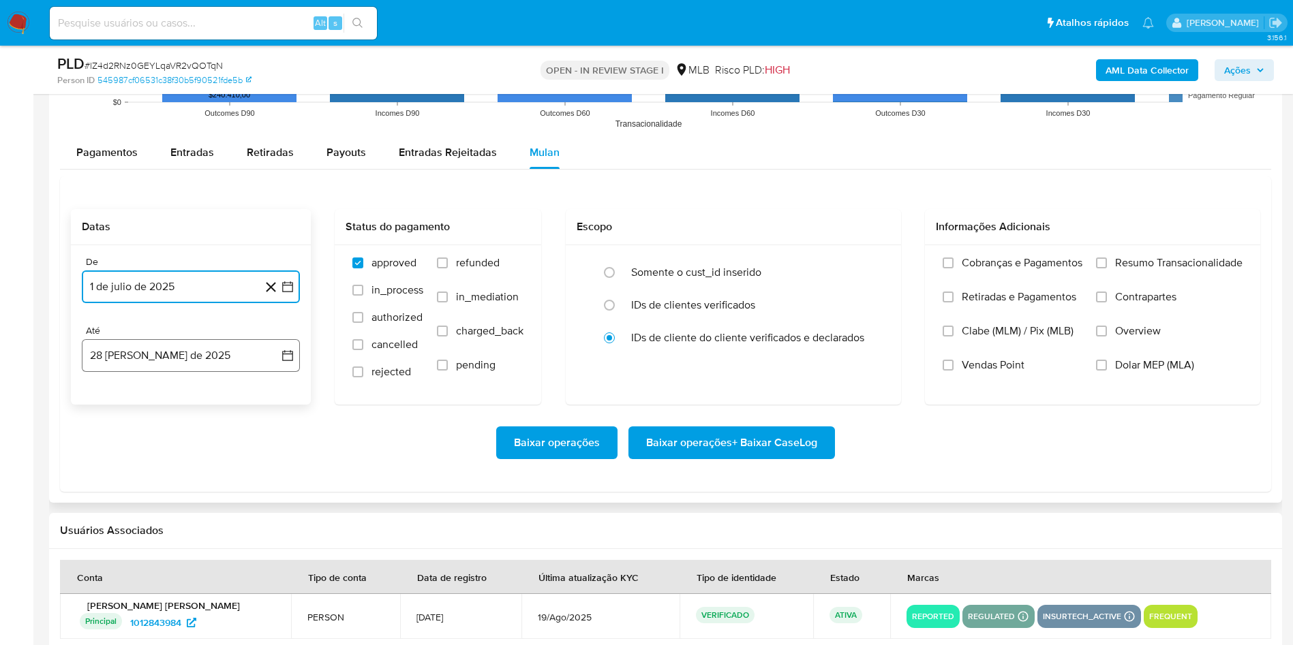
click at [131, 361] on button "28 [PERSON_NAME] de 2025" at bounding box center [191, 355] width 218 height 33
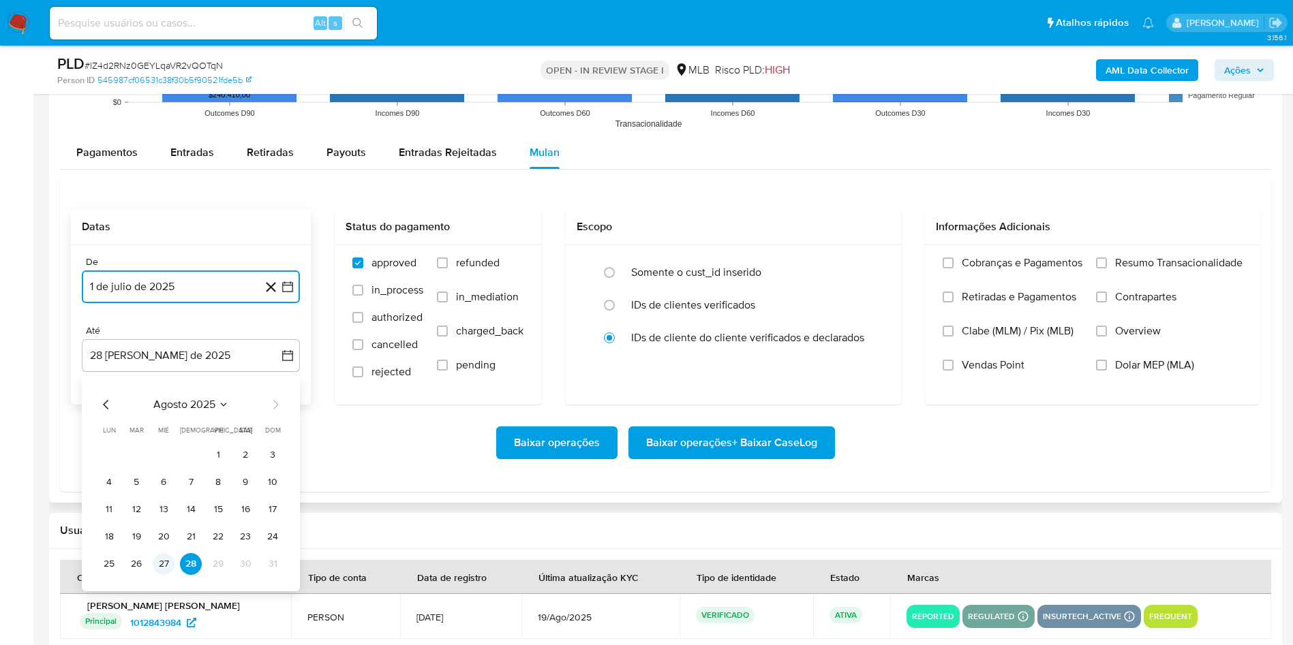
click at [160, 562] on button "27" at bounding box center [164, 564] width 22 height 22
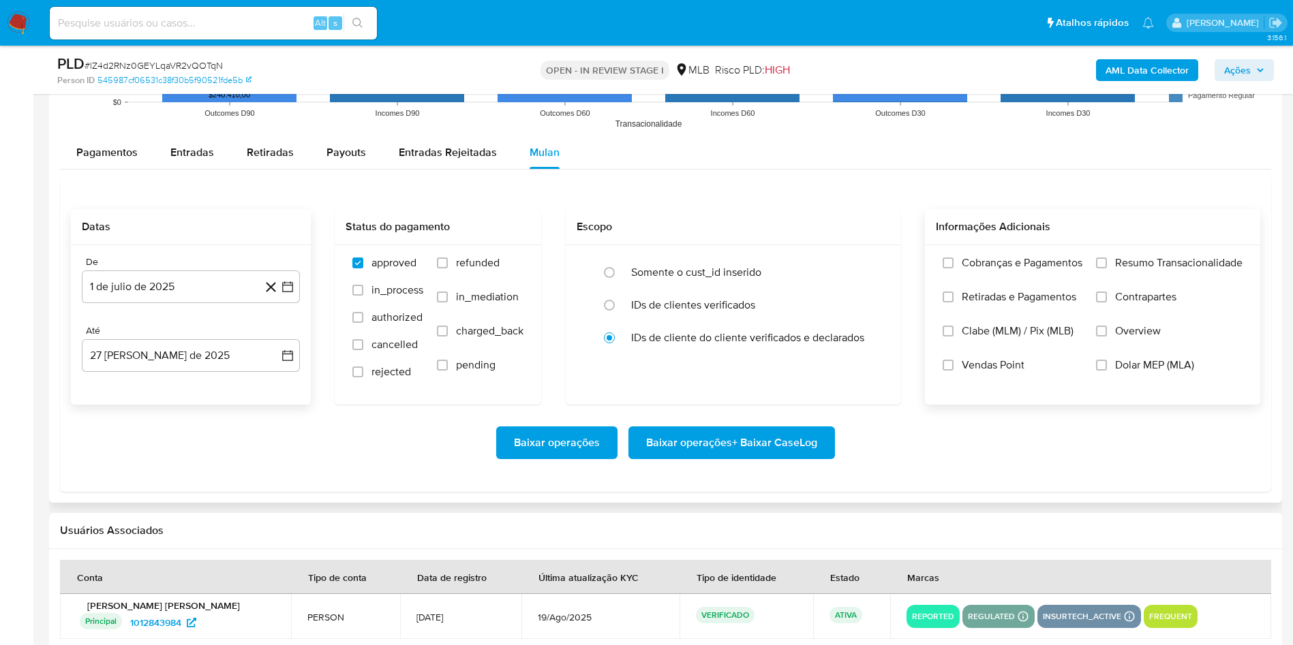
click at [1243, 265] on div "Cobranças e Pagamentos Retiradas e Pagamentos Clabe (MLM) / Pix (MLB) Vendas Po…" at bounding box center [1092, 324] width 313 height 136
click at [1216, 267] on span "Resumo Transacionalidade" at bounding box center [1178, 263] width 127 height 14
click at [1107, 267] on input "Resumo Transacionalidade" at bounding box center [1101, 263] width 11 height 11
click at [805, 452] on span "Baixar operações + Baixar CaseLog" at bounding box center [731, 443] width 171 height 30
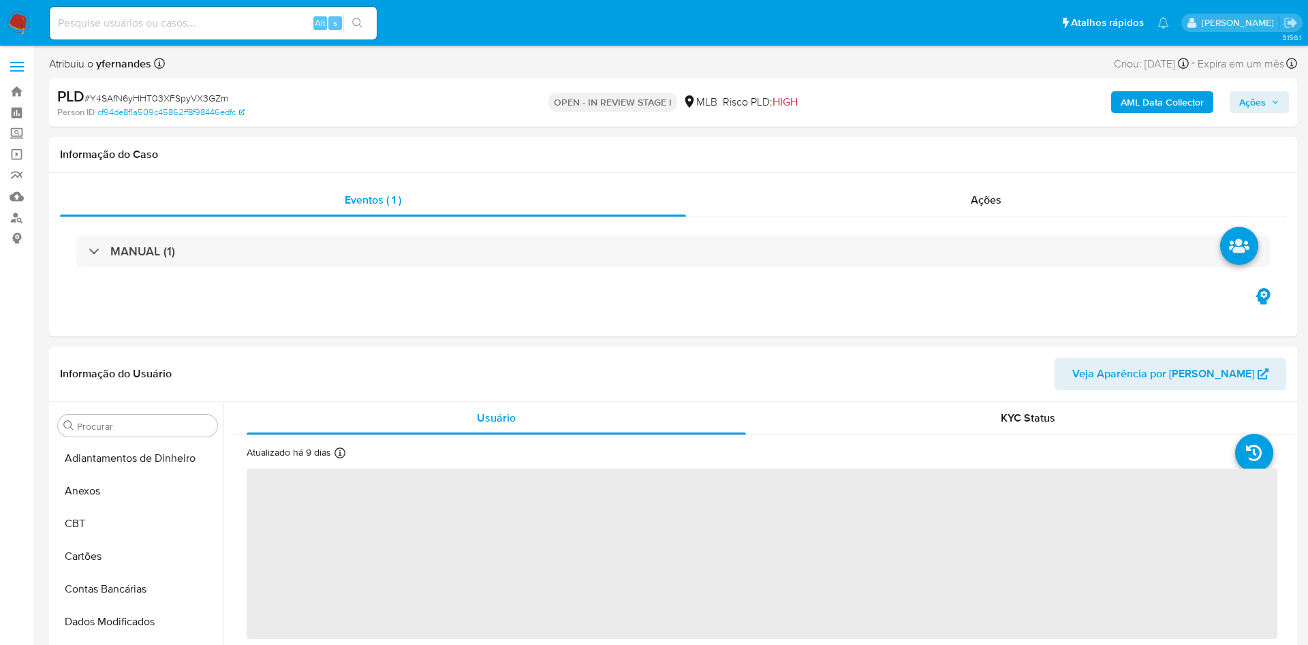
select select "10"
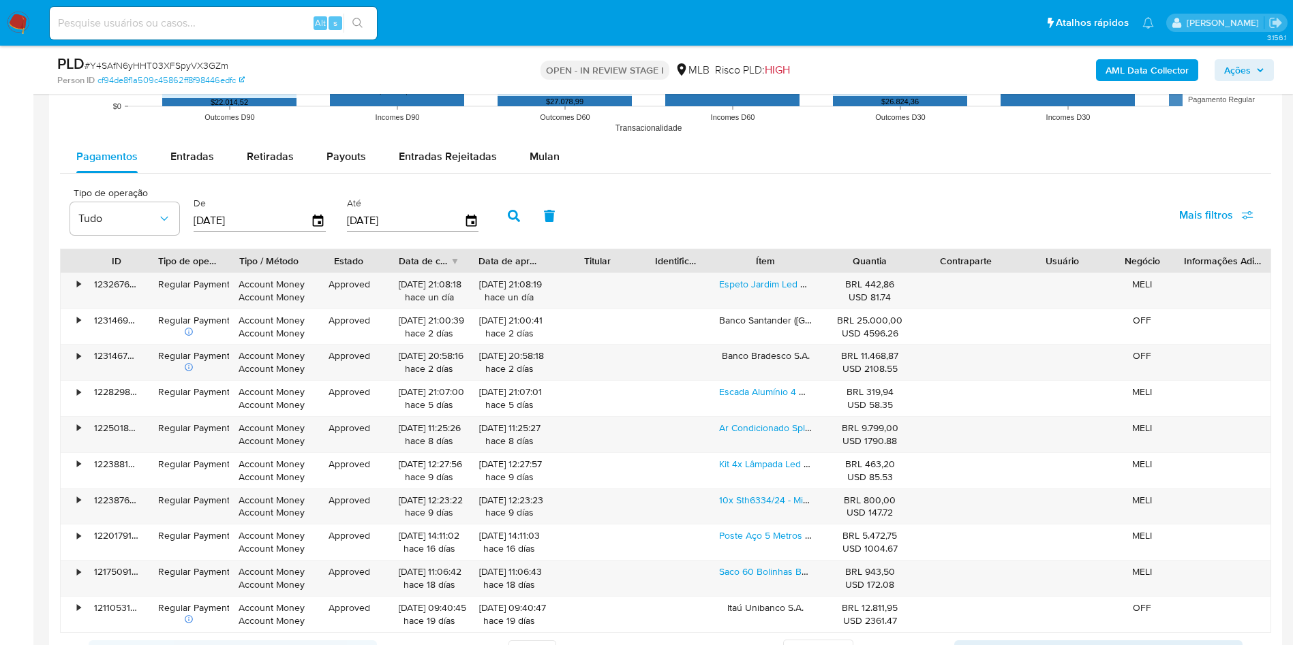
scroll to position [1428, 0]
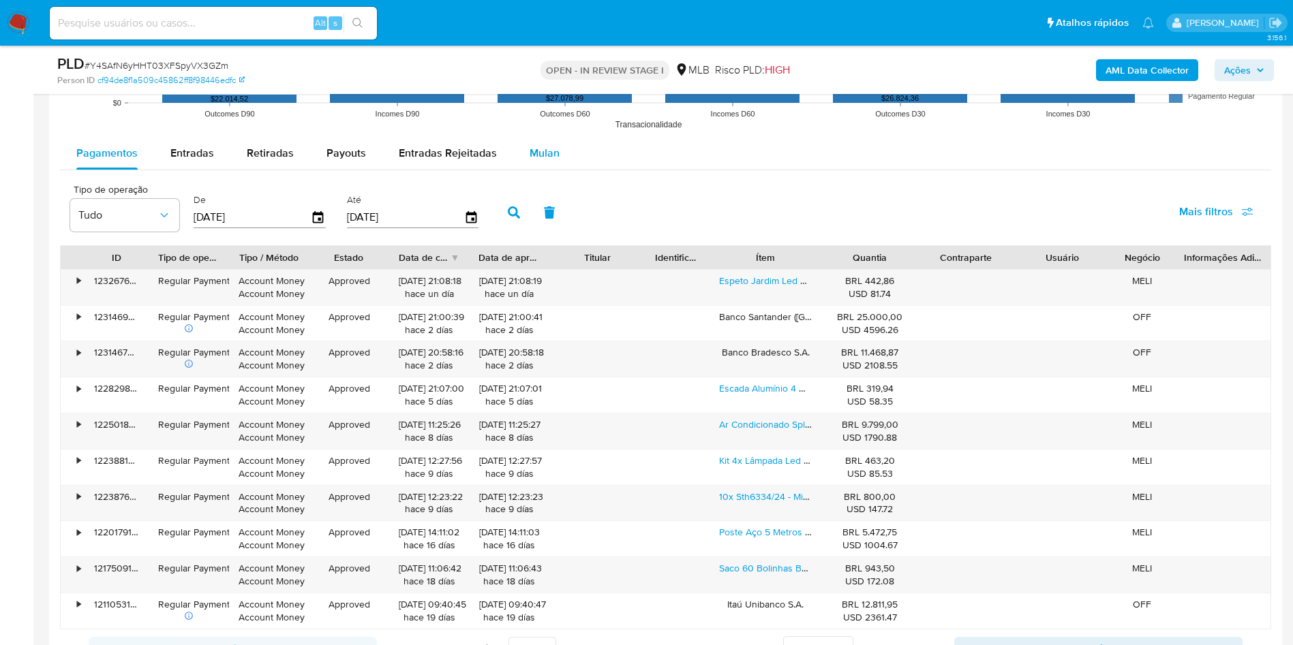
click at [539, 146] on span "Mulan" at bounding box center [544, 153] width 30 height 16
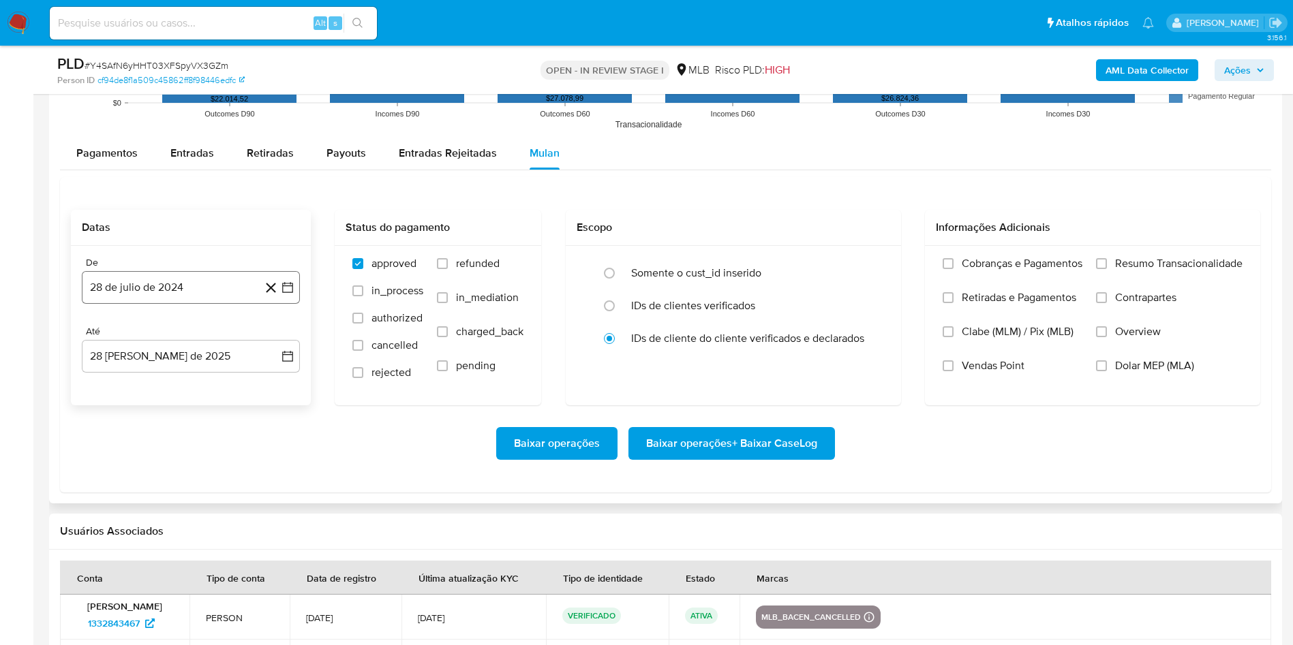
click at [142, 299] on button "28 de julio de 2024" at bounding box center [191, 287] width 218 height 33
click at [180, 330] on span "julio 2024" at bounding box center [184, 337] width 51 height 14
click at [272, 334] on icon "Año siguiente" at bounding box center [272, 336] width 16 height 16
click at [145, 463] on button "[DATE]" at bounding box center [131, 463] width 38 height 22
click at [138, 393] on button "1" at bounding box center [136, 387] width 22 height 22
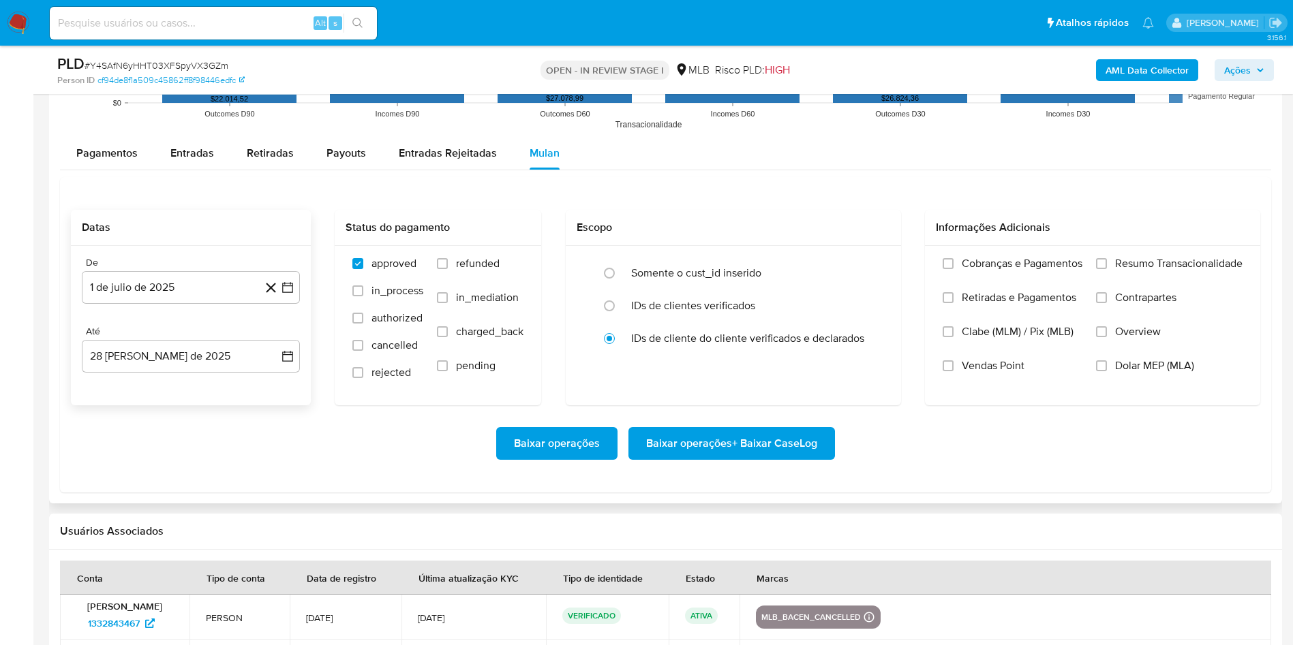
click at [125, 339] on div "Até 28 de agosto de 2025 28-08-2025" at bounding box center [191, 349] width 218 height 47
click at [131, 345] on button "28 [PERSON_NAME] de 2025" at bounding box center [191, 356] width 218 height 33
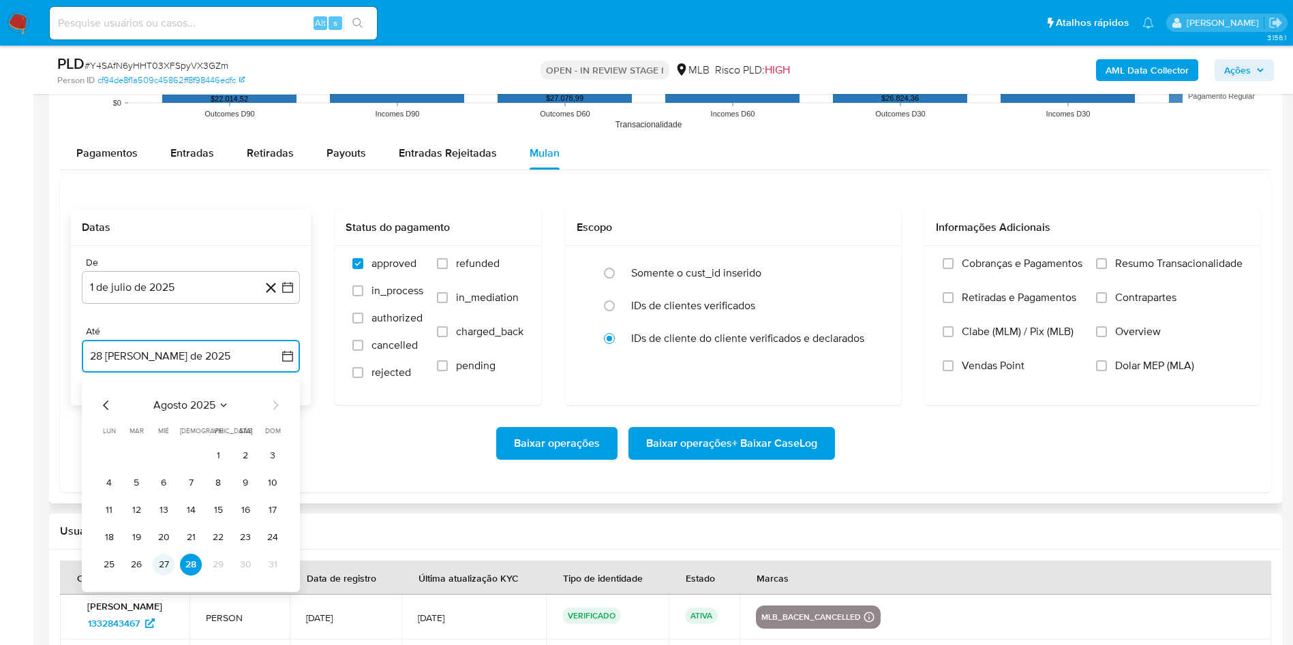
click at [162, 559] on button "27" at bounding box center [164, 565] width 22 height 22
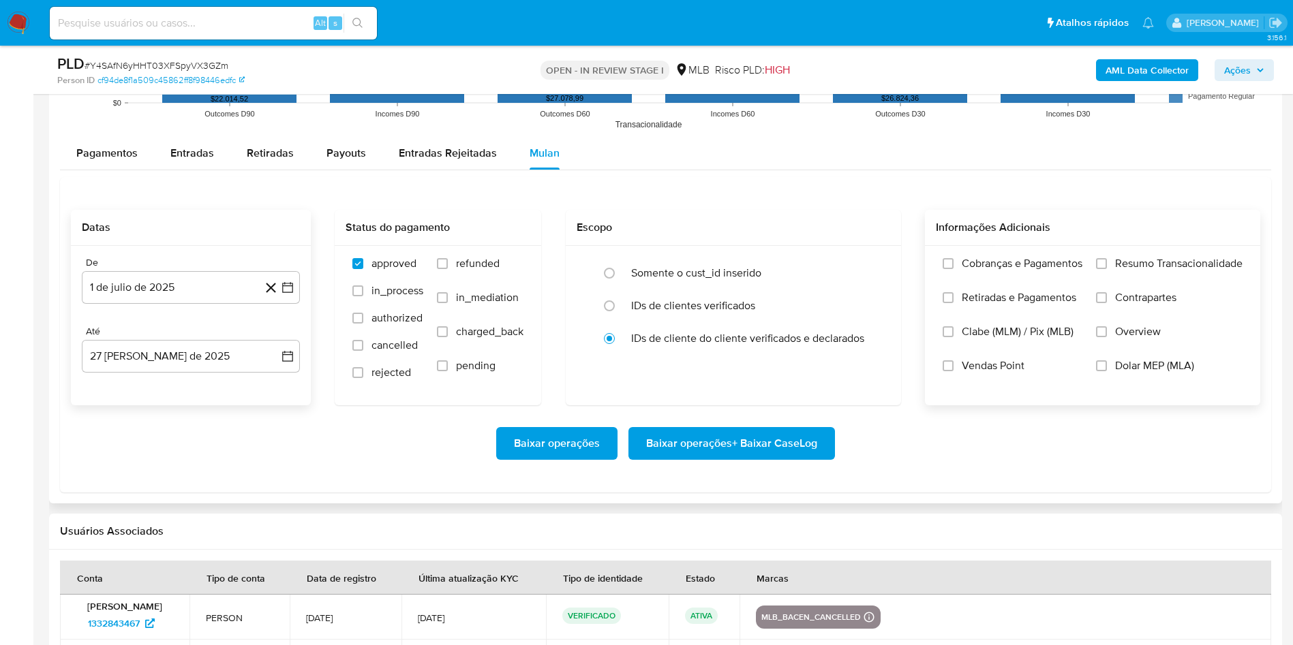
click at [1165, 269] on span "Resumo Transacionalidade" at bounding box center [1178, 264] width 127 height 14
click at [1107, 269] on input "Resumo Transacionalidade" at bounding box center [1101, 263] width 11 height 11
click at [770, 435] on span "Baixar operações + Baixar CaseLog" at bounding box center [731, 444] width 171 height 30
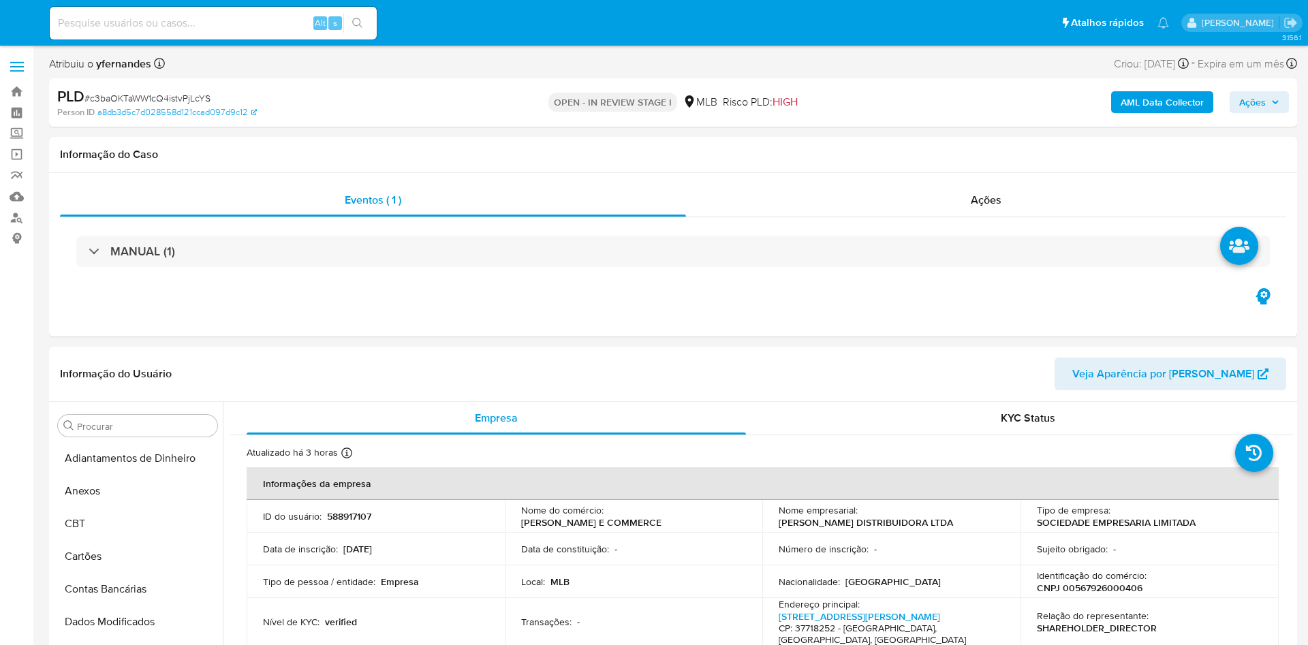
select select "10"
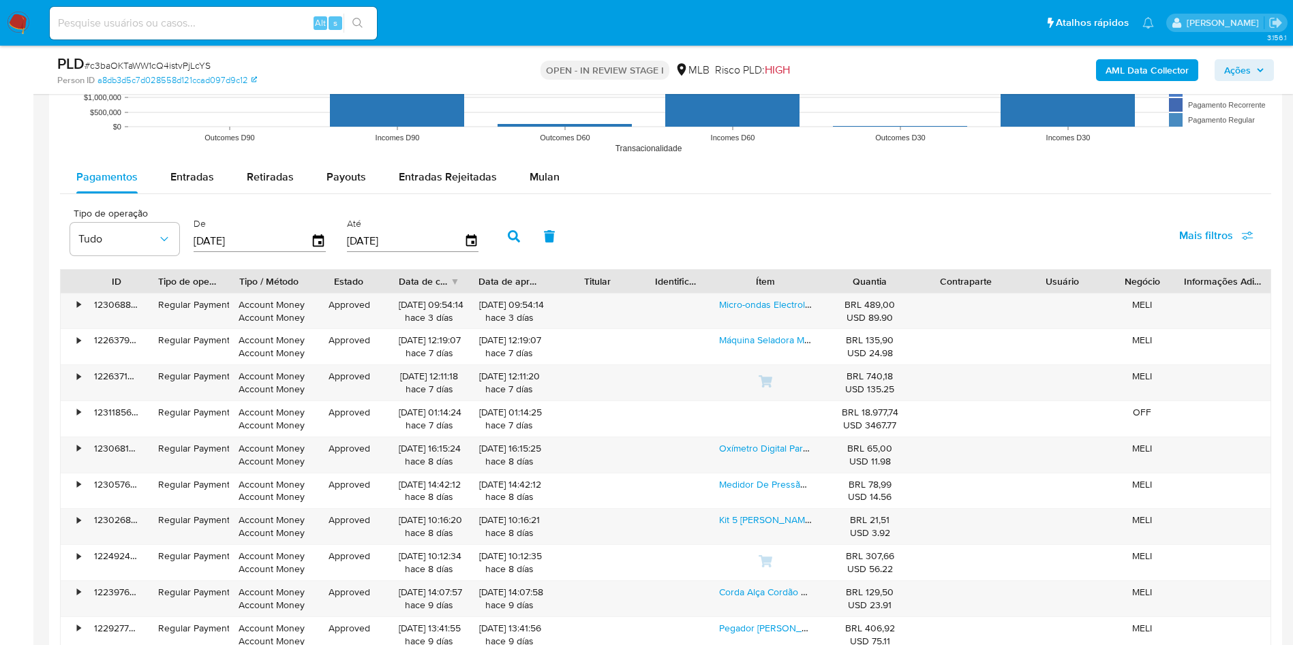
scroll to position [1482, 0]
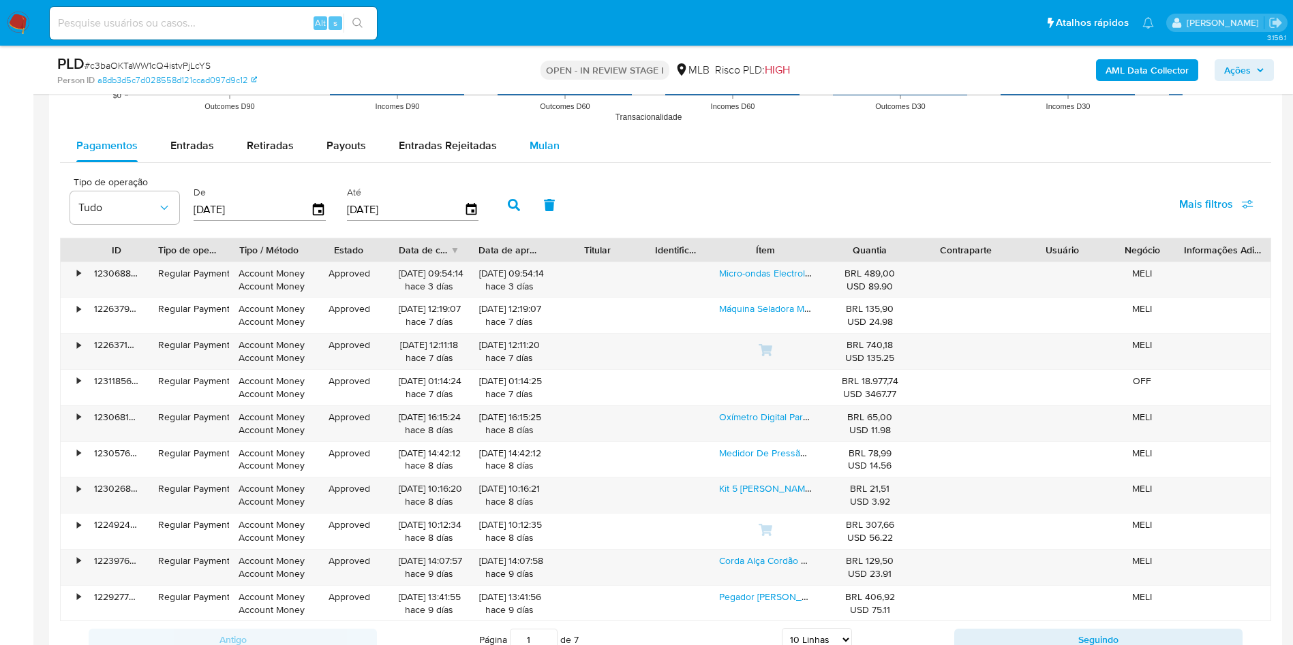
click at [546, 151] on span "Mulan" at bounding box center [544, 146] width 30 height 16
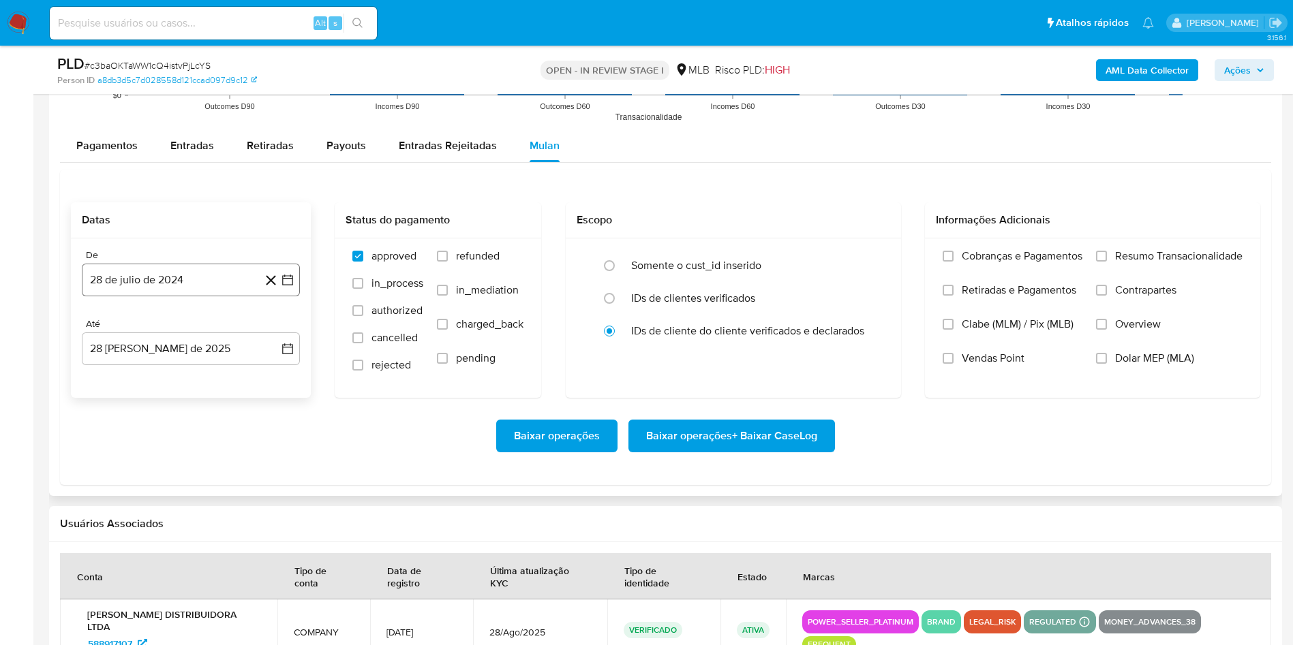
click at [175, 273] on button "28 de julio de 2024" at bounding box center [191, 280] width 218 height 33
click at [193, 322] on span "julio 2024" at bounding box center [184, 329] width 51 height 14
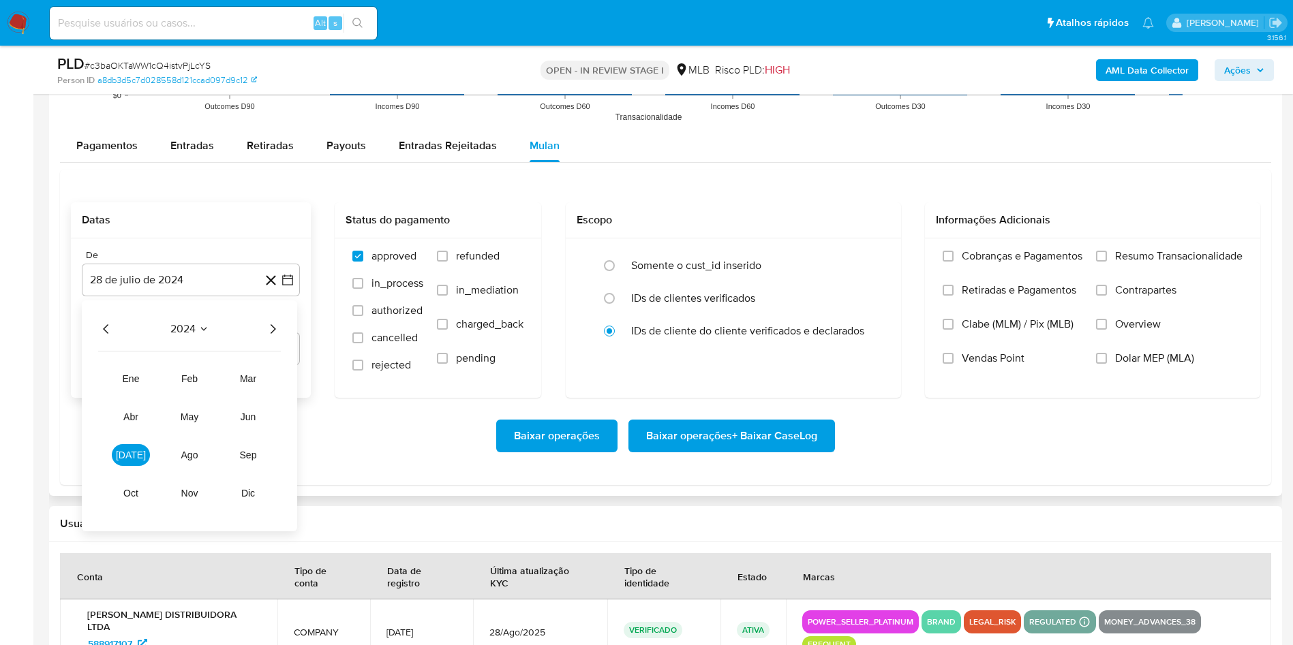
click at [268, 336] on icon "Año siguiente" at bounding box center [272, 329] width 16 height 16
click at [129, 455] on span "[DATE]" at bounding box center [131, 455] width 30 height 11
click at [133, 377] on button "1" at bounding box center [136, 380] width 22 height 22
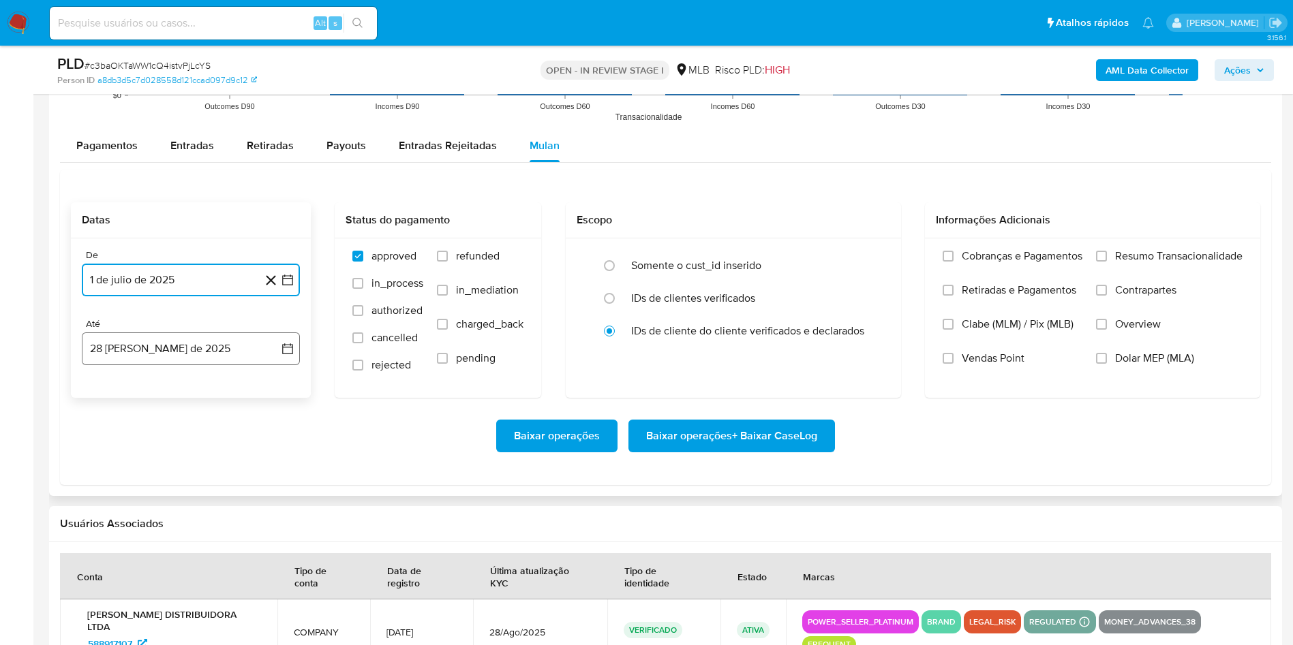
click at [125, 354] on button "28 [PERSON_NAME] de 2025" at bounding box center [191, 349] width 218 height 33
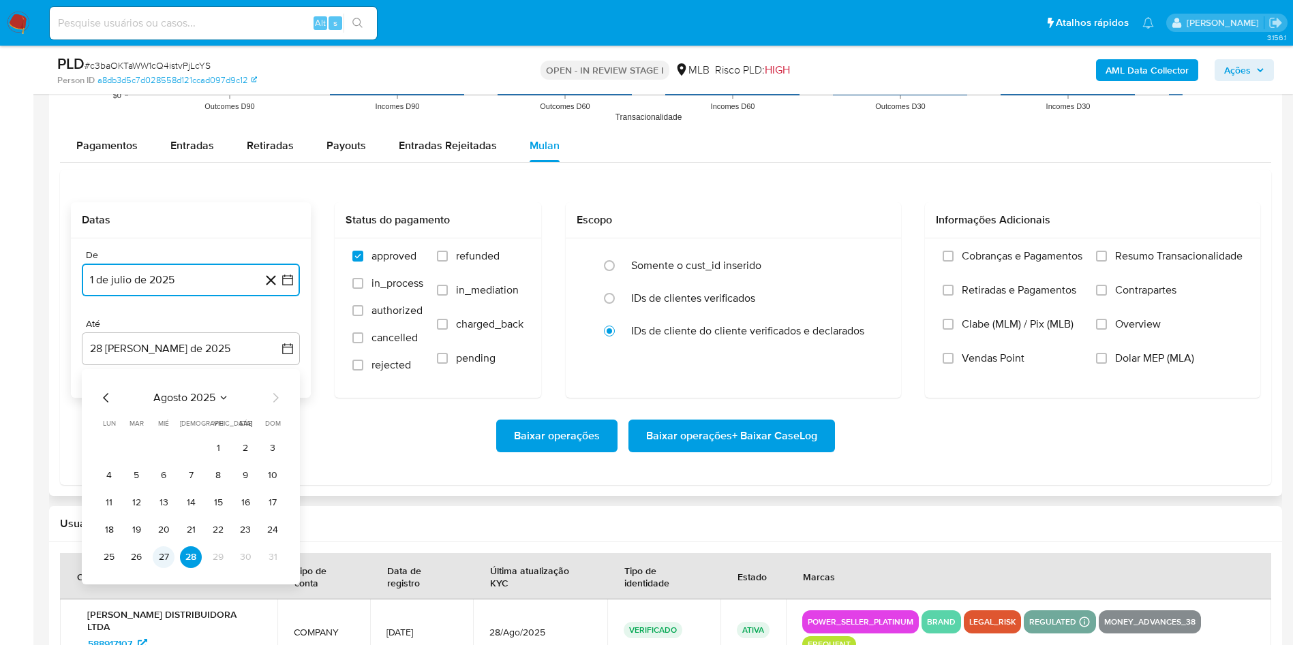
click at [161, 557] on button "27" at bounding box center [164, 557] width 22 height 22
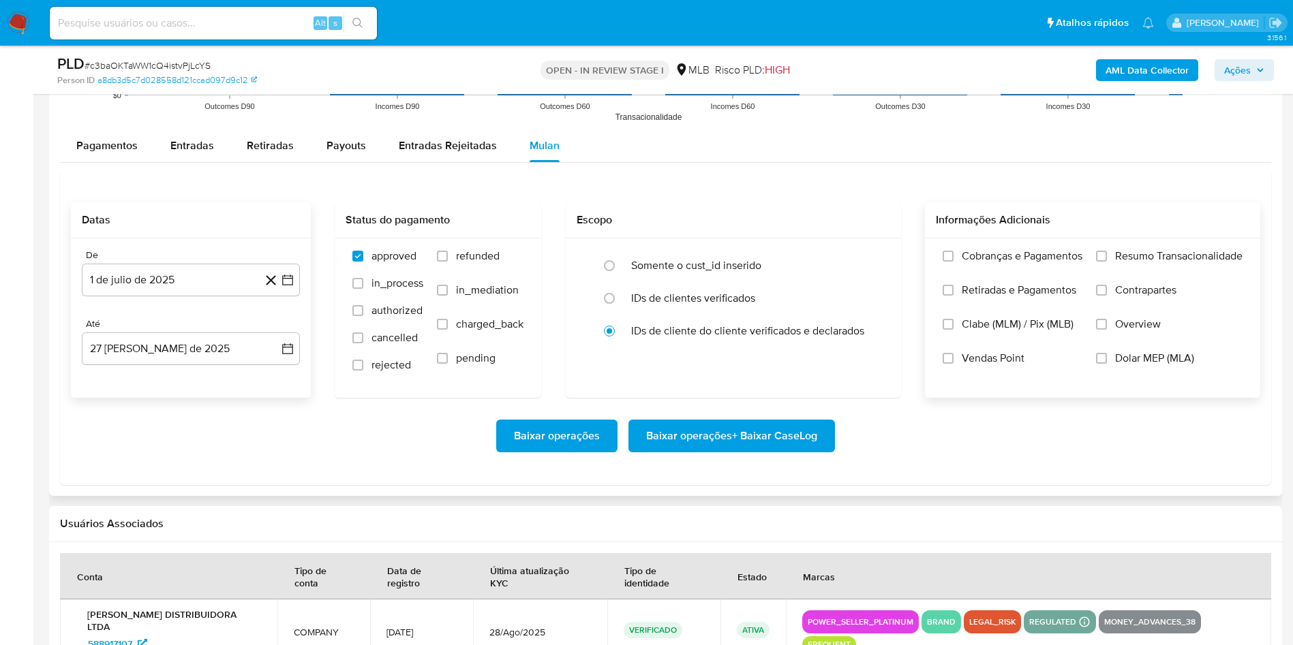
click at [1115, 276] on label "Resumo Transacionalidade" at bounding box center [1169, 266] width 146 height 34
click at [1107, 262] on input "Resumo Transacionalidade" at bounding box center [1101, 256] width 11 height 11
click at [726, 446] on span "Baixar operações + Baixar CaseLog" at bounding box center [731, 436] width 171 height 30
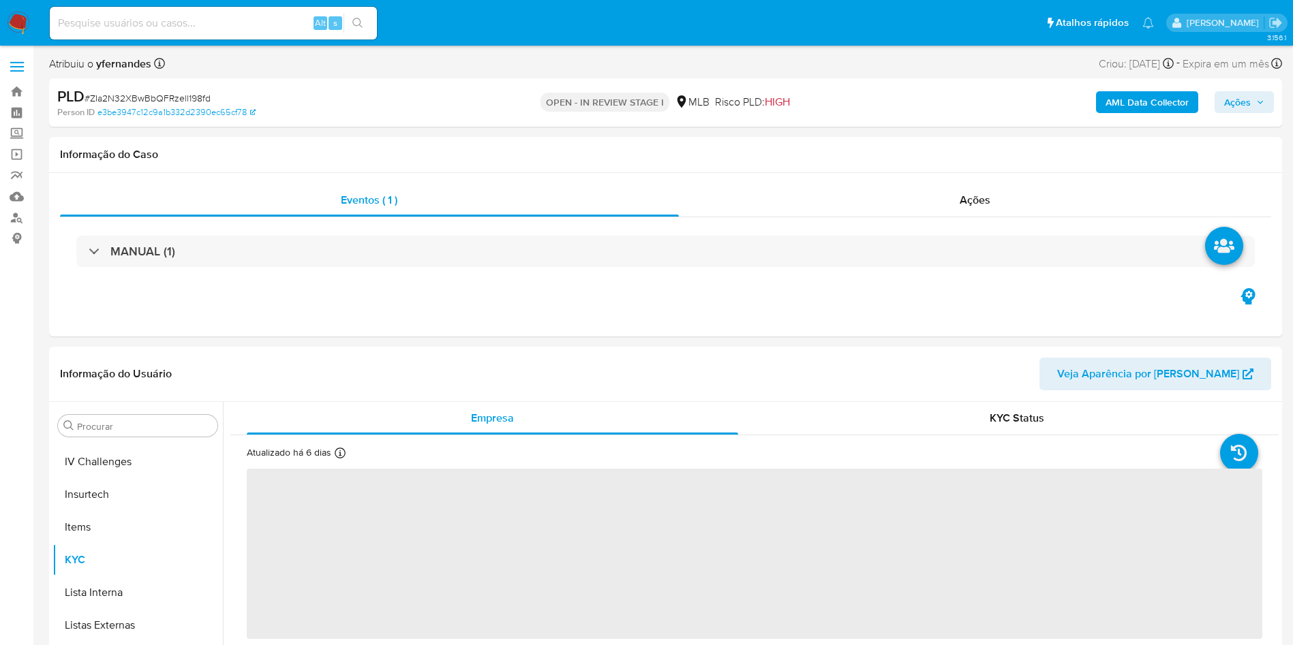
scroll to position [608, 0]
select select "10"
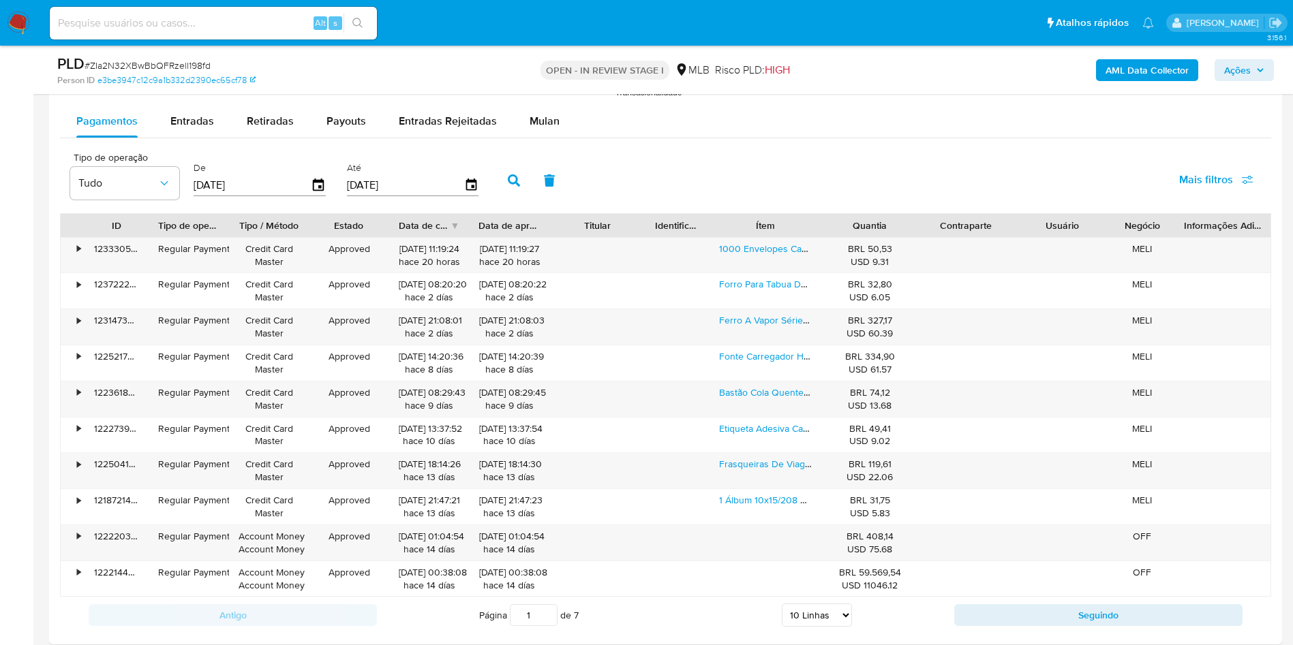
scroll to position [1508, 0]
click at [542, 121] on span "Mulan" at bounding box center [544, 120] width 30 height 16
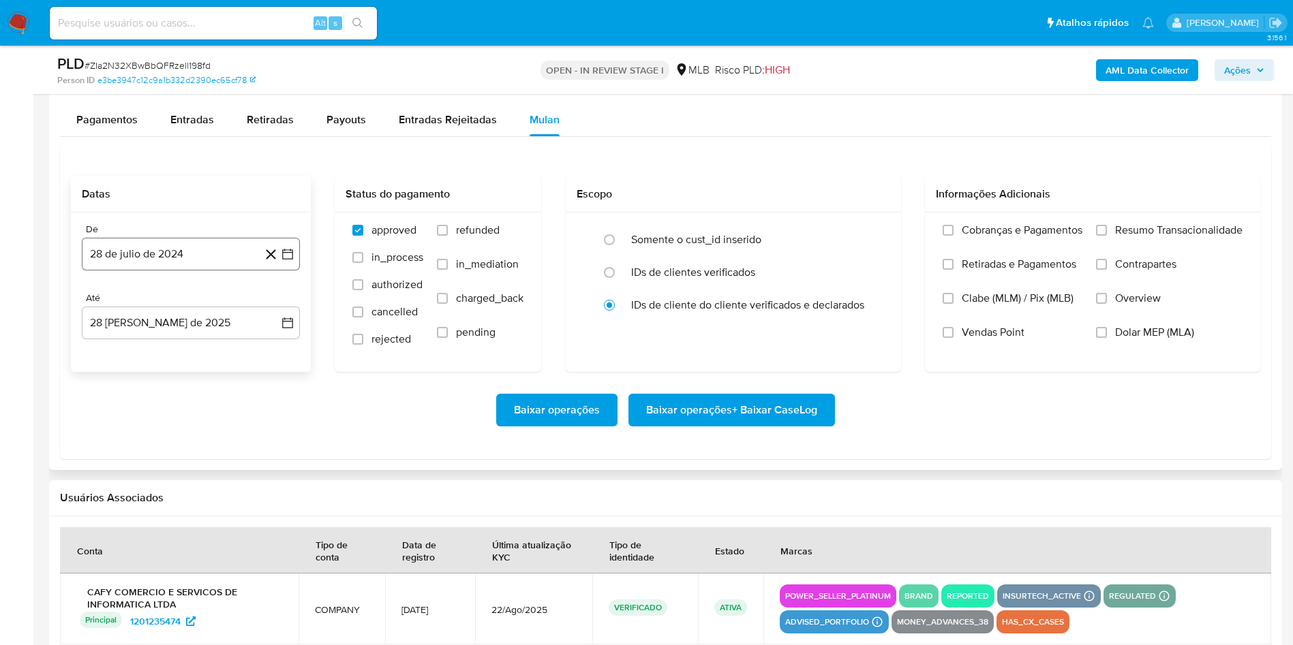
click at [194, 261] on button "28 de julio de 2024" at bounding box center [191, 254] width 218 height 33
click at [196, 296] on span "julio 2024" at bounding box center [184, 303] width 51 height 14
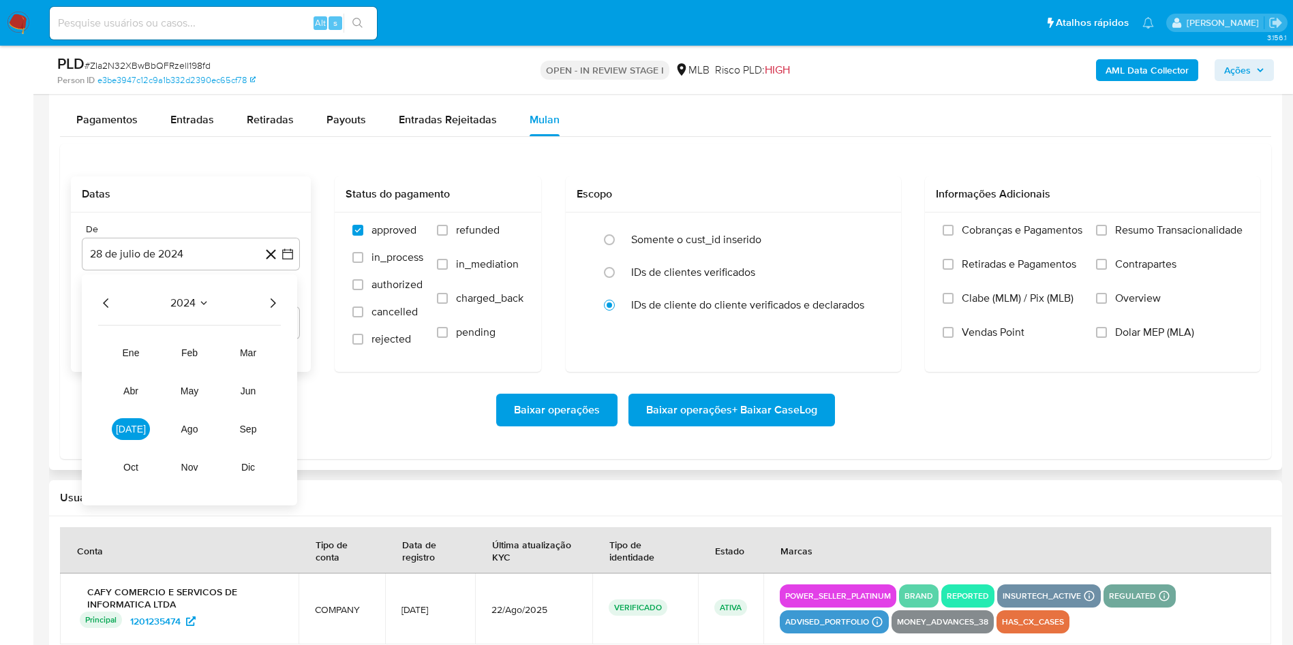
click at [277, 298] on icon "Año siguiente" at bounding box center [272, 303] width 16 height 16
click at [125, 429] on span "[DATE]" at bounding box center [131, 429] width 30 height 11
click at [132, 354] on button "1" at bounding box center [136, 354] width 22 height 22
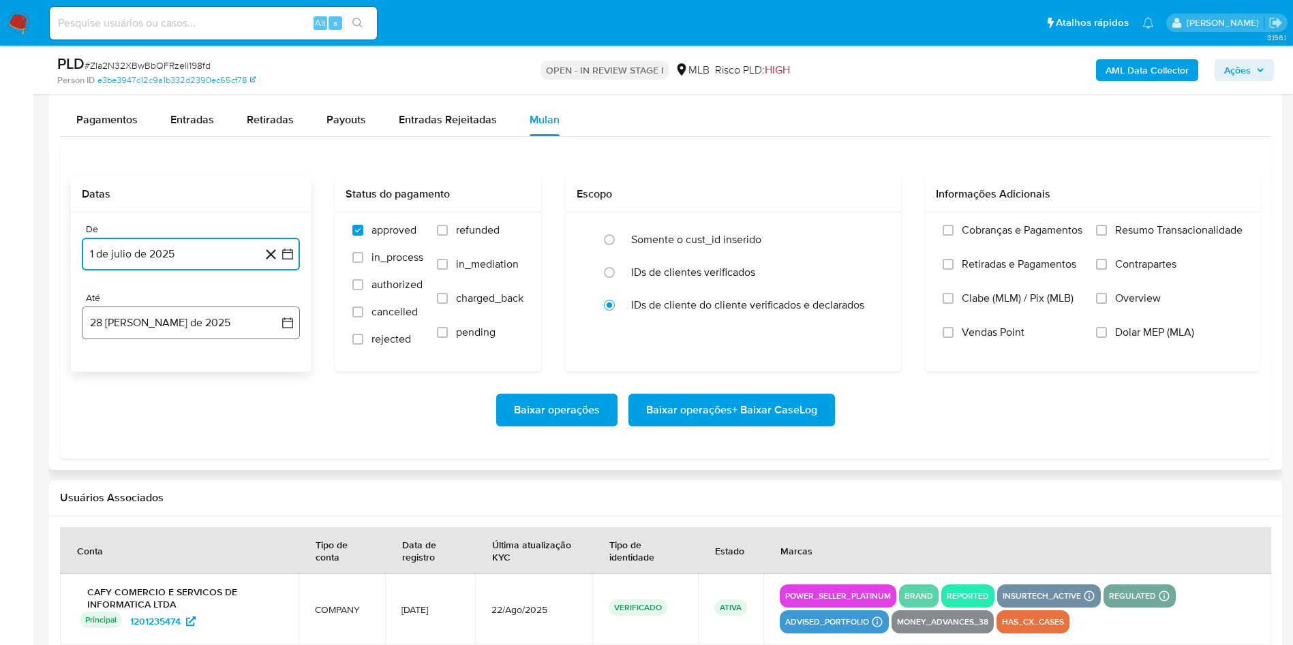
click at [125, 328] on button "28 [PERSON_NAME] de 2025" at bounding box center [191, 323] width 218 height 33
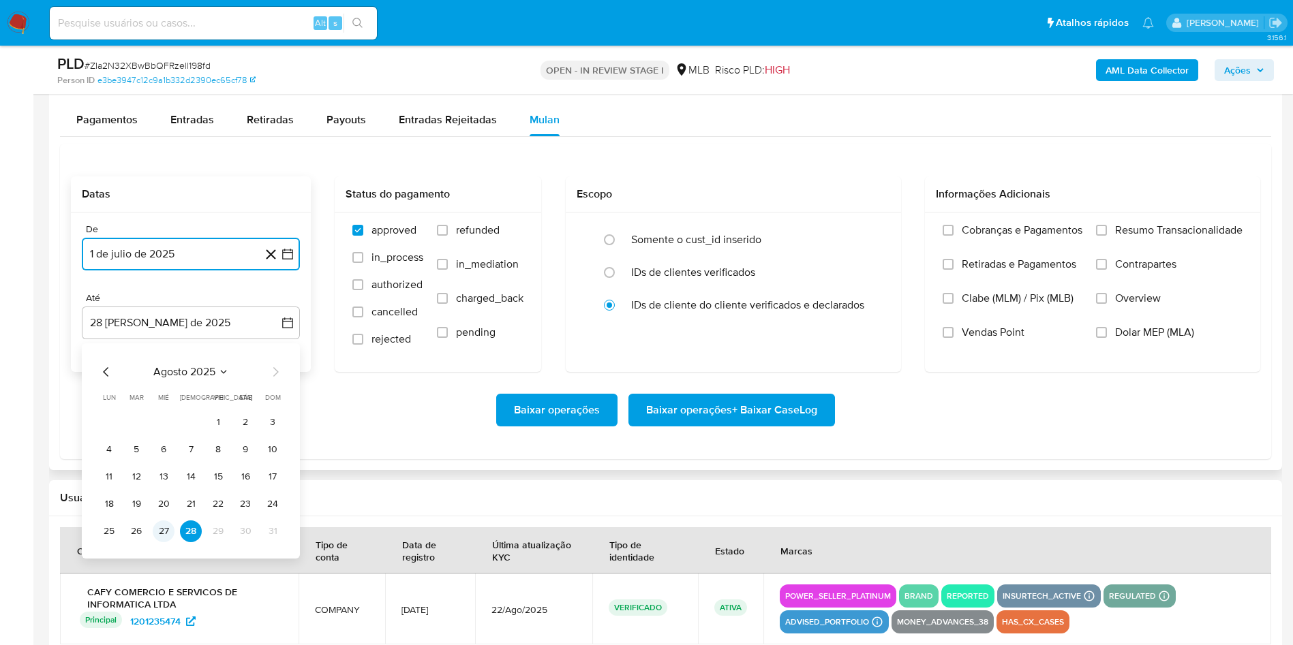
click at [157, 538] on button "27" at bounding box center [164, 532] width 22 height 22
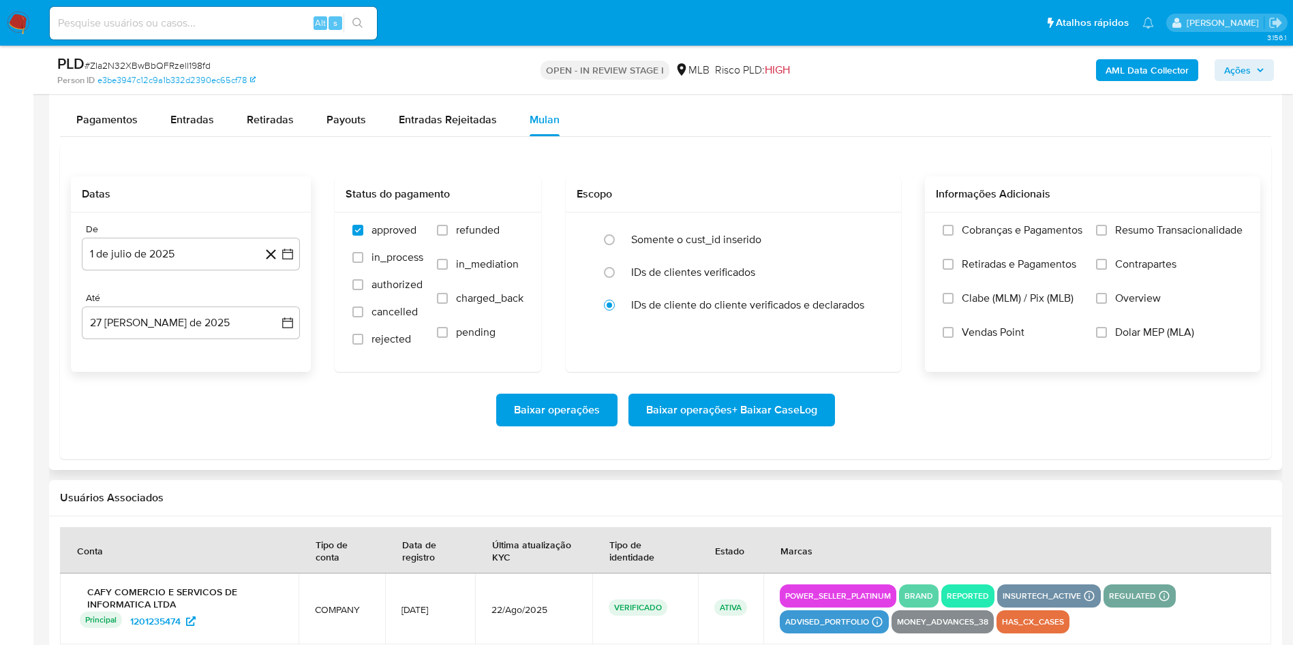
click at [1132, 220] on div "Cobranças e Pagamentos Retiradas e Pagamentos Clabe (MLM) / Pix (MLB) Vendas Po…" at bounding box center [1092, 292] width 335 height 158
click at [1128, 227] on span "Resumo Transacionalidade" at bounding box center [1178, 230] width 127 height 14
click at [1107, 227] on input "Resumo Transacionalidade" at bounding box center [1101, 230] width 11 height 11
click at [762, 403] on span "Baixar operações + Baixar CaseLog" at bounding box center [731, 410] width 171 height 30
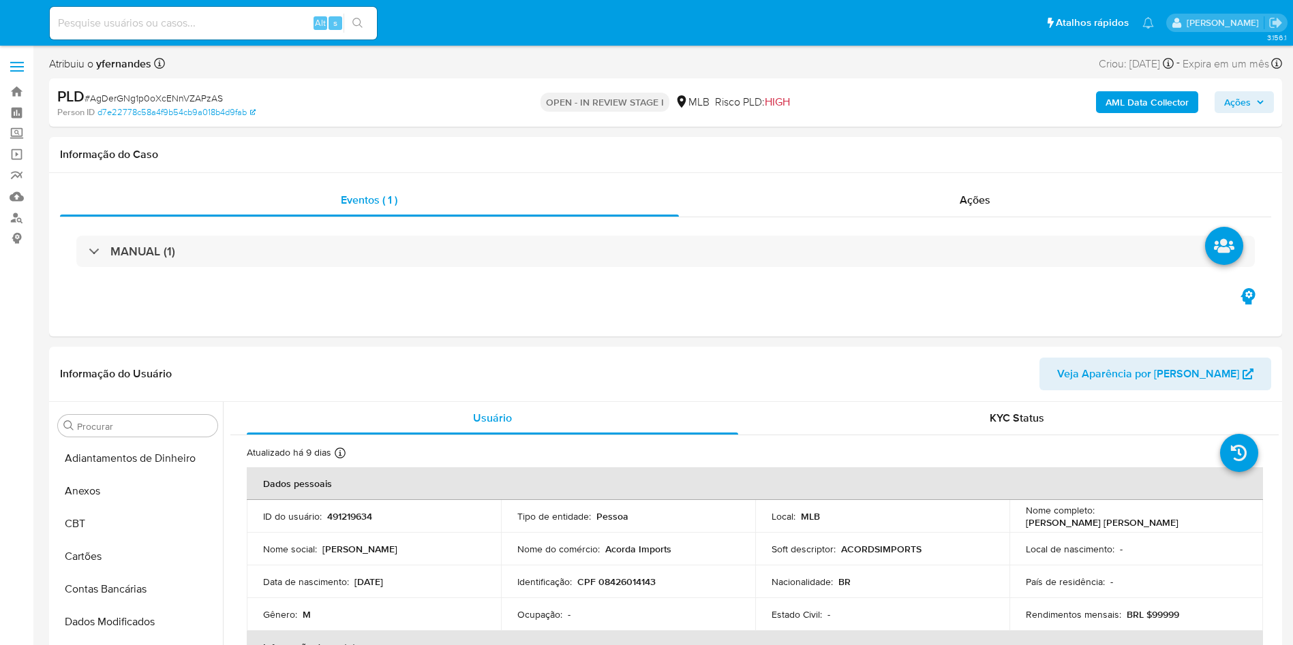
select select "10"
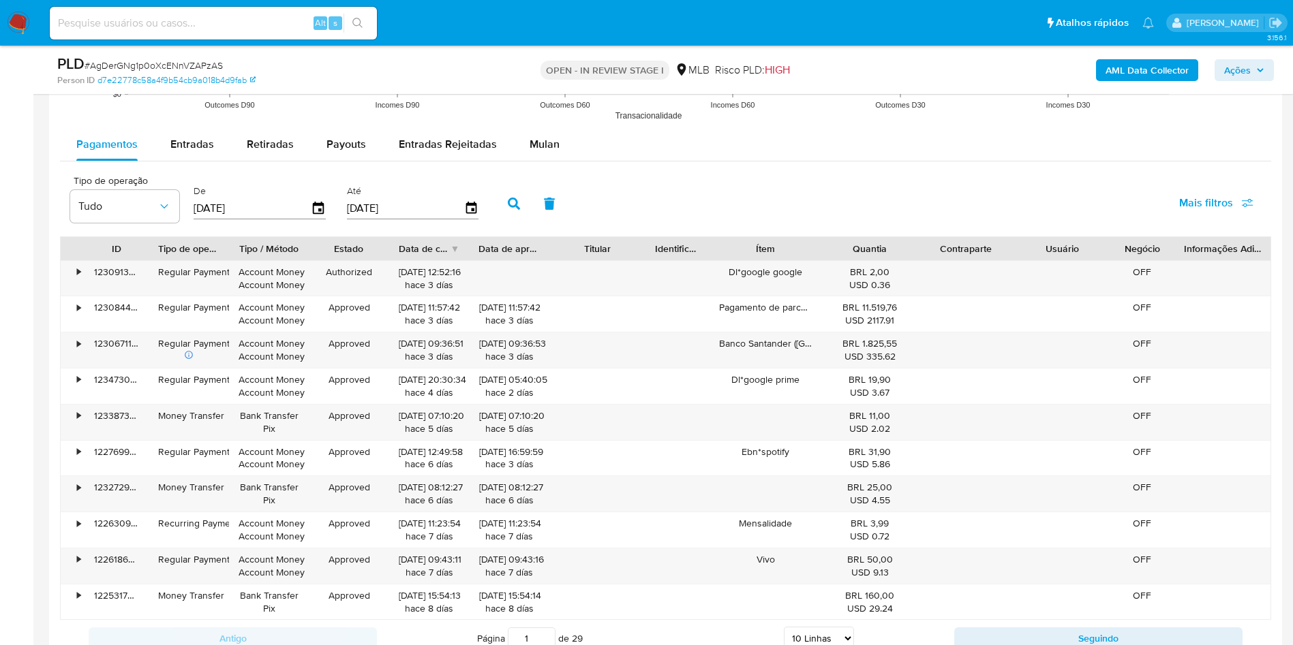
scroll to position [1481, 0]
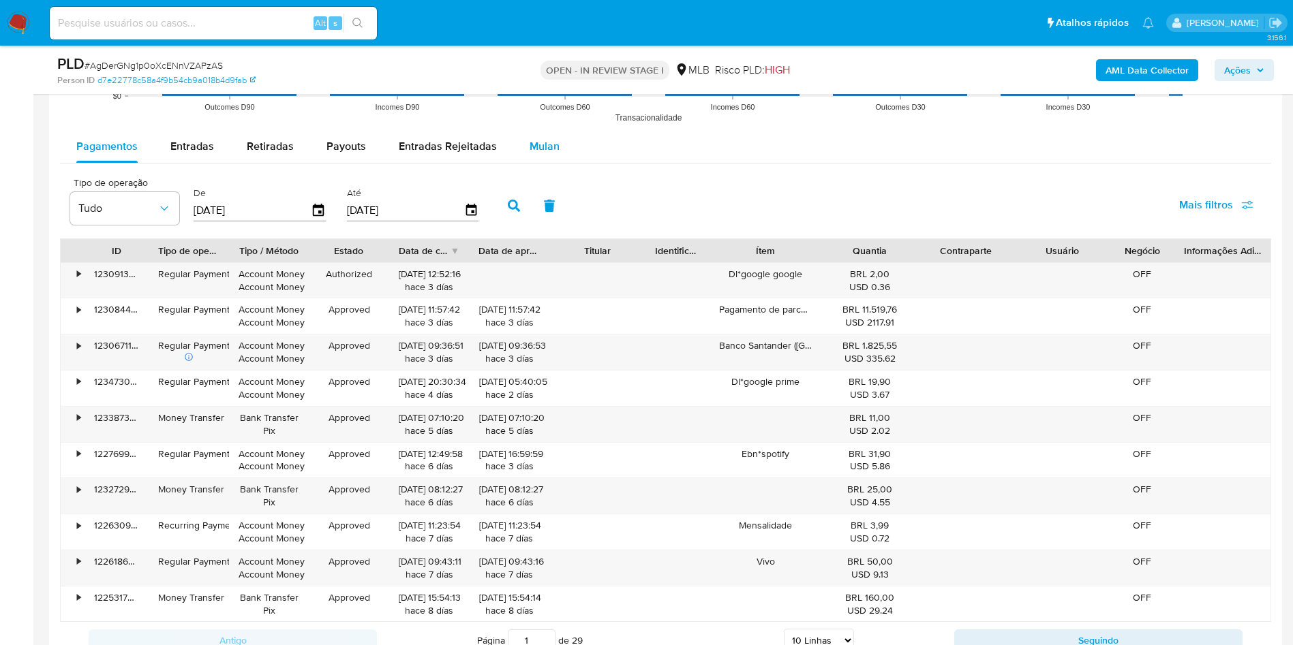
click at [534, 154] on div "Mulan" at bounding box center [544, 146] width 30 height 33
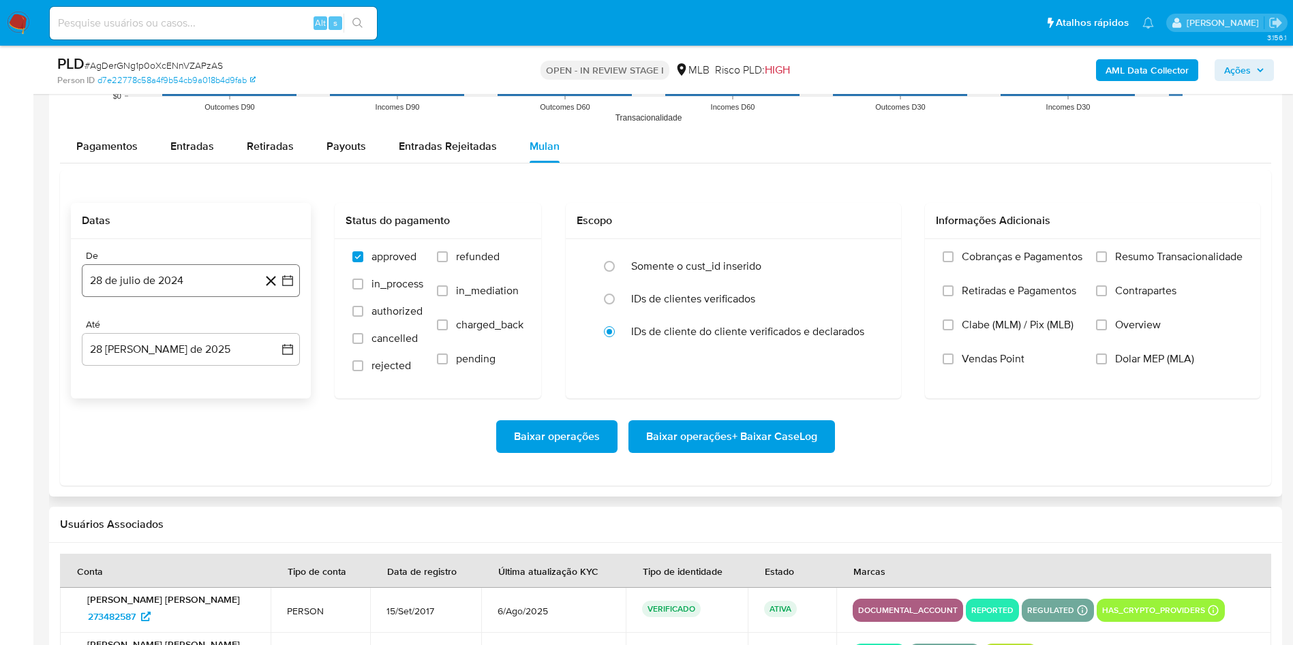
click at [185, 284] on button "28 de julio de 2024" at bounding box center [191, 280] width 218 height 33
click at [191, 338] on div "julio 2024 julio 2024 lun lunes mar martes mié miércoles jue jueves vie viernes…" at bounding box center [190, 411] width 185 height 179
click at [195, 320] on div "julio 2024 julio 2024 lun lunes mar martes mié miércoles jue jueves vie viernes…" at bounding box center [191, 408] width 218 height 215
click at [169, 327] on span "julio 2024" at bounding box center [184, 330] width 51 height 14
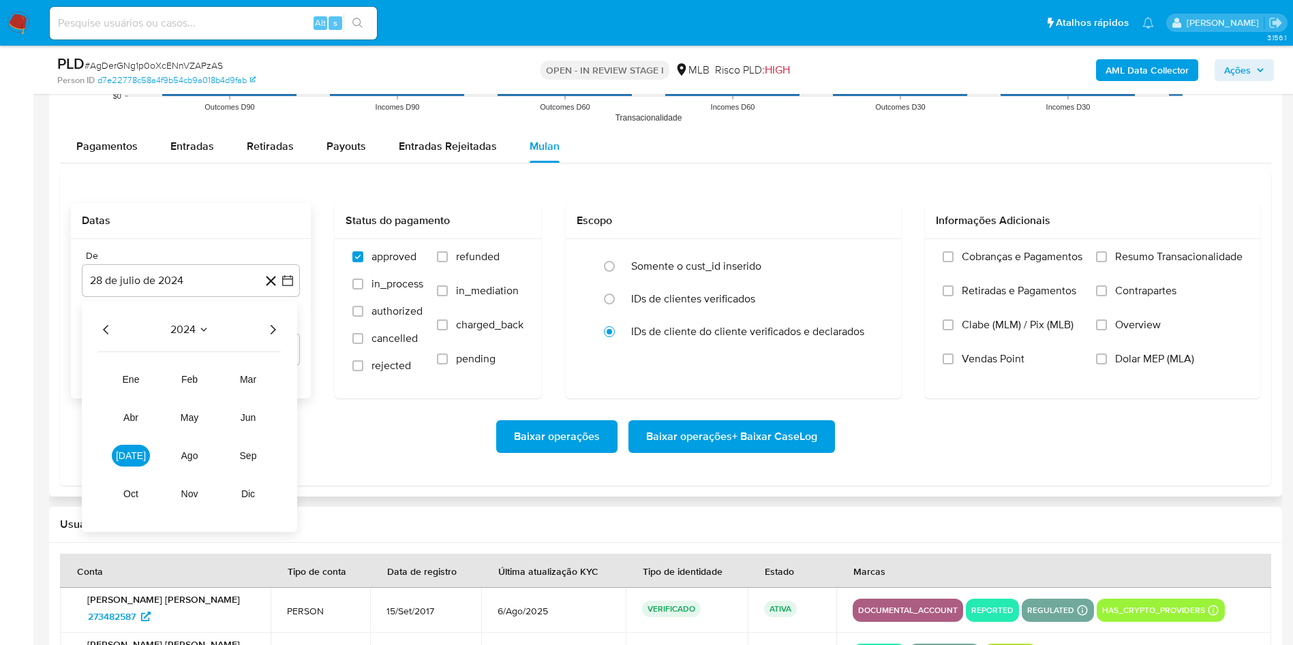
click at [271, 326] on icon "Año siguiente" at bounding box center [272, 330] width 16 height 16
click at [134, 457] on span "[DATE]" at bounding box center [131, 455] width 30 height 11
click at [140, 387] on button "1" at bounding box center [136, 380] width 22 height 22
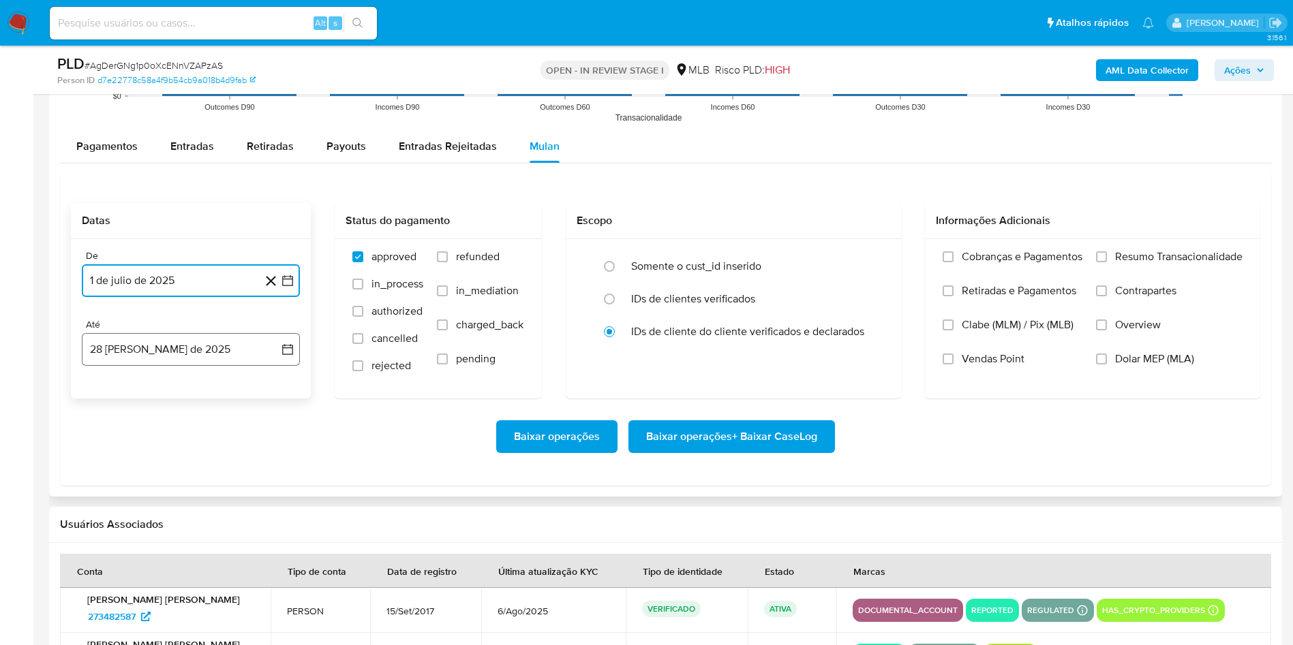
click at [129, 350] on button "28 [PERSON_NAME] de 2025" at bounding box center [191, 349] width 218 height 33
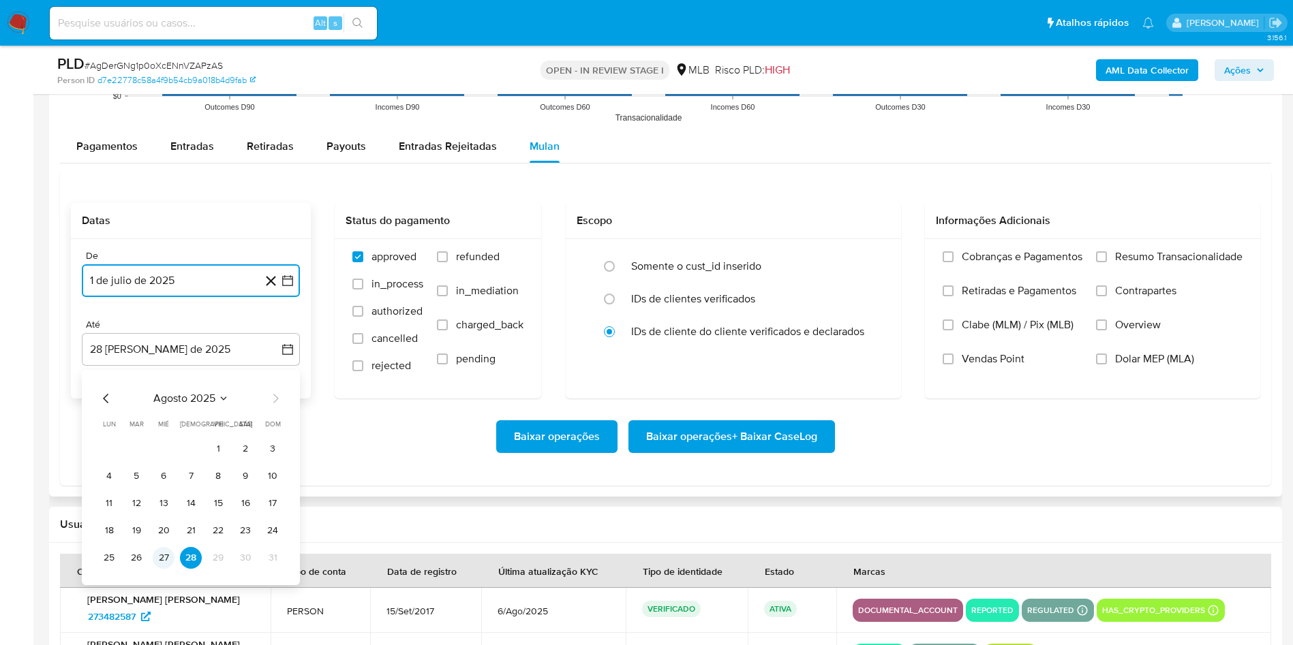
click at [161, 559] on button "27" at bounding box center [164, 558] width 22 height 22
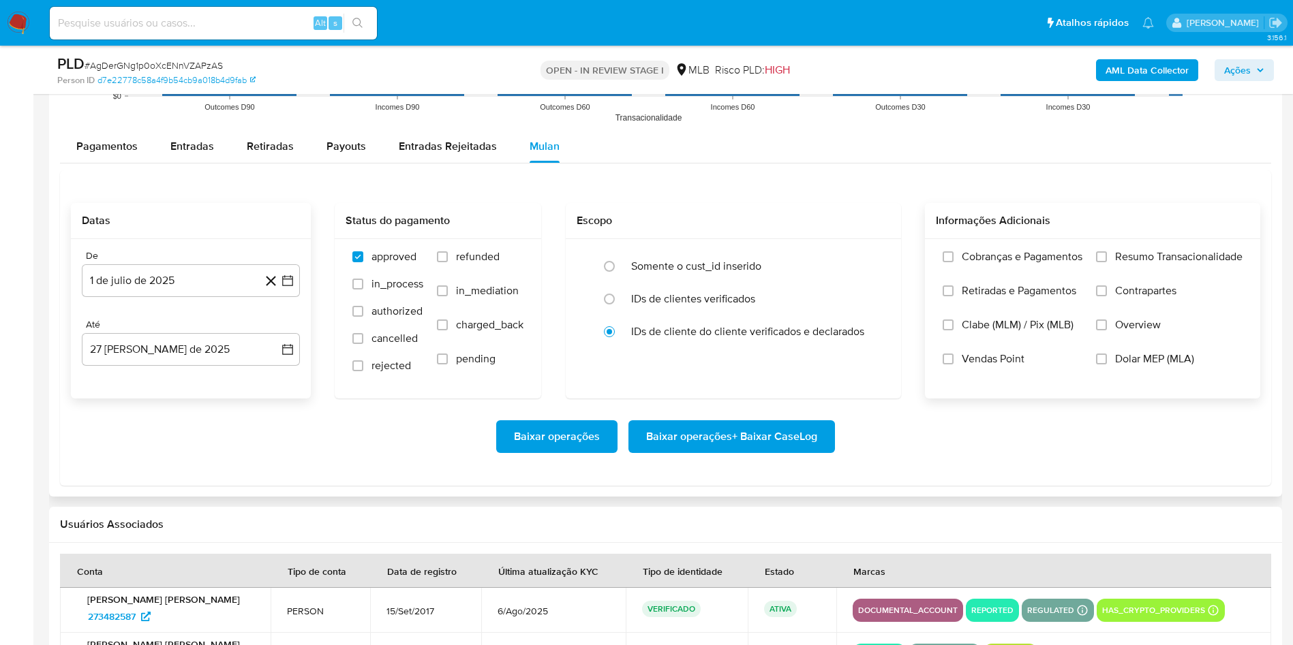
click at [1153, 255] on span "Resumo Transacionalidade" at bounding box center [1178, 257] width 127 height 14
click at [1107, 255] on input "Resumo Transacionalidade" at bounding box center [1101, 256] width 11 height 11
click at [671, 418] on div "Baixar operações Baixar operações + Baixar CaseLog" at bounding box center [665, 437] width 1189 height 76
click at [667, 425] on span "Baixar operações + Baixar CaseLog" at bounding box center [731, 437] width 171 height 30
